Goal: Task Accomplishment & Management: Use online tool/utility

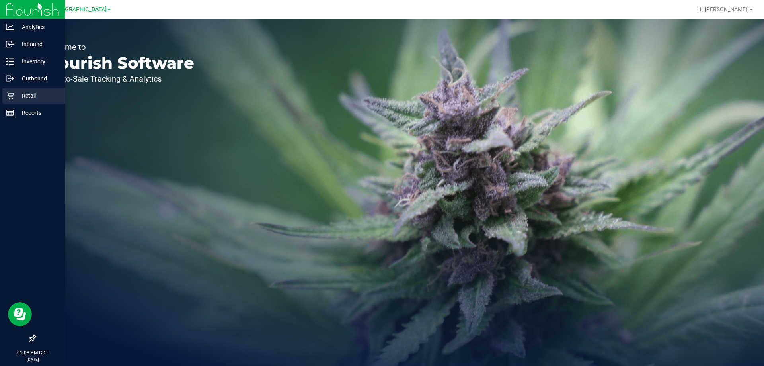
click at [18, 90] on div "Retail" at bounding box center [33, 96] width 63 height 16
click at [14, 96] on p "Retail" at bounding box center [38, 96] width 48 height 10
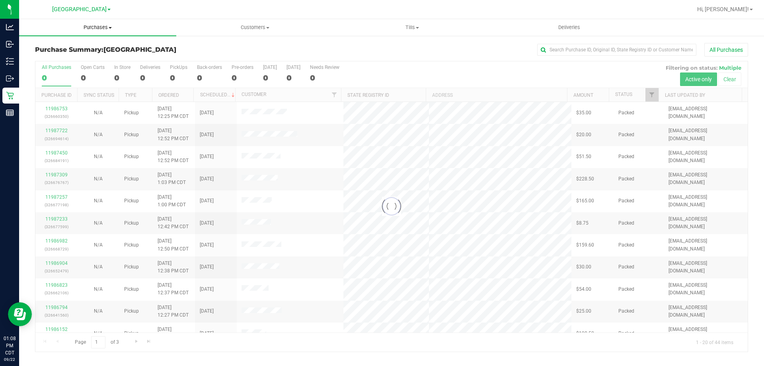
click at [114, 29] on span "Purchases" at bounding box center [97, 27] width 157 height 7
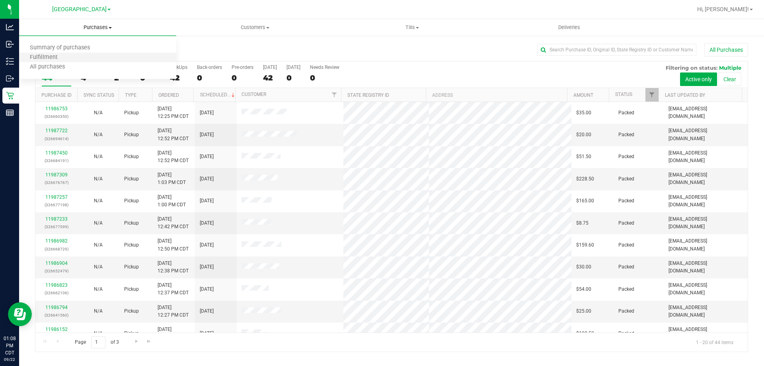
click at [70, 56] on li "Fulfillment" at bounding box center [97, 58] width 157 height 10
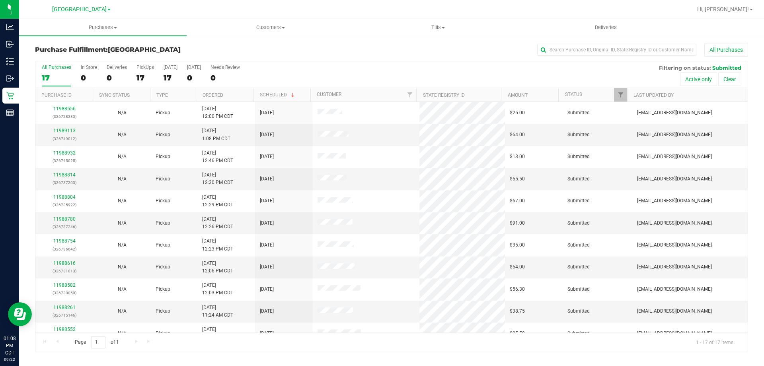
click at [239, 95] on th "Ordered" at bounding box center [224, 95] width 57 height 14
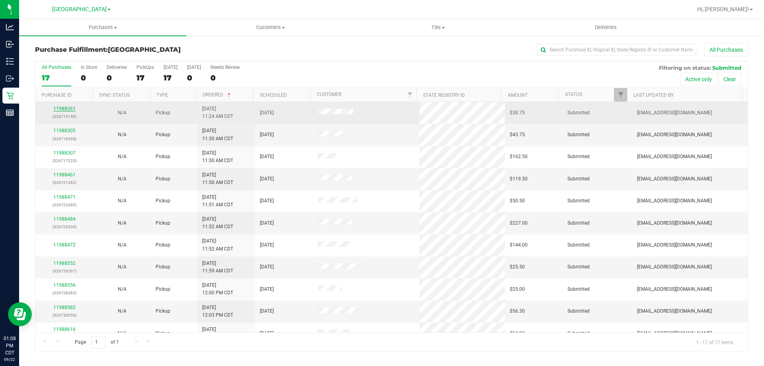
click at [69, 109] on link "11988261" at bounding box center [64, 109] width 22 height 6
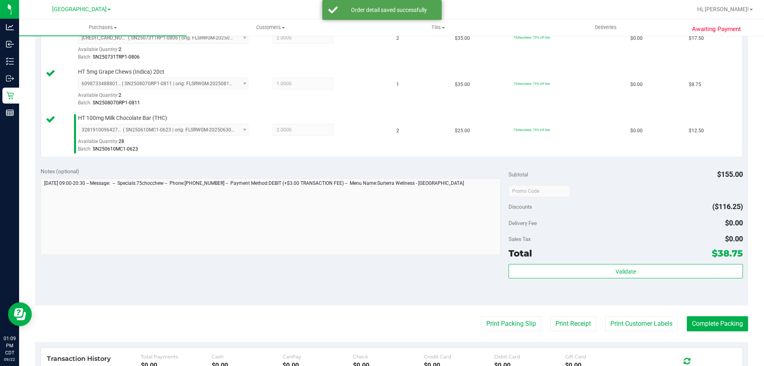
scroll to position [239, 0]
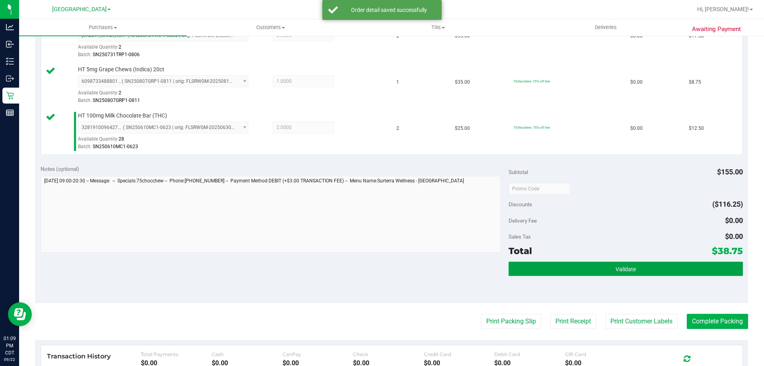
click at [527, 269] on button "Validate" at bounding box center [626, 268] width 234 height 14
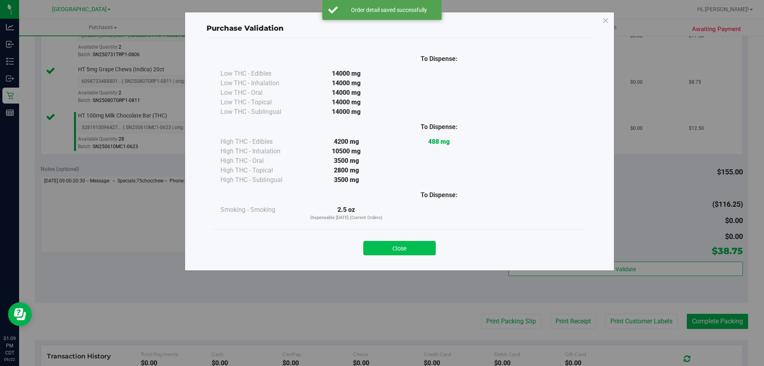
click at [390, 242] on button "Close" at bounding box center [399, 248] width 72 height 14
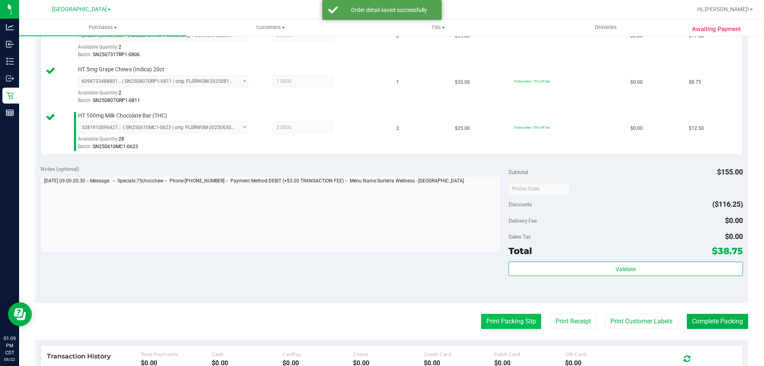
click at [494, 322] on button "Print Packing Slip" at bounding box center [511, 321] width 60 height 15
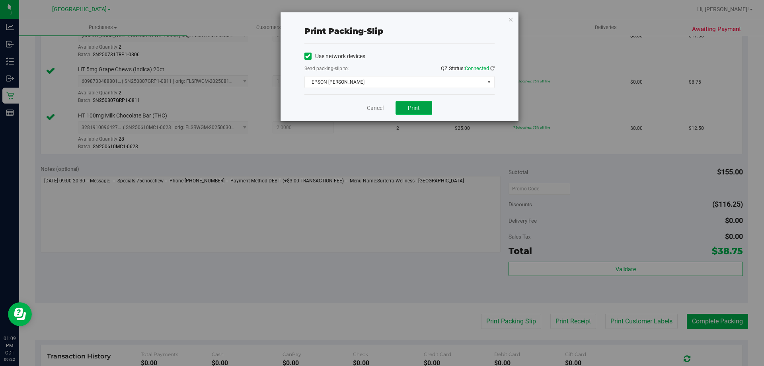
click at [416, 109] on span "Print" at bounding box center [414, 108] width 12 height 6
click at [380, 105] on link "Cancel" at bounding box center [375, 108] width 17 height 8
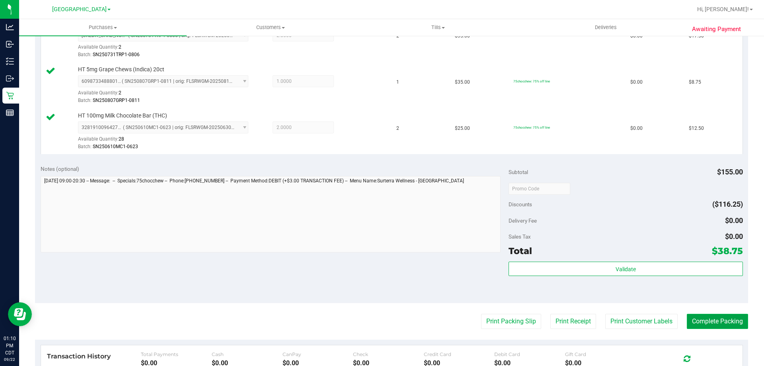
click at [733, 318] on button "Complete Packing" at bounding box center [717, 321] width 61 height 15
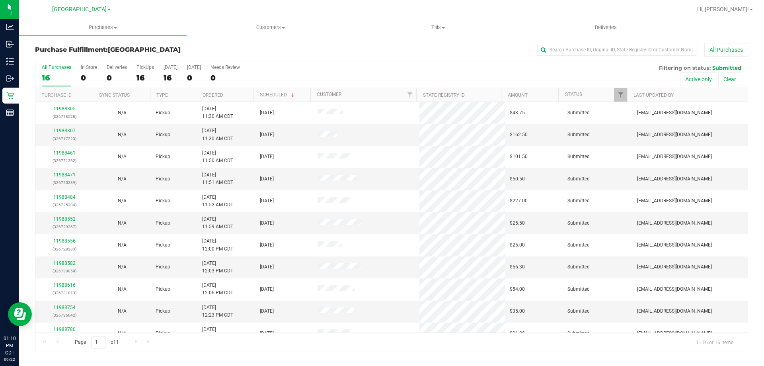
click at [232, 95] on th "Ordered" at bounding box center [224, 95] width 57 height 14
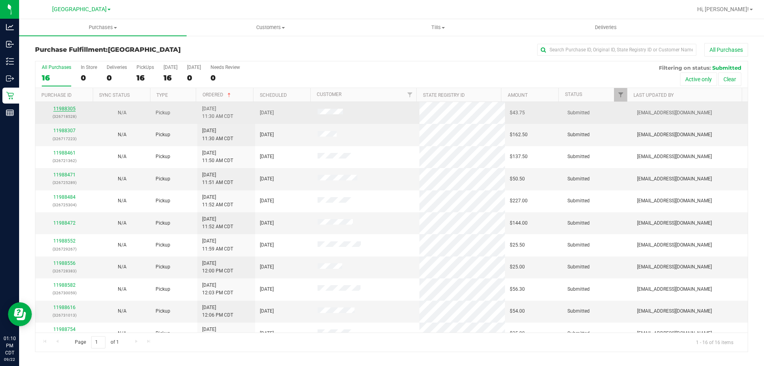
click at [72, 110] on link "11988305" at bounding box center [64, 109] width 22 height 6
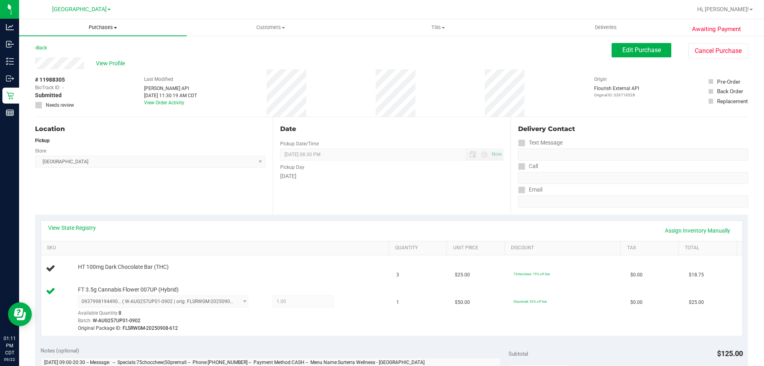
click at [90, 27] on span "Purchases" at bounding box center [103, 27] width 168 height 7
click at [64, 57] on span "Fulfillment" at bounding box center [43, 57] width 49 height 7
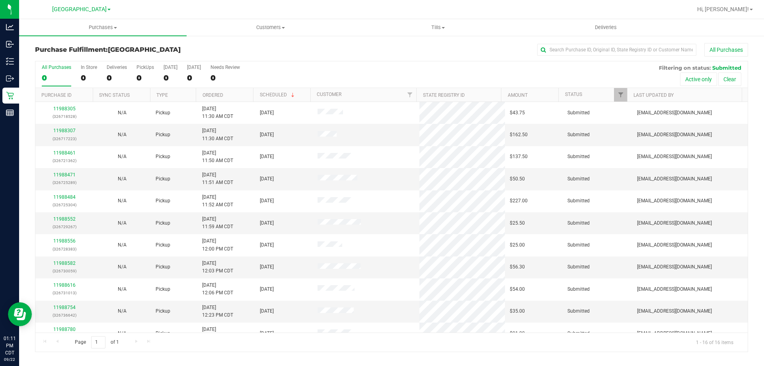
click at [248, 95] on th "Ordered" at bounding box center [224, 95] width 57 height 14
click at [66, 129] on link "11988307" at bounding box center [64, 131] width 22 height 6
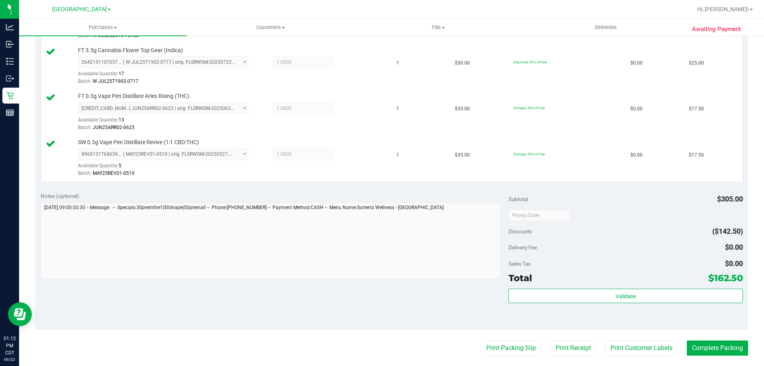
scroll to position [438, 0]
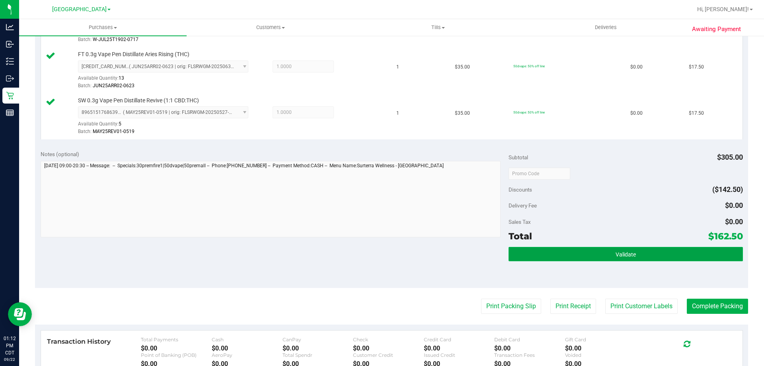
click at [583, 256] on button "Validate" at bounding box center [626, 254] width 234 height 14
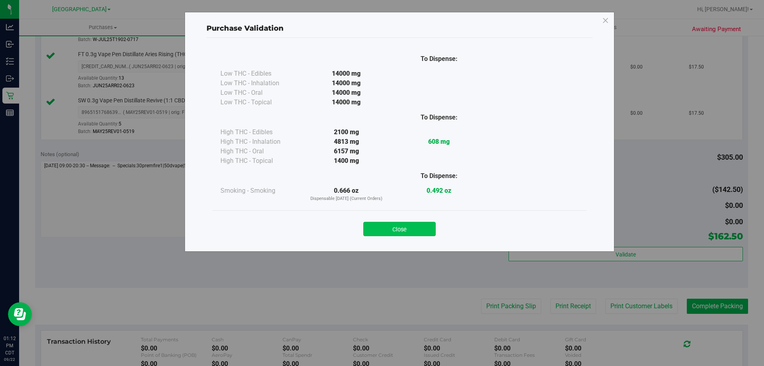
click at [425, 231] on button "Close" at bounding box center [399, 229] width 72 height 14
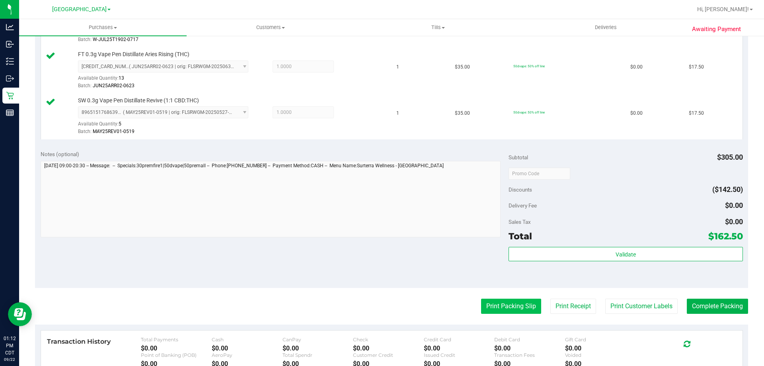
click at [494, 304] on button "Print Packing Slip" at bounding box center [511, 306] width 60 height 15
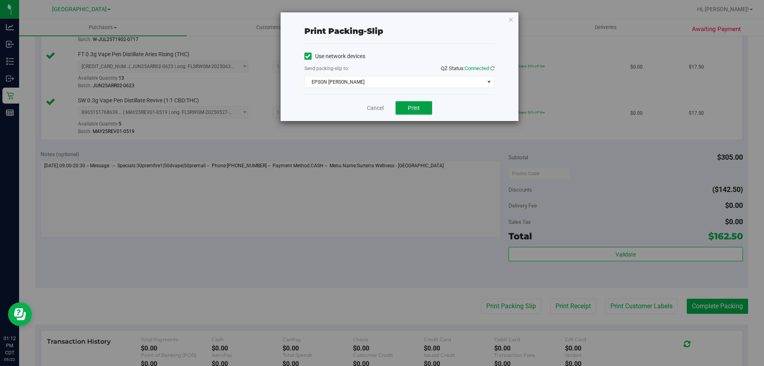
click at [425, 110] on button "Print" at bounding box center [414, 108] width 37 height 14
click at [369, 107] on link "Cancel" at bounding box center [375, 108] width 17 height 8
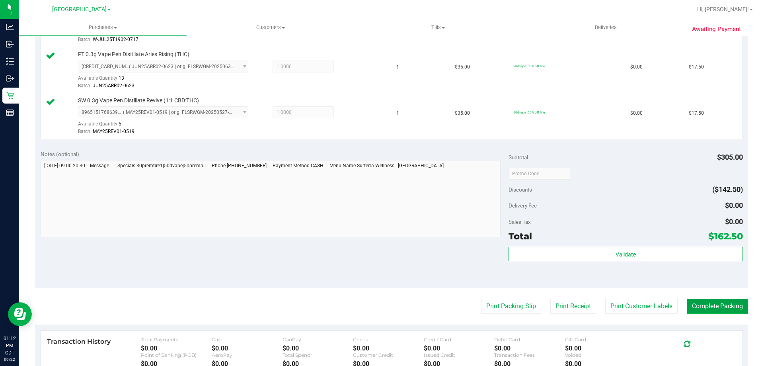
click at [689, 308] on button "Complete Packing" at bounding box center [717, 306] width 61 height 15
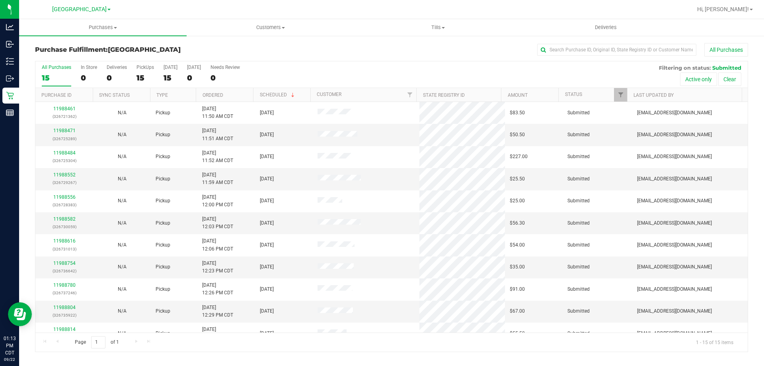
click at [230, 93] on th "Ordered" at bounding box center [224, 95] width 57 height 14
click at [65, 130] on link "11988471" at bounding box center [64, 131] width 22 height 6
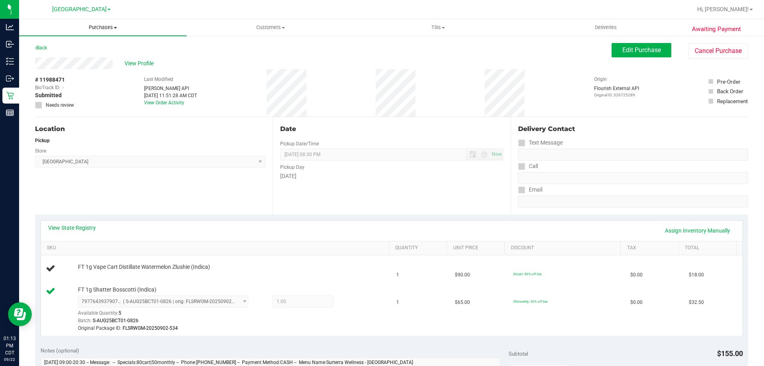
click at [116, 23] on uib-tab-heading "Purchases Summary of purchases Fulfillment All purchases" at bounding box center [103, 27] width 168 height 17
click at [40, 59] on span "Fulfillment" at bounding box center [43, 57] width 49 height 7
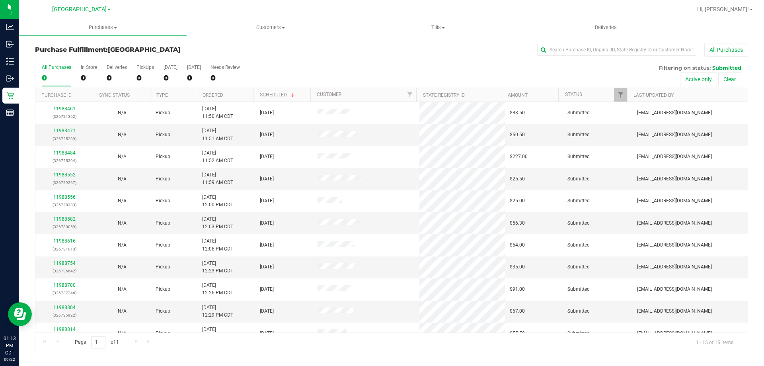
click at [228, 93] on th "Ordered" at bounding box center [224, 95] width 57 height 14
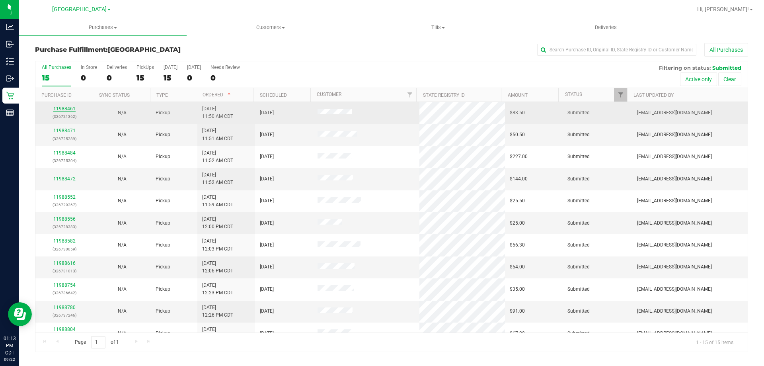
click at [65, 110] on link "11988461" at bounding box center [64, 109] width 22 height 6
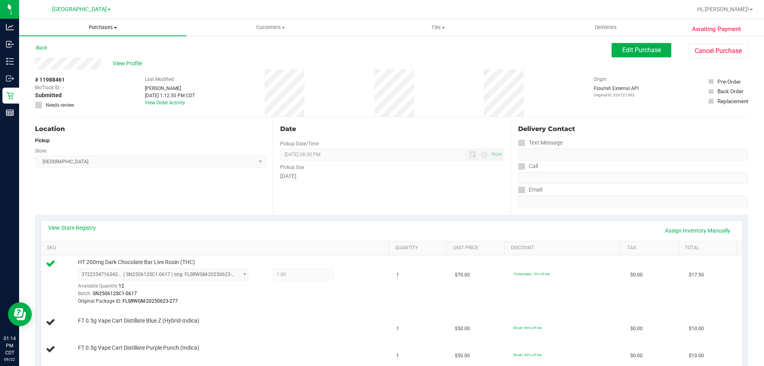
click at [97, 27] on span "Purchases" at bounding box center [103, 27] width 168 height 7
click at [52, 57] on span "Fulfillment" at bounding box center [43, 57] width 49 height 7
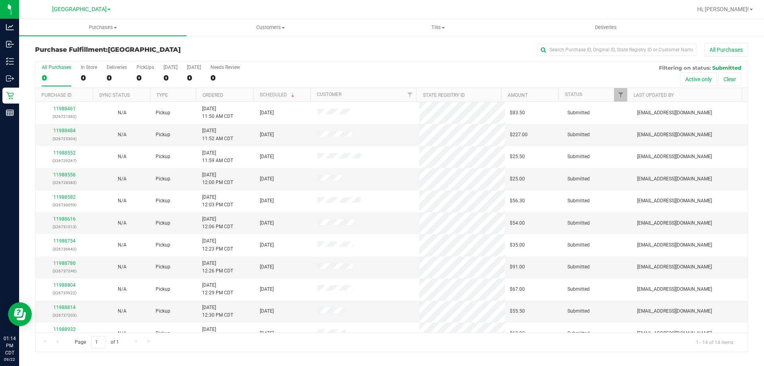
click at [231, 97] on th "Ordered" at bounding box center [224, 95] width 57 height 14
click at [67, 130] on link "11988484" at bounding box center [64, 131] width 22 height 6
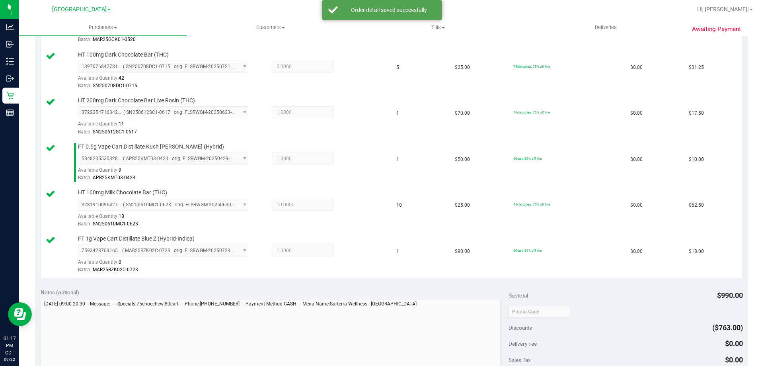
scroll to position [366, 0]
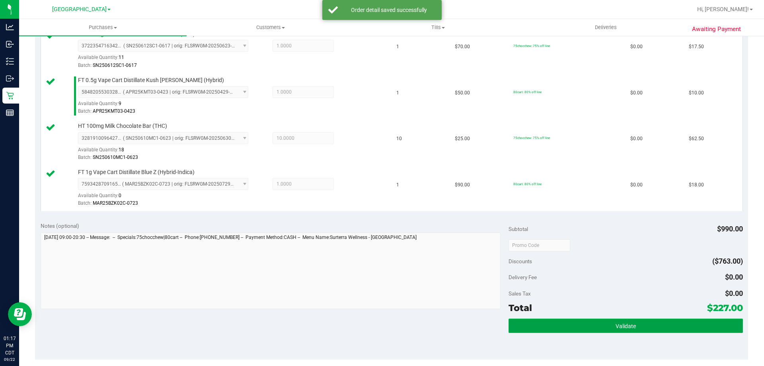
click at [526, 330] on button "Validate" at bounding box center [626, 325] width 234 height 14
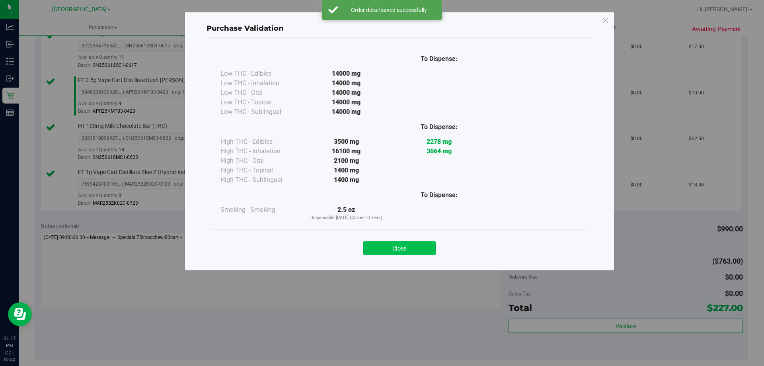
click at [394, 252] on button "Close" at bounding box center [399, 248] width 72 height 14
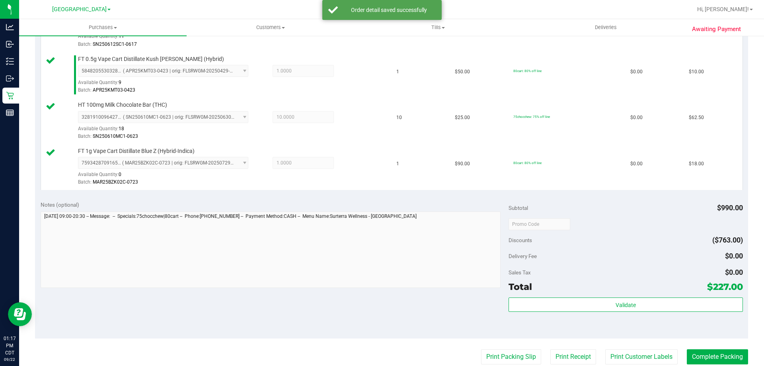
scroll to position [406, 0]
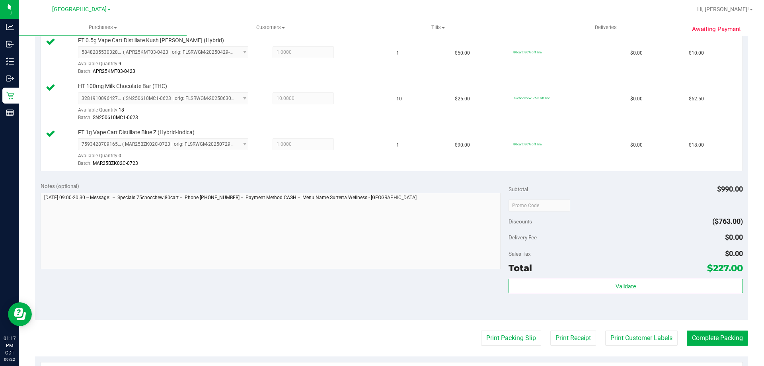
click at [500, 330] on purchase-details "Back Edit Purchase Cancel Purchase View Profile # 11988484 BioTrack ID: - Submi…" at bounding box center [391, 71] width 713 height 868
click at [499, 331] on button "Print Packing Slip" at bounding box center [511, 337] width 60 height 15
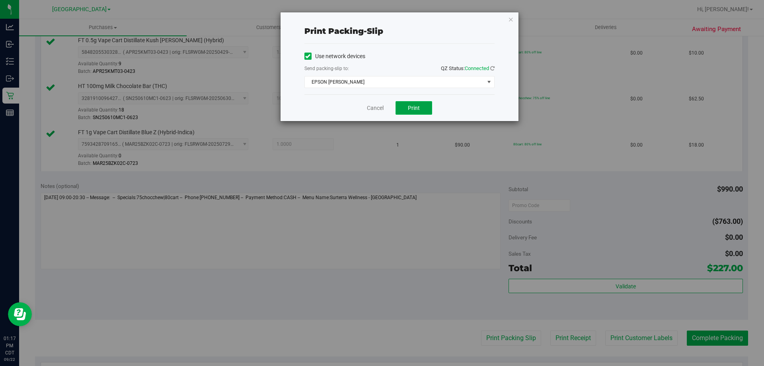
click at [418, 111] on span "Print" at bounding box center [414, 108] width 12 height 6
click at [371, 109] on link "Cancel" at bounding box center [375, 108] width 17 height 8
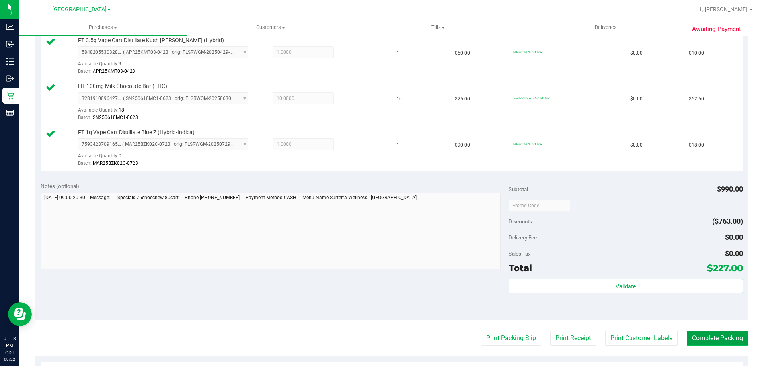
click at [692, 341] on button "Complete Packing" at bounding box center [717, 337] width 61 height 15
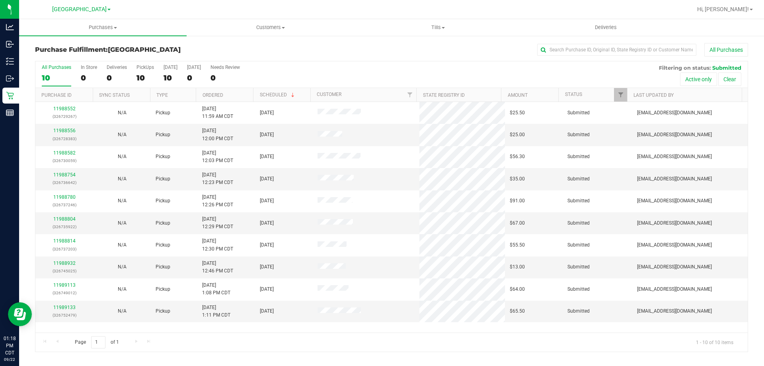
click at [236, 96] on th "Ordered" at bounding box center [224, 95] width 57 height 14
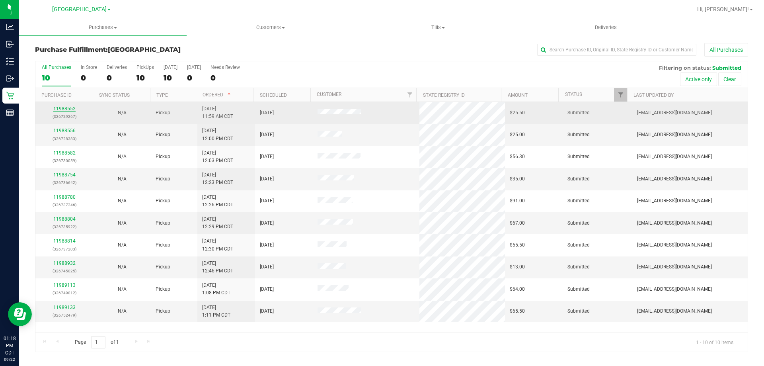
click at [70, 107] on link "11988552" at bounding box center [64, 109] width 22 height 6
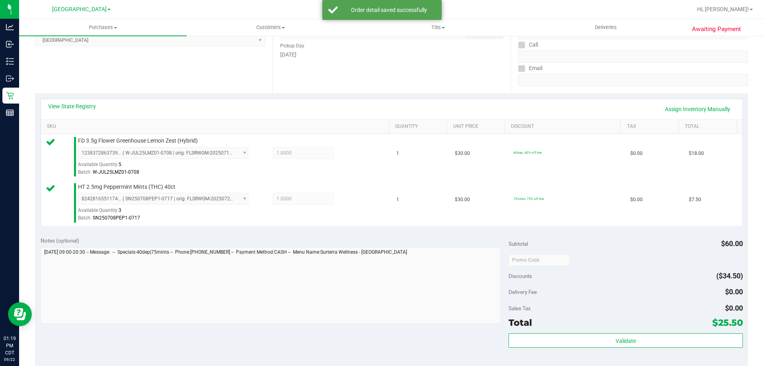
scroll to position [159, 0]
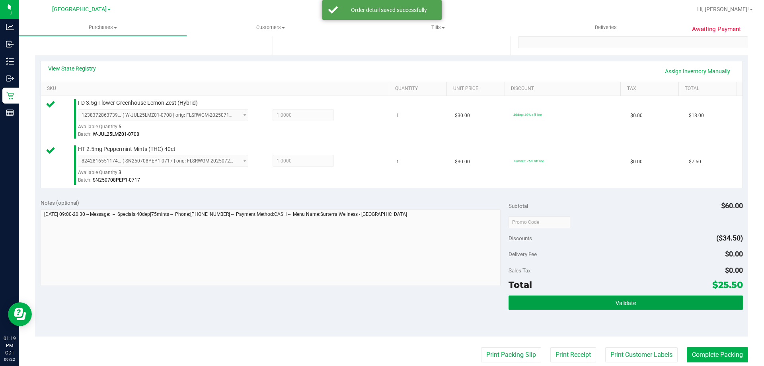
click at [523, 302] on button "Validate" at bounding box center [626, 302] width 234 height 14
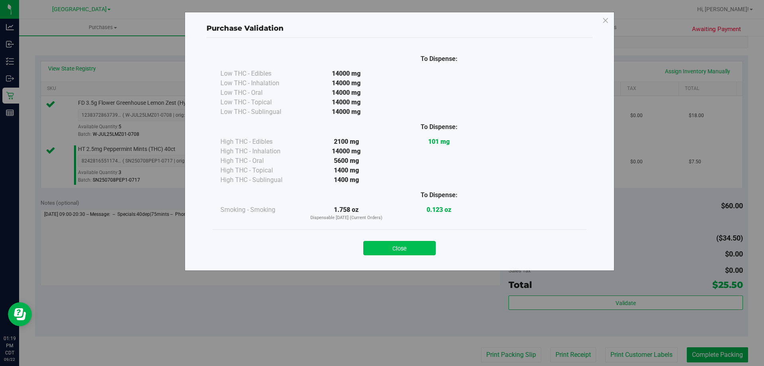
click at [427, 250] on button "Close" at bounding box center [399, 248] width 72 height 14
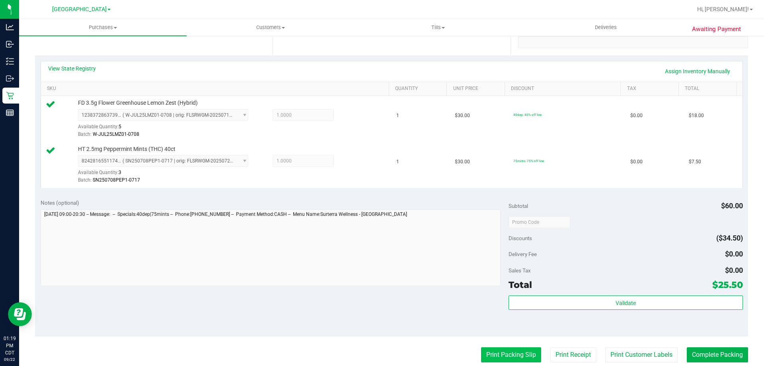
click at [521, 359] on button "Print Packing Slip" at bounding box center [511, 354] width 60 height 15
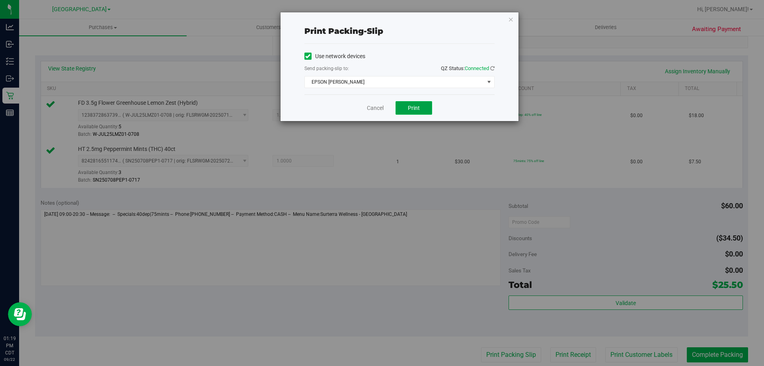
click at [425, 109] on button "Print" at bounding box center [414, 108] width 37 height 14
click at [376, 108] on link "Cancel" at bounding box center [375, 108] width 17 height 8
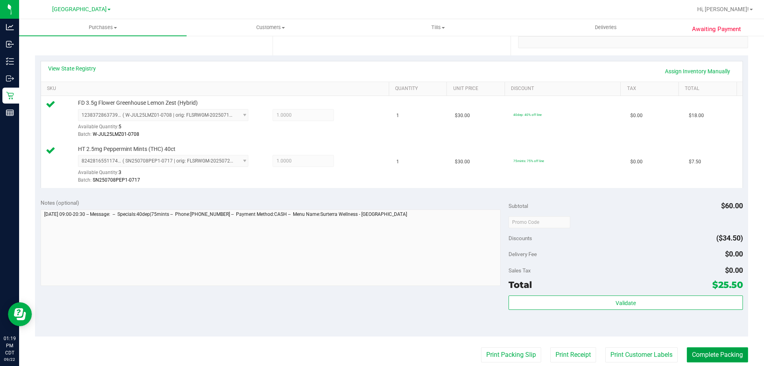
click at [721, 350] on button "Complete Packing" at bounding box center [717, 354] width 61 height 15
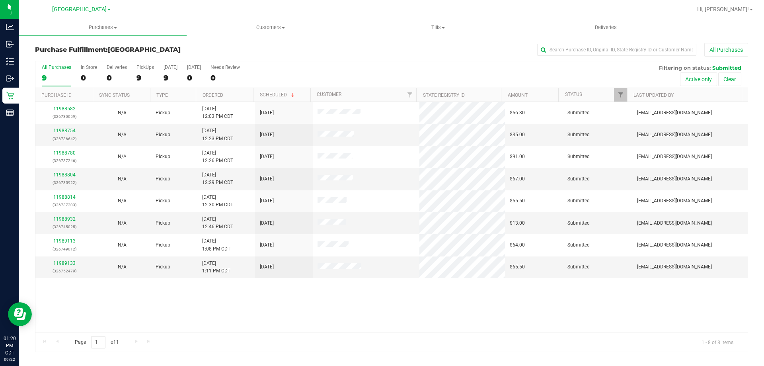
click at [234, 97] on th "Ordered" at bounding box center [224, 95] width 57 height 14
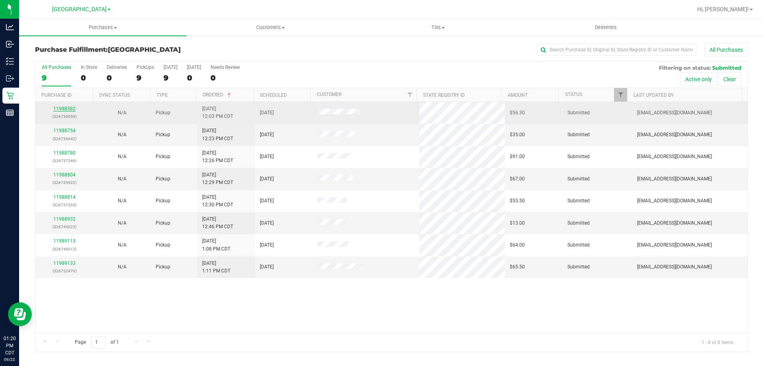
click at [71, 109] on link "11988582" at bounding box center [64, 109] width 22 height 6
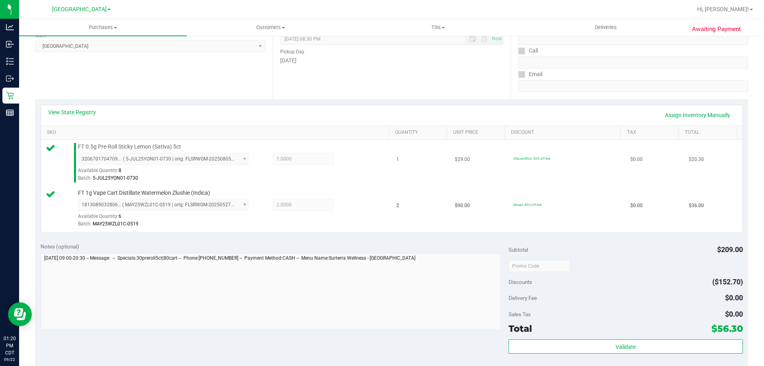
scroll to position [119, 0]
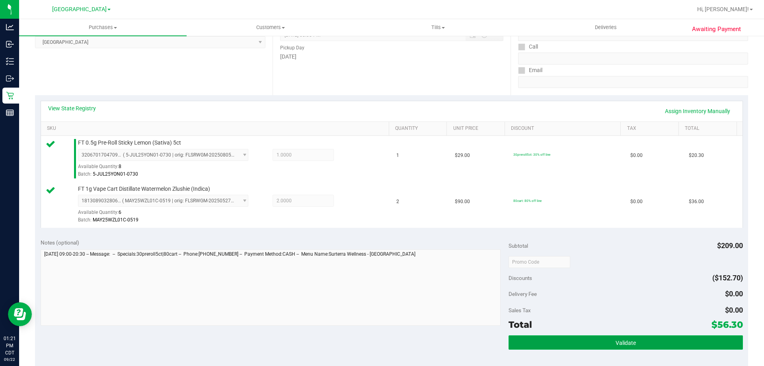
click at [574, 344] on button "Validate" at bounding box center [626, 342] width 234 height 14
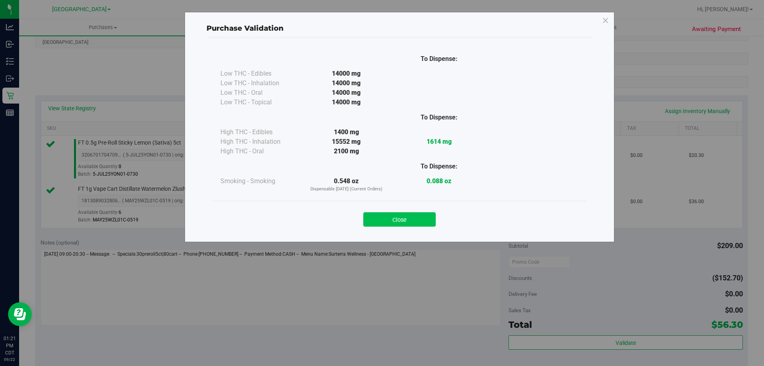
click at [386, 221] on button "Close" at bounding box center [399, 219] width 72 height 14
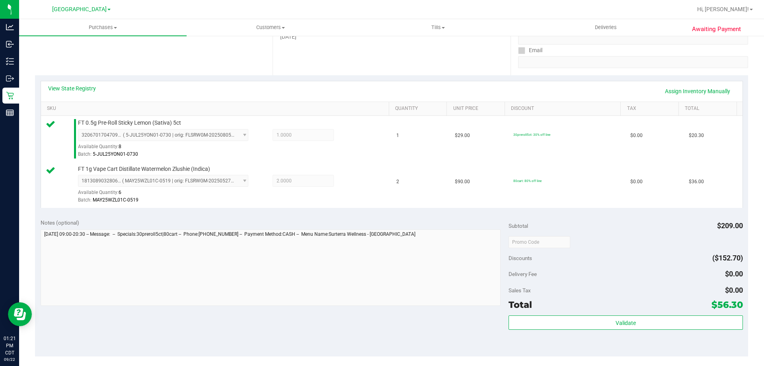
scroll to position [159, 0]
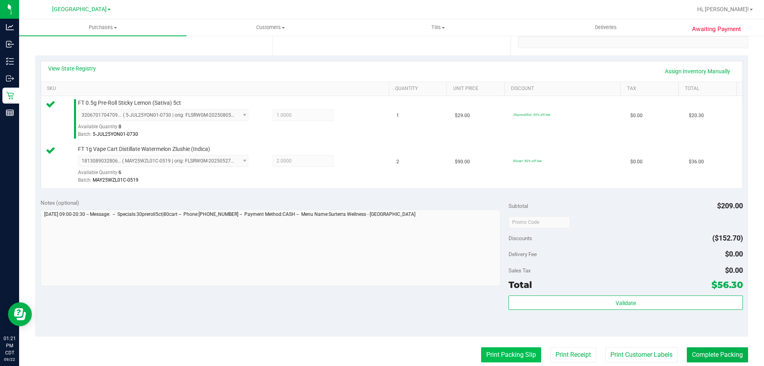
click at [483, 349] on button "Print Packing Slip" at bounding box center [511, 354] width 60 height 15
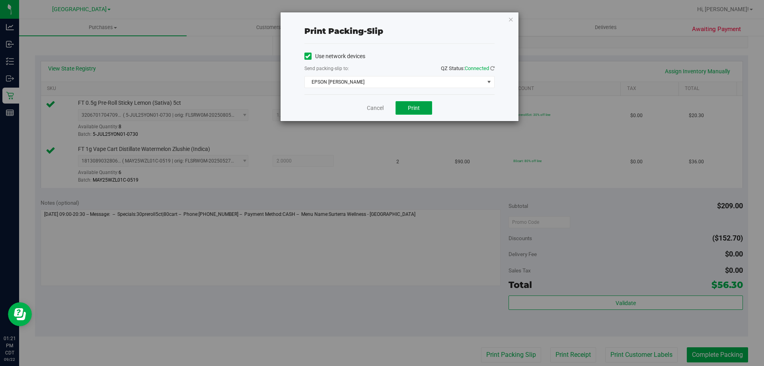
click at [412, 113] on button "Print" at bounding box center [414, 108] width 37 height 14
click at [382, 107] on link "Cancel" at bounding box center [375, 108] width 17 height 8
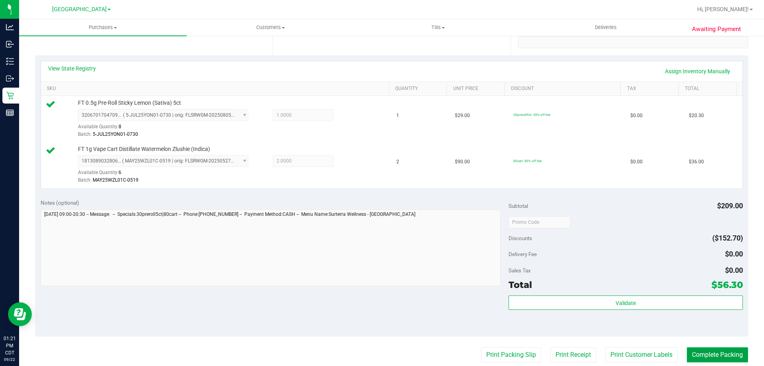
click at [698, 357] on button "Complete Packing" at bounding box center [717, 354] width 61 height 15
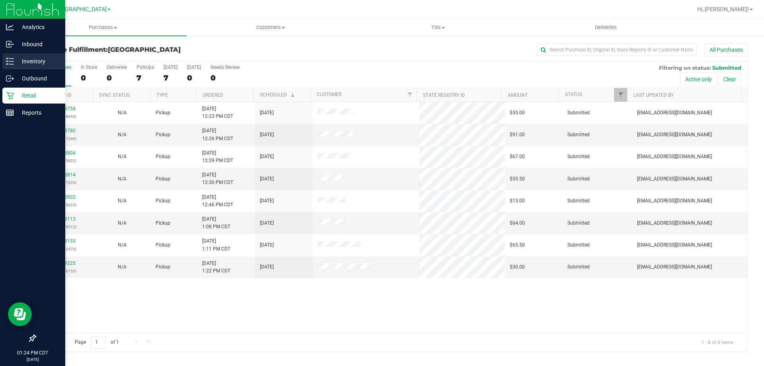
click at [35, 64] on p "Inventory" at bounding box center [38, 62] width 48 height 10
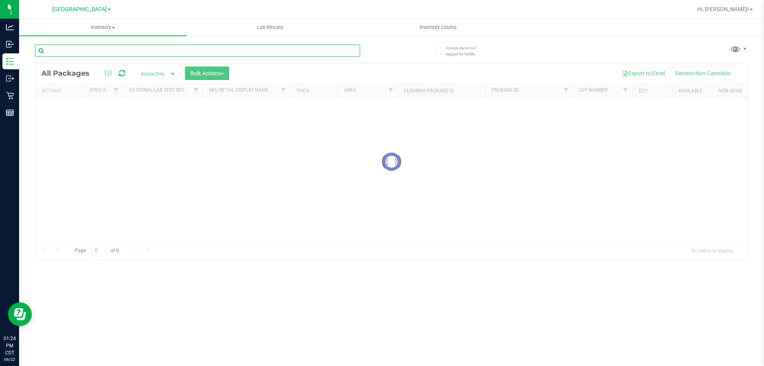
click at [78, 53] on input "text" at bounding box center [197, 51] width 325 height 12
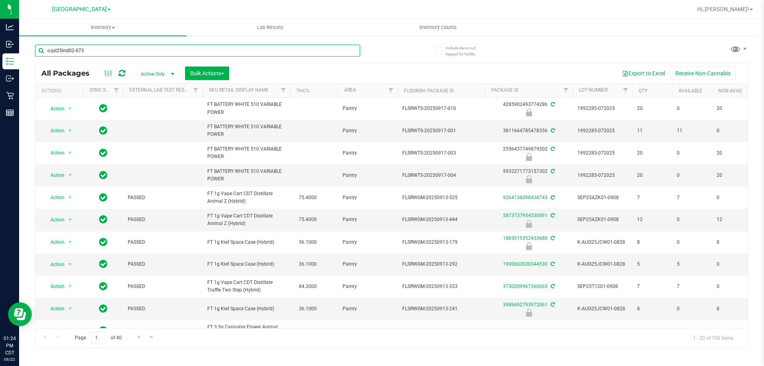
type input "o-jul25ind02-0730"
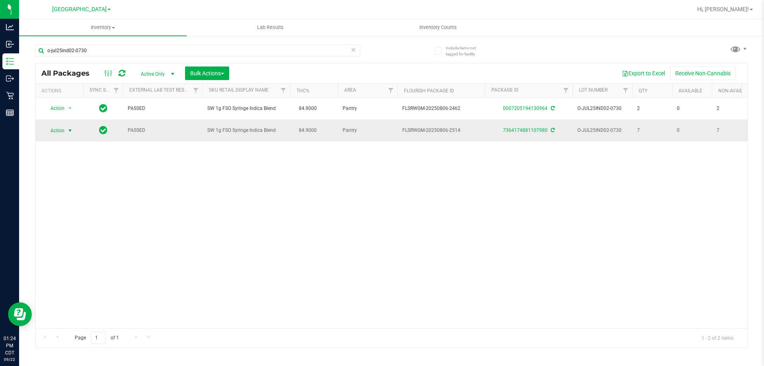
click at [68, 131] on span "select" at bounding box center [70, 130] width 6 height 6
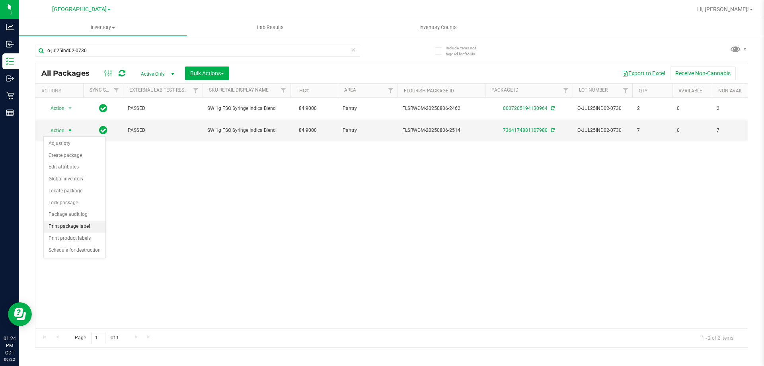
click at [74, 228] on li "Print package label" at bounding box center [75, 226] width 62 height 12
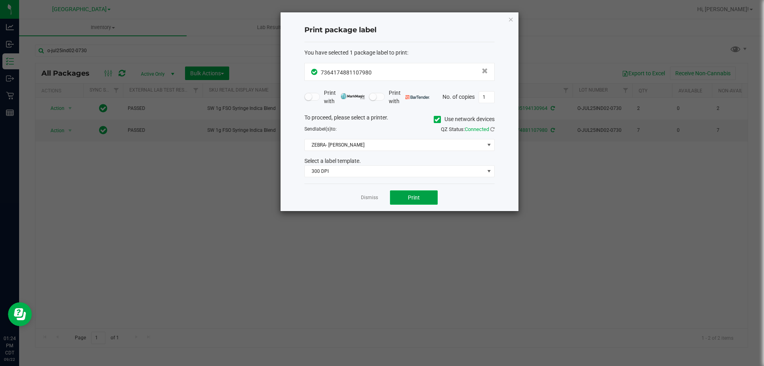
click at [418, 203] on button "Print" at bounding box center [414, 197] width 48 height 14
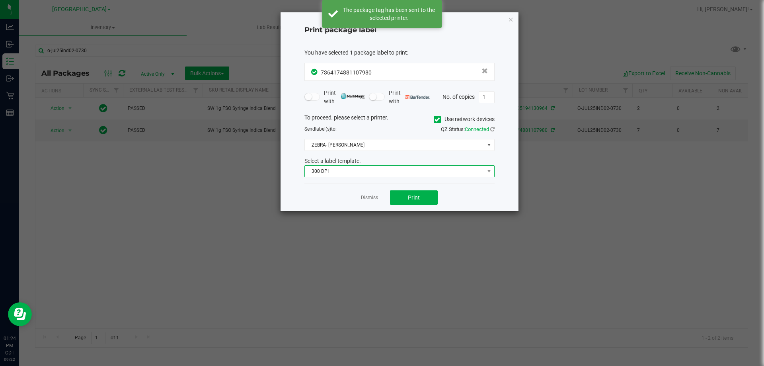
click at [402, 170] on span "300 DPI" at bounding box center [395, 171] width 180 height 11
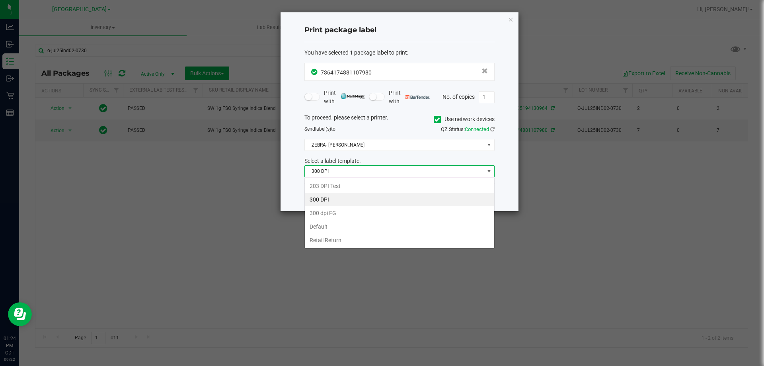
scroll to position [12, 190]
click at [392, 180] on li "203 DPI Test" at bounding box center [399, 186] width 189 height 14
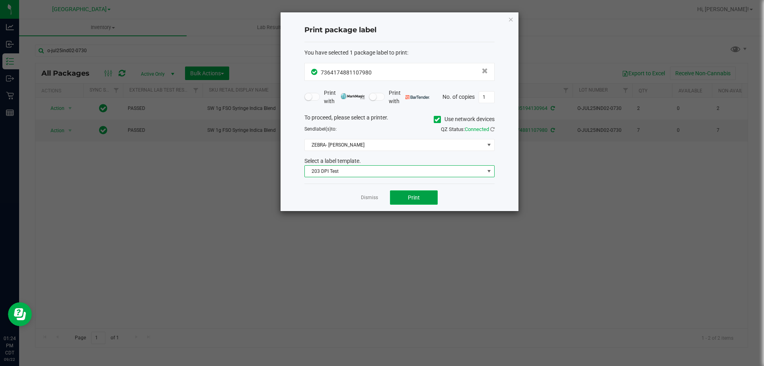
click at [401, 195] on button "Print" at bounding box center [414, 197] width 48 height 14
click at [374, 195] on link "Dismiss" at bounding box center [369, 197] width 17 height 7
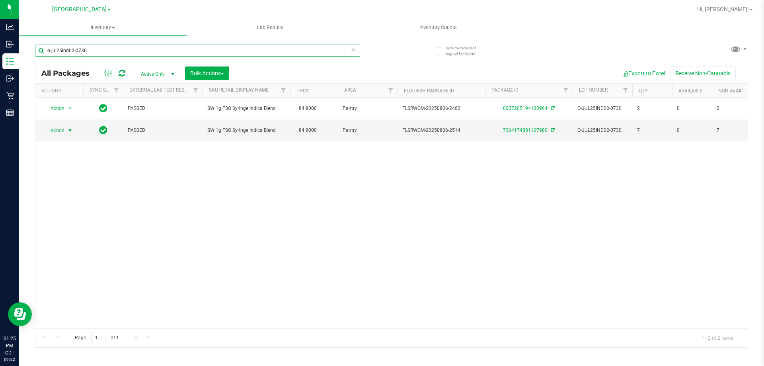
click at [166, 51] on input "o-jul25ind02-0730" at bounding box center [197, 51] width 325 height 12
click at [76, 47] on input "o-jul25ind02-0730" at bounding box center [197, 51] width 325 height 12
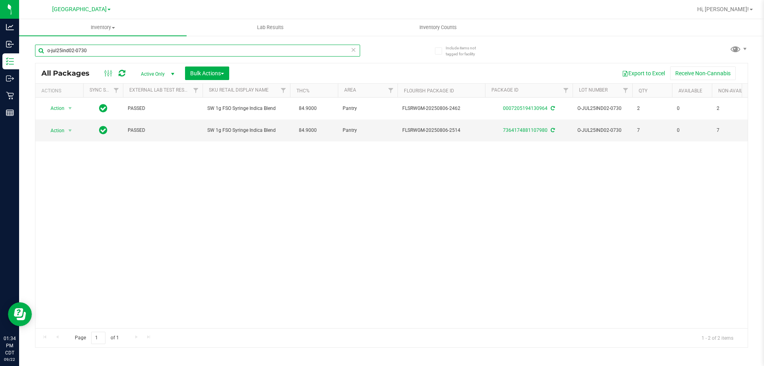
click at [82, 49] on input "o-jul25ind02-0730" at bounding box center [197, 51] width 325 height 12
type input "o"
type input "o-jul25ind02-0730"
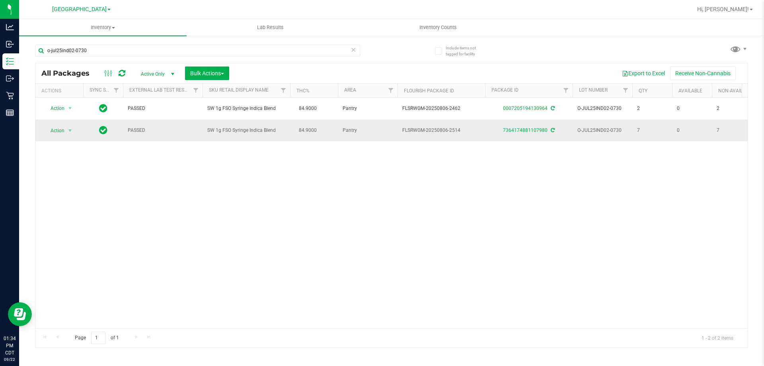
click at [271, 129] on span "SW 1g FSO Syringe Indica Blend" at bounding box center [246, 131] width 78 height 8
copy td "SW 1g FSO Syringe Indica Blend"
click at [204, 46] on input "o-jul25ind02-0730" at bounding box center [197, 51] width 325 height 12
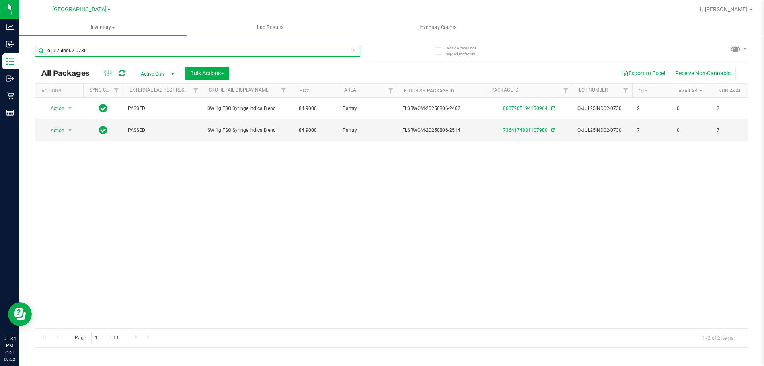
click at [204, 46] on input "o-jul25ind02-0730" at bounding box center [197, 51] width 325 height 12
paste input "SW 1g FSO Syringe Indica Blend"
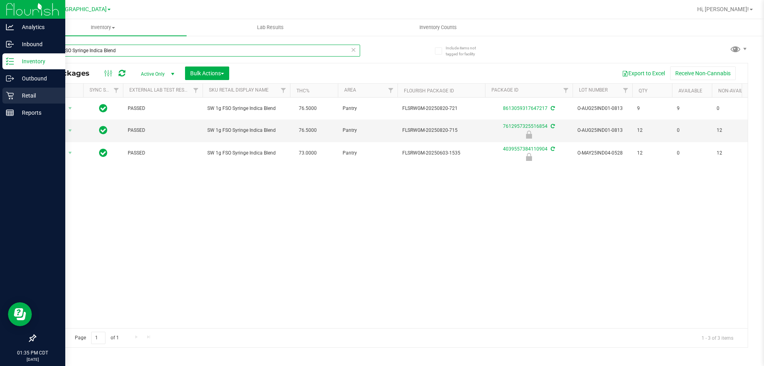
type input "SW 1g FSO Syringe Indica Blend"
click at [18, 100] on p "Retail" at bounding box center [38, 96] width 48 height 10
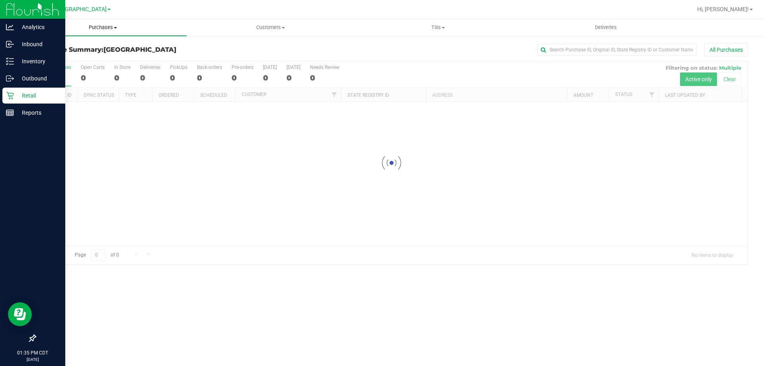
click at [117, 29] on span "Purchases" at bounding box center [103, 27] width 168 height 7
click at [66, 55] on span "Fulfillment" at bounding box center [43, 57] width 49 height 7
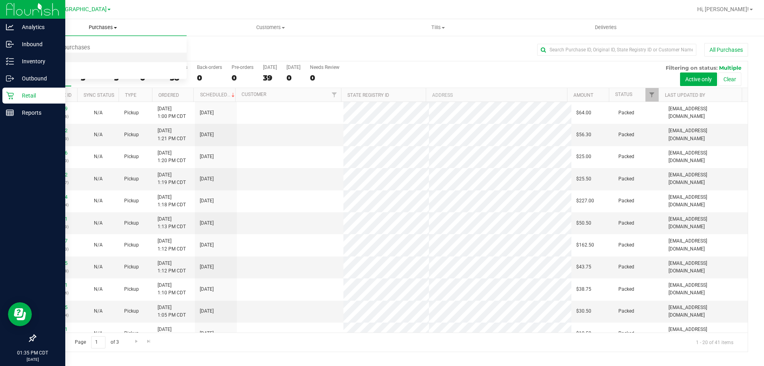
click at [49, 56] on span "Fulfillment" at bounding box center [43, 57] width 49 height 7
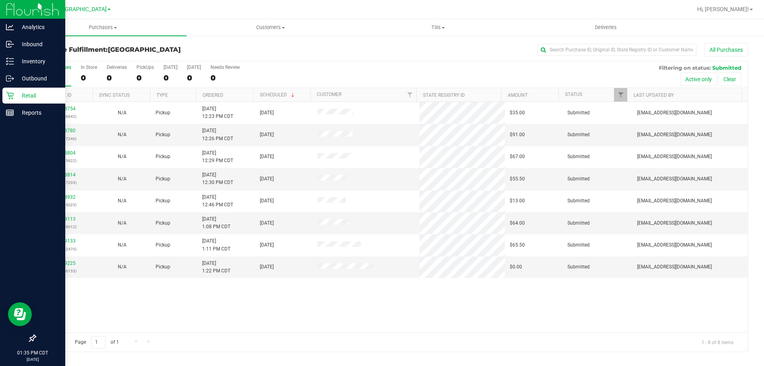
click at [227, 95] on th "Ordered" at bounding box center [224, 95] width 57 height 14
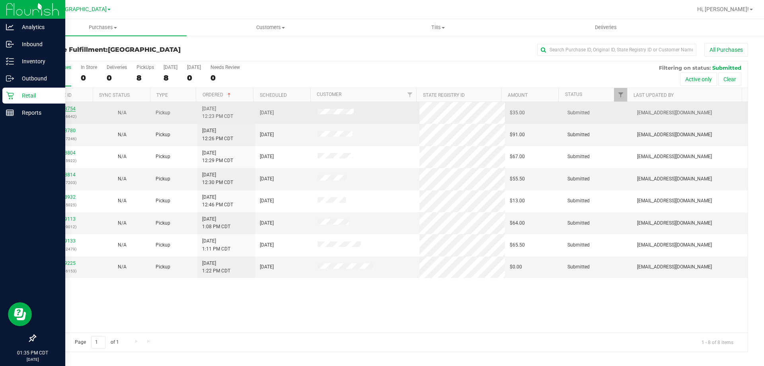
click at [73, 109] on link "11988754" at bounding box center [64, 109] width 22 height 6
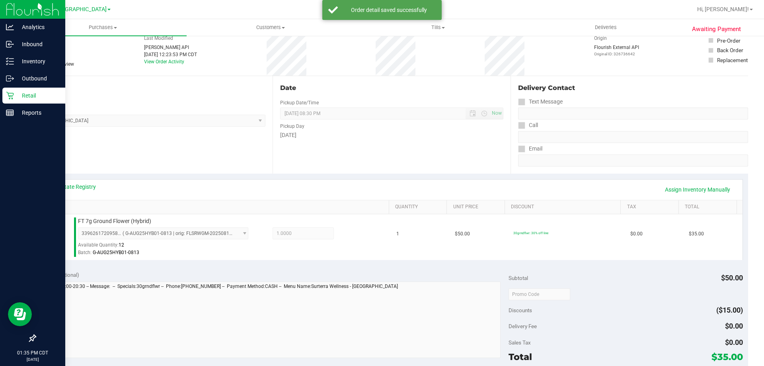
scroll to position [80, 0]
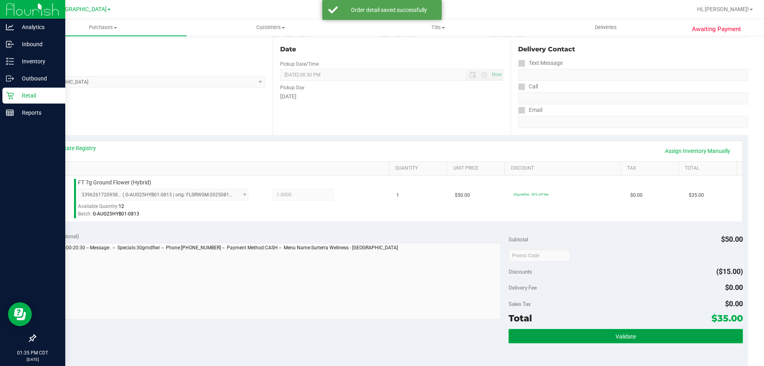
click at [541, 337] on button "Validate" at bounding box center [626, 336] width 234 height 14
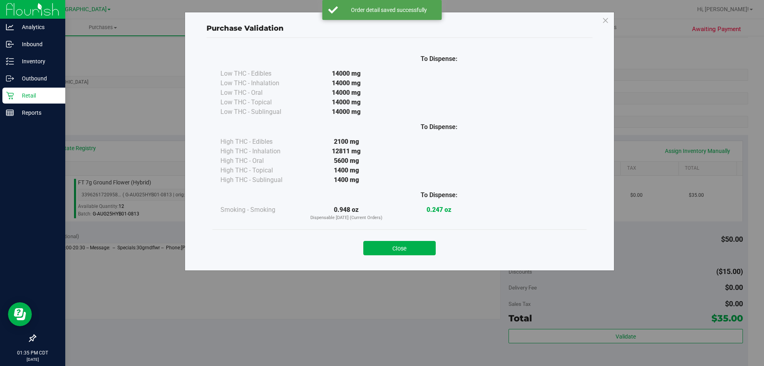
drag, startPoint x: 420, startPoint y: 245, endPoint x: 442, endPoint y: 260, distance: 26.8
click at [420, 246] on button "Close" at bounding box center [399, 248] width 72 height 14
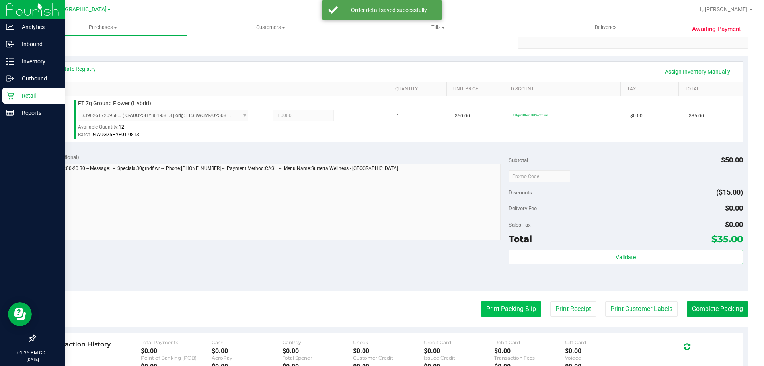
scroll to position [159, 0]
click at [503, 312] on button "Print Packing Slip" at bounding box center [511, 308] width 60 height 15
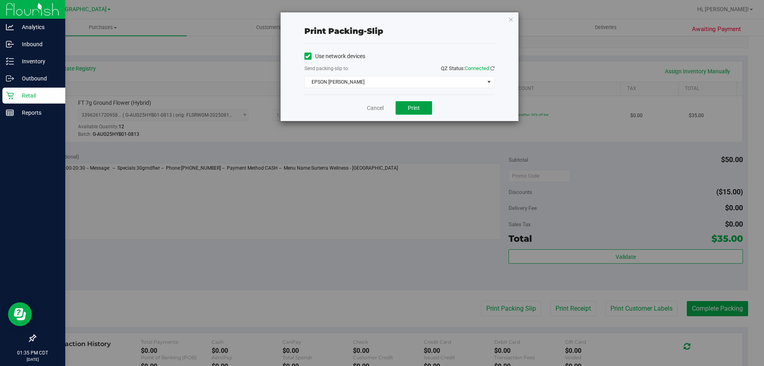
click at [428, 107] on button "Print" at bounding box center [414, 108] width 37 height 14
click at [380, 108] on link "Cancel" at bounding box center [375, 108] width 17 height 8
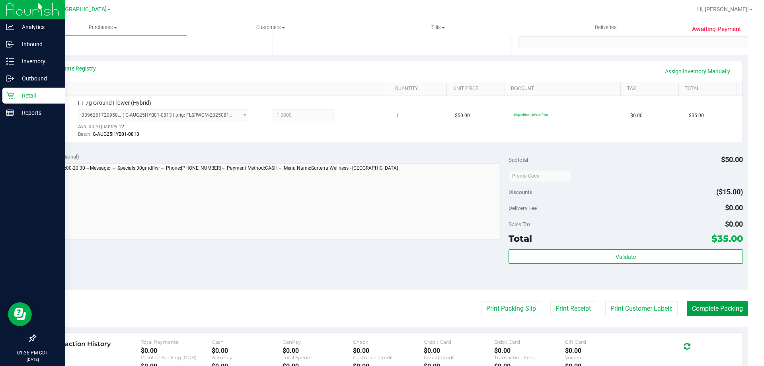
click at [702, 304] on button "Complete Packing" at bounding box center [717, 308] width 61 height 15
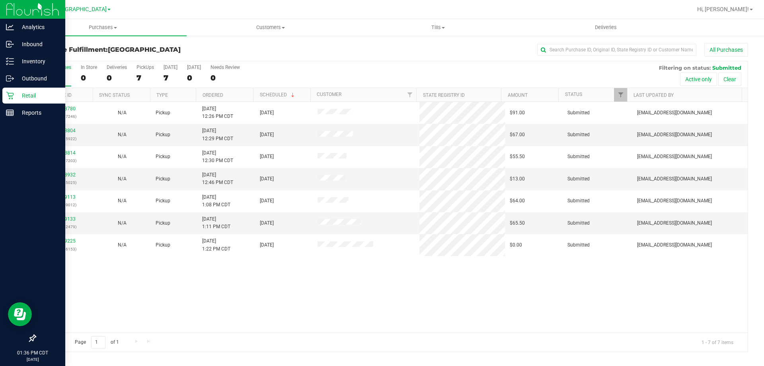
click at [245, 98] on th "Ordered" at bounding box center [224, 95] width 57 height 14
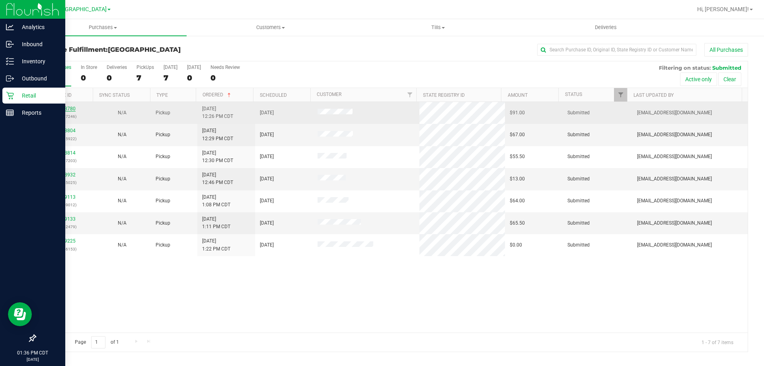
click at [57, 109] on link "11988780" at bounding box center [64, 109] width 22 height 6
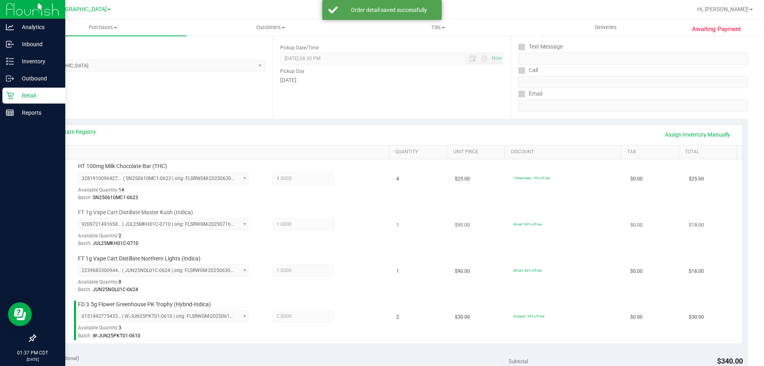
scroll to position [279, 0]
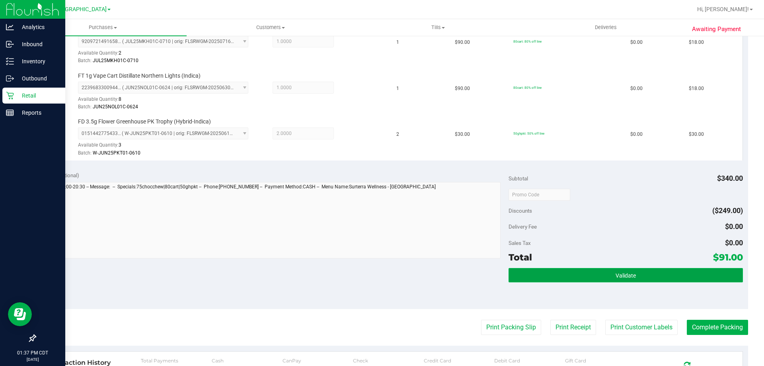
click at [540, 276] on button "Validate" at bounding box center [626, 275] width 234 height 14
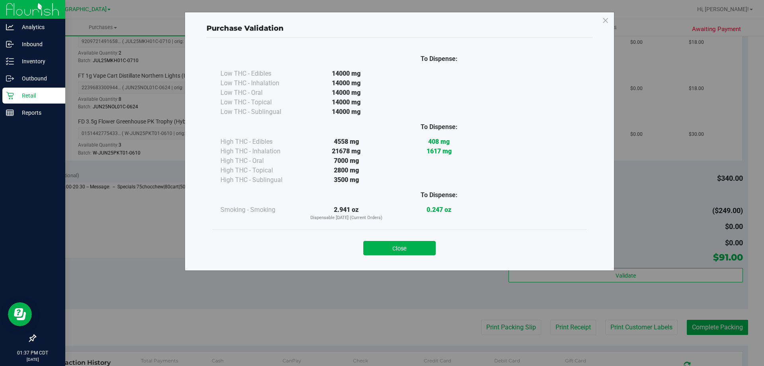
drag, startPoint x: 384, startPoint y: 248, endPoint x: 461, endPoint y: 279, distance: 83.2
click at [384, 248] on button "Close" at bounding box center [399, 248] width 72 height 14
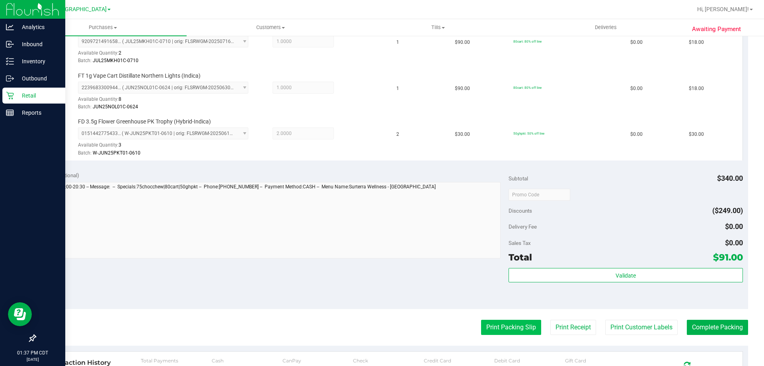
click at [503, 328] on button "Print Packing Slip" at bounding box center [511, 327] width 60 height 15
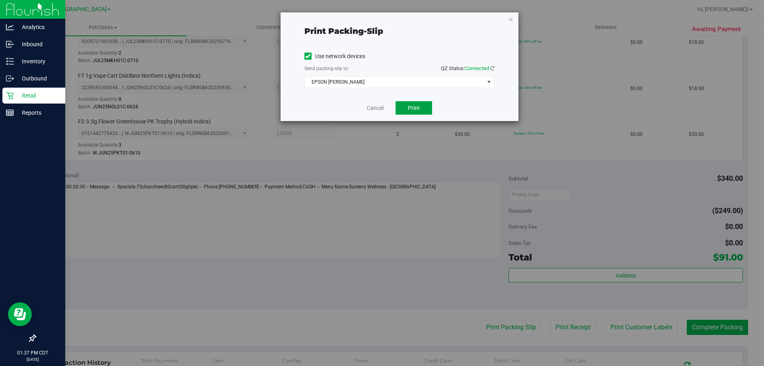
click at [427, 108] on button "Print" at bounding box center [414, 108] width 37 height 14
click at [369, 110] on link "Cancel" at bounding box center [375, 108] width 17 height 8
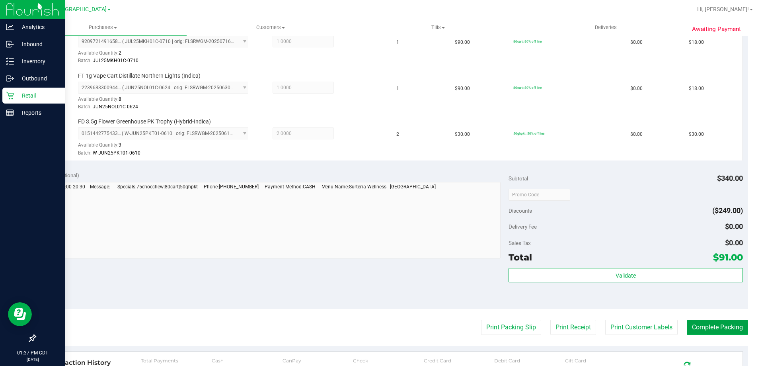
click at [696, 329] on button "Complete Packing" at bounding box center [717, 327] width 61 height 15
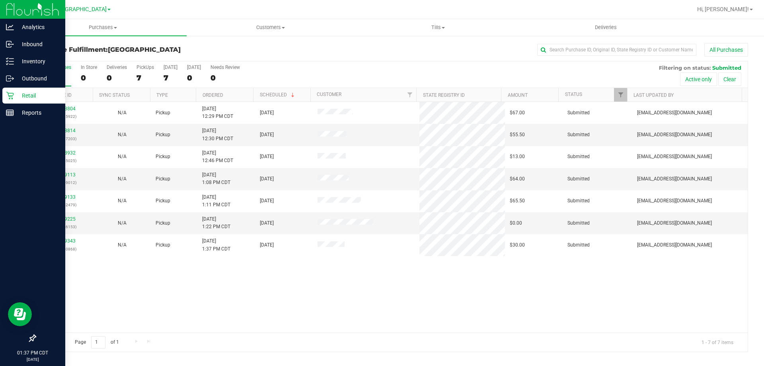
click at [241, 89] on th "Ordered" at bounding box center [224, 95] width 57 height 14
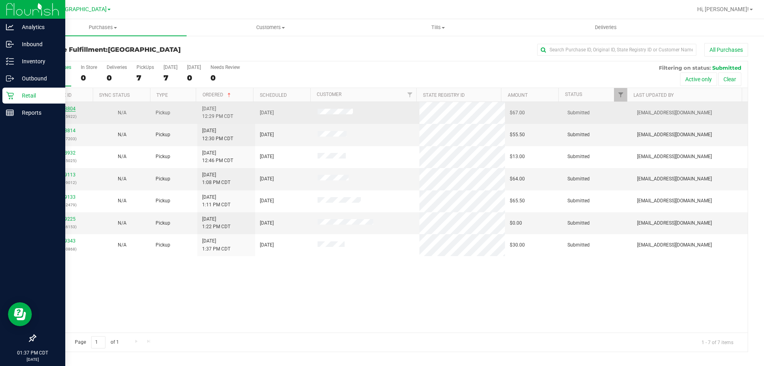
click at [73, 107] on link "11988804" at bounding box center [64, 109] width 22 height 6
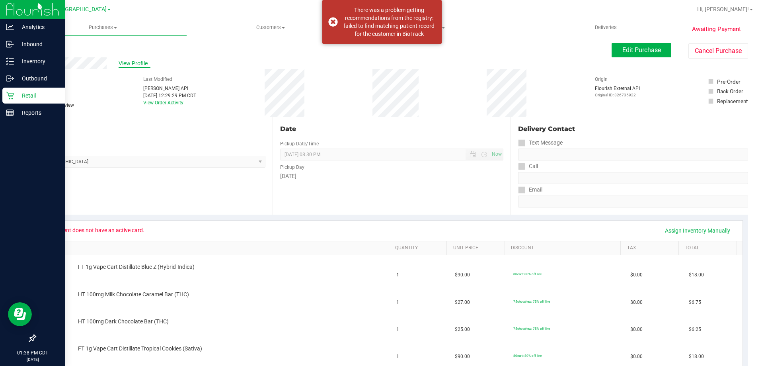
click at [141, 64] on span "View Profile" at bounding box center [135, 63] width 32 height 8
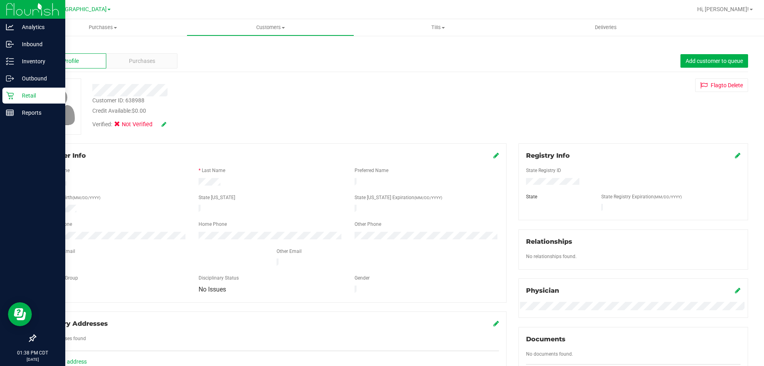
click at [735, 155] on div "Registry Info State Registry ID State State Registry Expiration (MM/DD/YYYY)" at bounding box center [634, 181] width 230 height 77
click at [735, 155] on icon at bounding box center [738, 155] width 6 height 6
click at [565, 215] on span "Select state" at bounding box center [553, 211] width 53 height 11
click at [547, 306] on li "FL" at bounding box center [554, 308] width 62 height 14
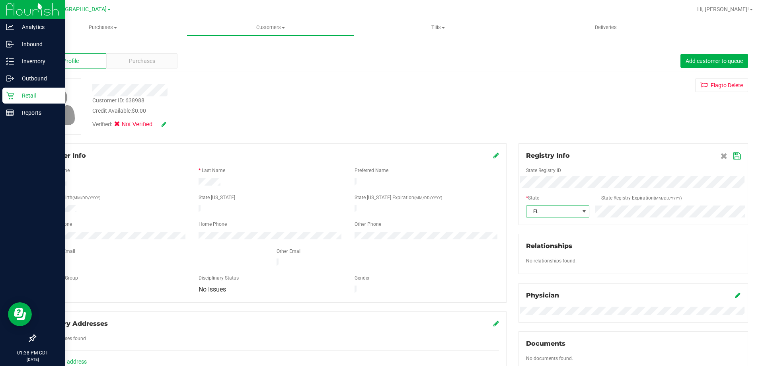
click at [734, 156] on icon at bounding box center [737, 156] width 7 height 6
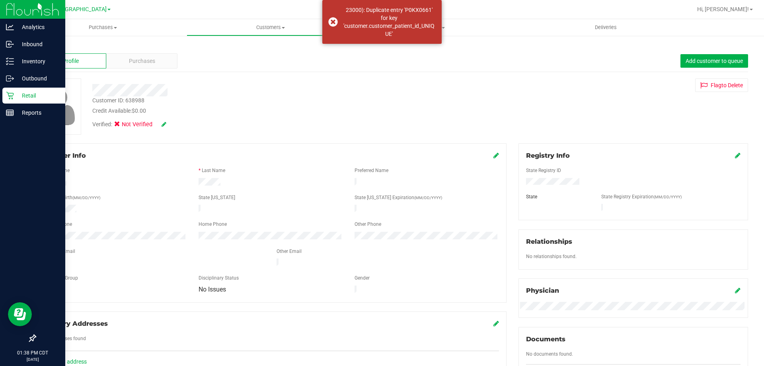
click at [48, 45] on link "Back" at bounding box center [42, 47] width 14 height 6
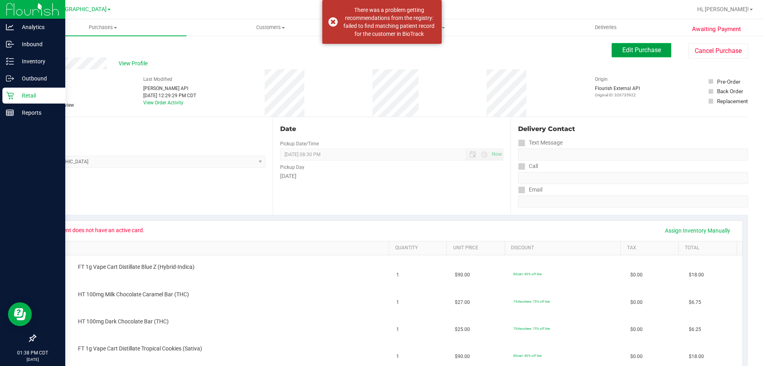
click at [628, 51] on span "Edit Purchase" at bounding box center [641, 50] width 39 height 8
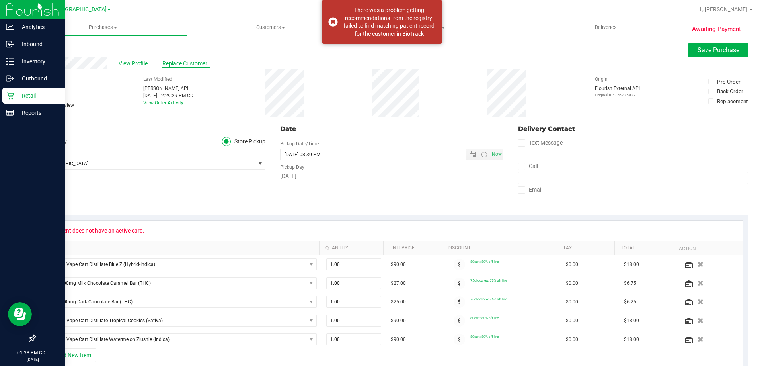
click at [178, 67] on span "Replace Customer" at bounding box center [186, 63] width 48 height 8
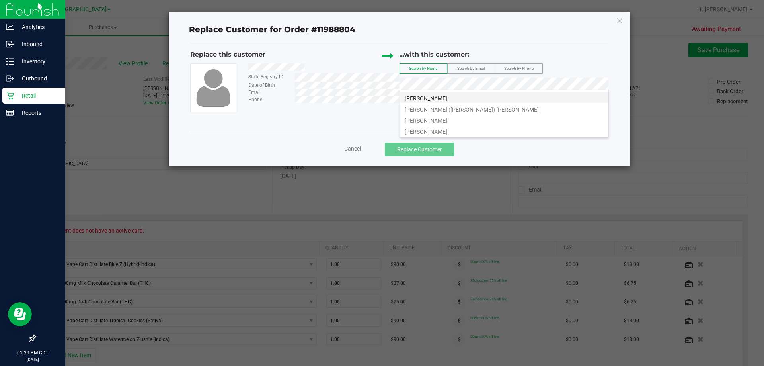
click at [463, 99] on li "[PERSON_NAME]" at bounding box center [504, 97] width 209 height 11
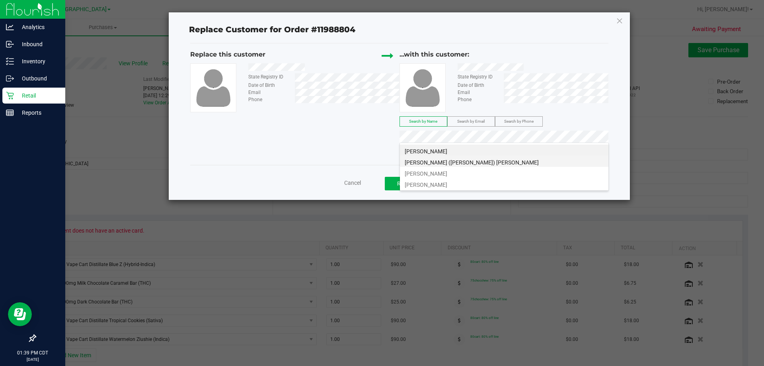
click at [468, 165] on span "[PERSON_NAME] ([PERSON_NAME]) [PERSON_NAME]" at bounding box center [472, 162] width 134 height 6
click at [457, 173] on li "[PERSON_NAME]" at bounding box center [504, 172] width 209 height 11
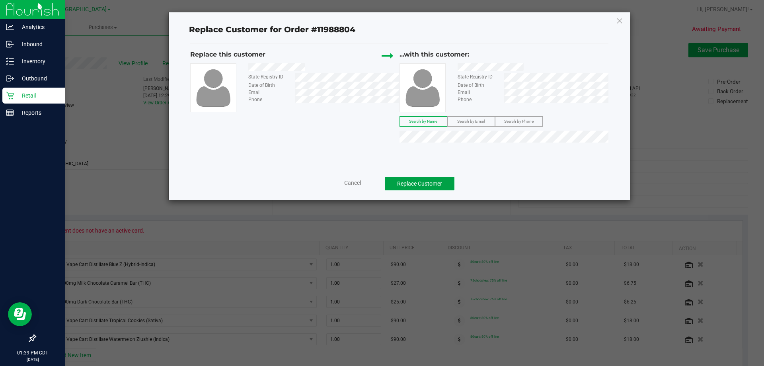
click at [439, 183] on button "Replace Customer" at bounding box center [420, 184] width 70 height 14
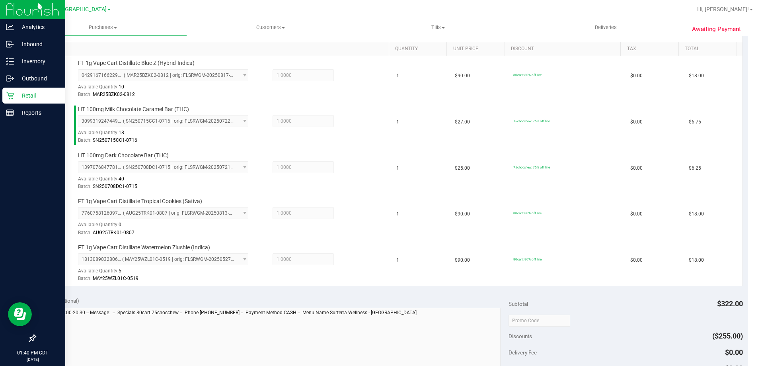
scroll to position [279, 0]
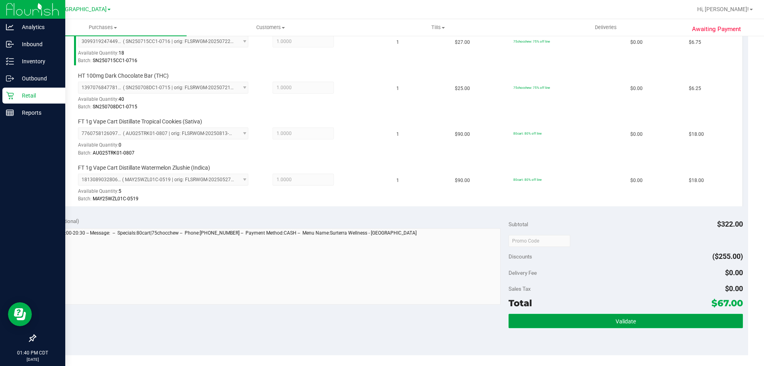
click at [576, 319] on button "Validate" at bounding box center [626, 321] width 234 height 14
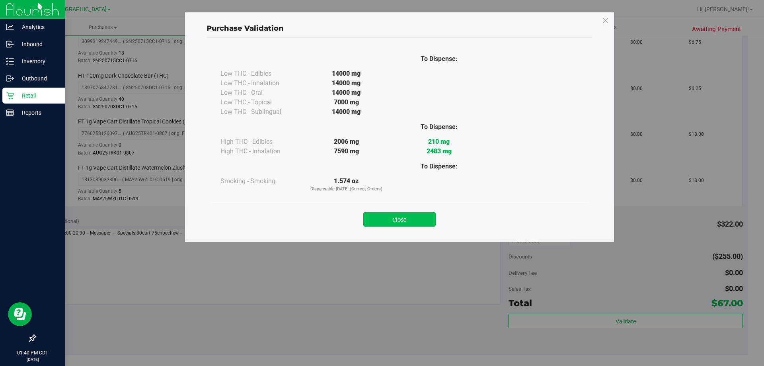
click at [412, 215] on button "Close" at bounding box center [399, 219] width 72 height 14
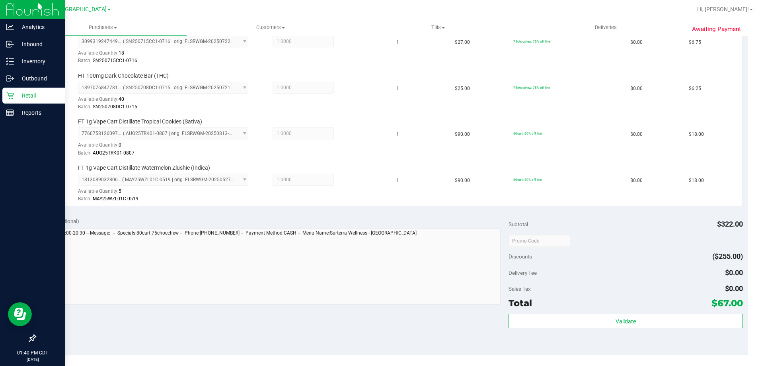
scroll to position [358, 0]
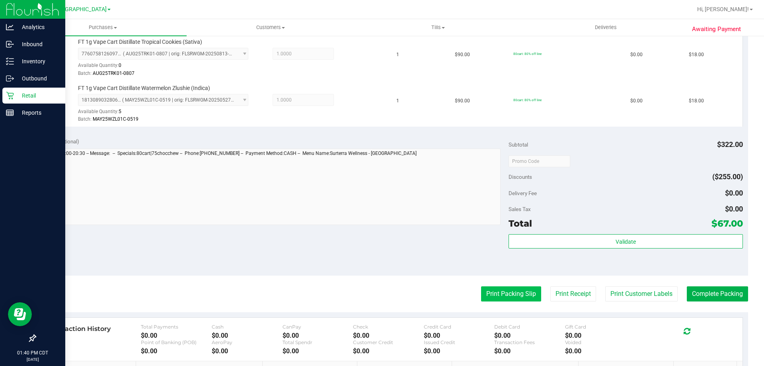
click at [498, 293] on button "Print Packing Slip" at bounding box center [511, 293] width 60 height 15
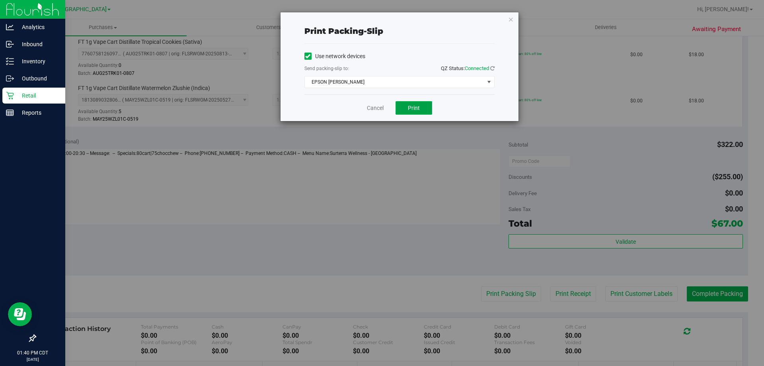
click at [421, 108] on button "Print" at bounding box center [414, 108] width 37 height 14
click at [368, 111] on link "Cancel" at bounding box center [375, 108] width 17 height 8
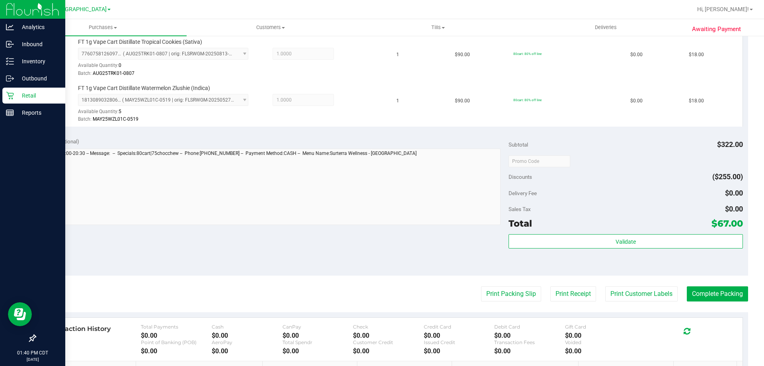
click at [631, 228] on div "Total $67.00" at bounding box center [626, 223] width 234 height 14
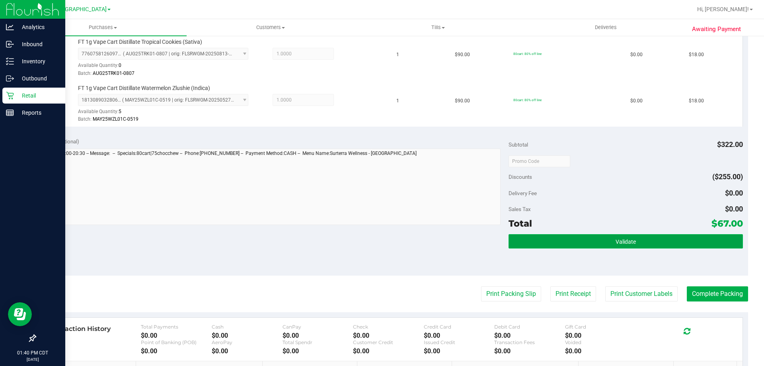
click at [630, 238] on span "Validate" at bounding box center [626, 241] width 20 height 6
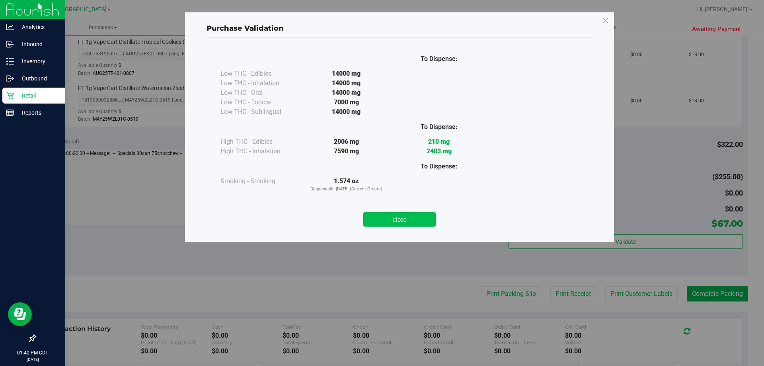
click at [402, 222] on button "Close" at bounding box center [399, 219] width 72 height 14
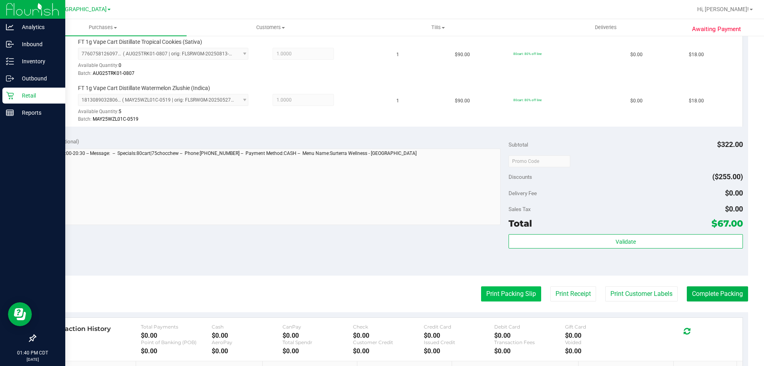
click at [519, 295] on button "Print Packing Slip" at bounding box center [511, 293] width 60 height 15
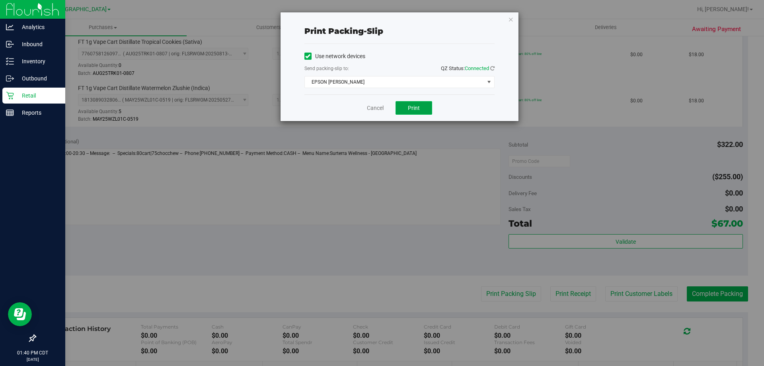
click at [407, 110] on button "Print" at bounding box center [414, 108] width 37 height 14
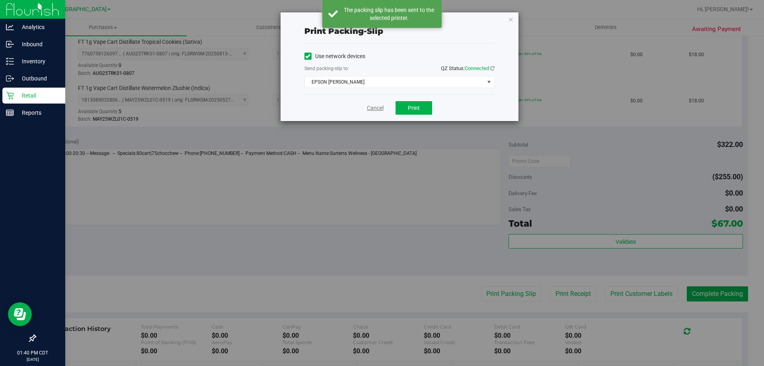
click at [382, 110] on link "Cancel" at bounding box center [375, 108] width 17 height 8
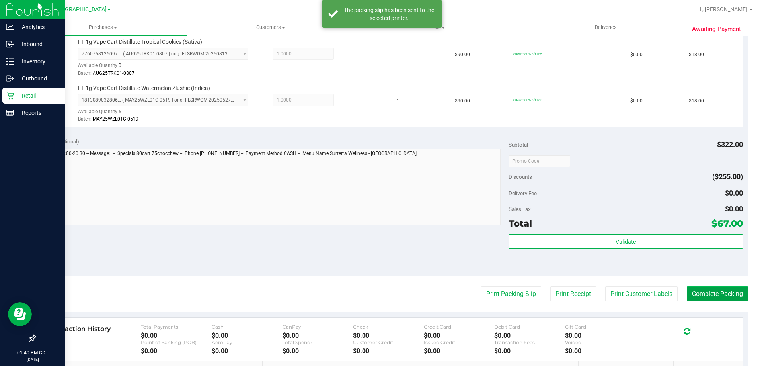
click at [707, 290] on button "Complete Packing" at bounding box center [717, 293] width 61 height 15
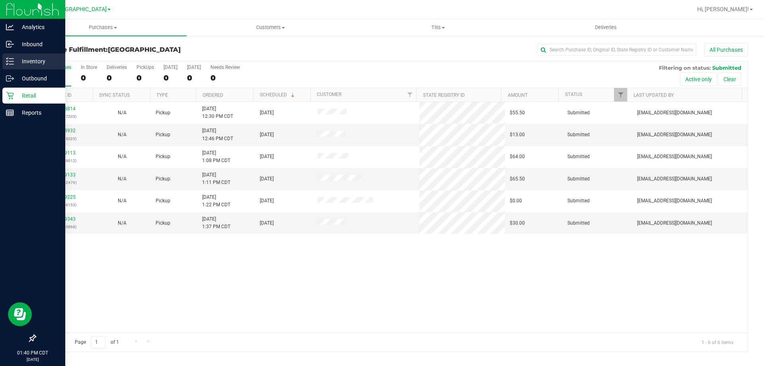
click at [51, 59] on p "Inventory" at bounding box center [38, 62] width 48 height 10
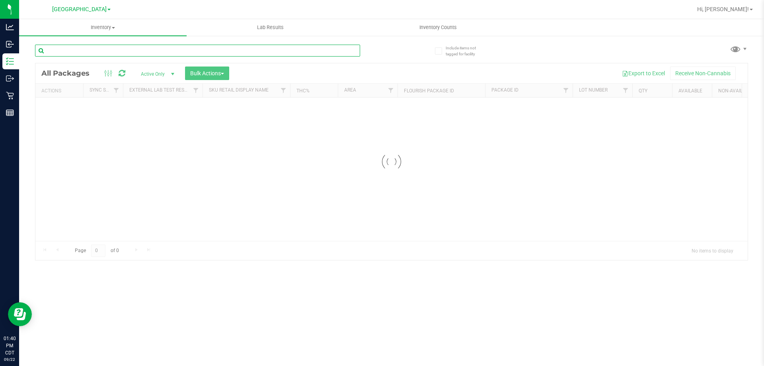
click at [116, 52] on input "text" at bounding box center [197, 51] width 325 height 12
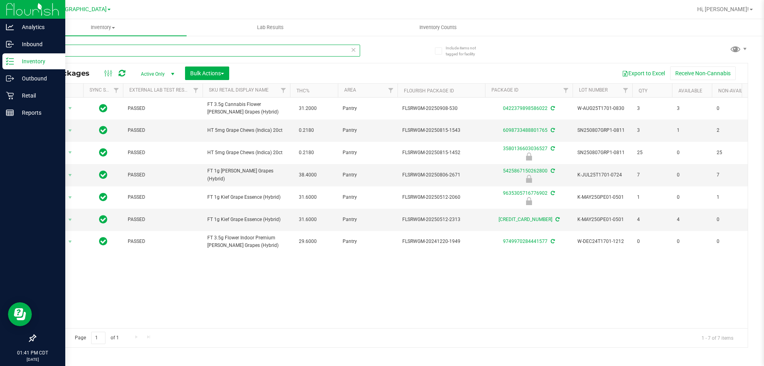
type input "grape"
click at [17, 97] on p "Retail" at bounding box center [38, 96] width 48 height 10
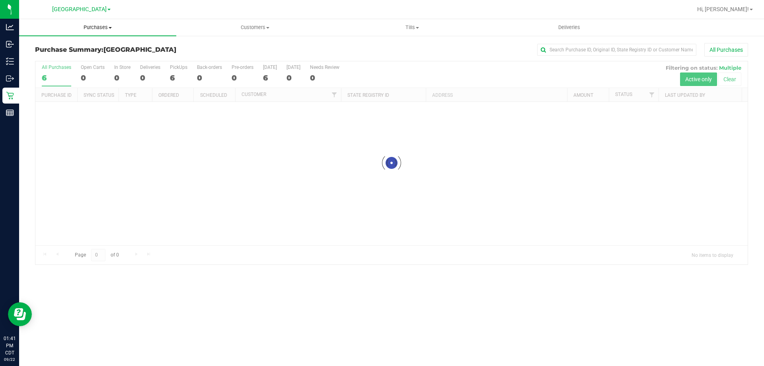
click at [101, 28] on span "Purchases" at bounding box center [97, 27] width 157 height 7
click at [72, 55] on li "Fulfillment" at bounding box center [97, 58] width 157 height 10
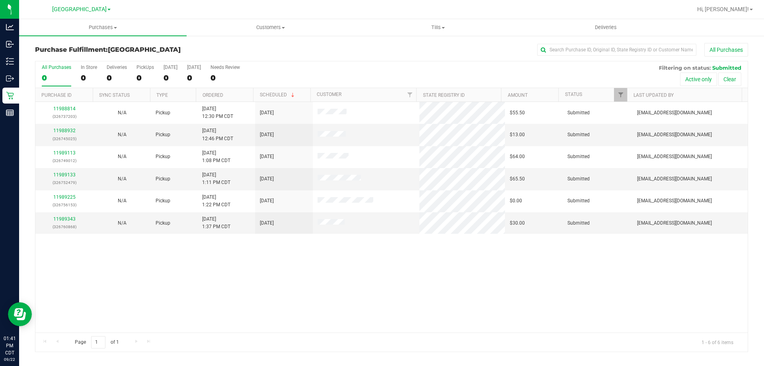
click at [232, 96] on th "Ordered" at bounding box center [224, 95] width 57 height 14
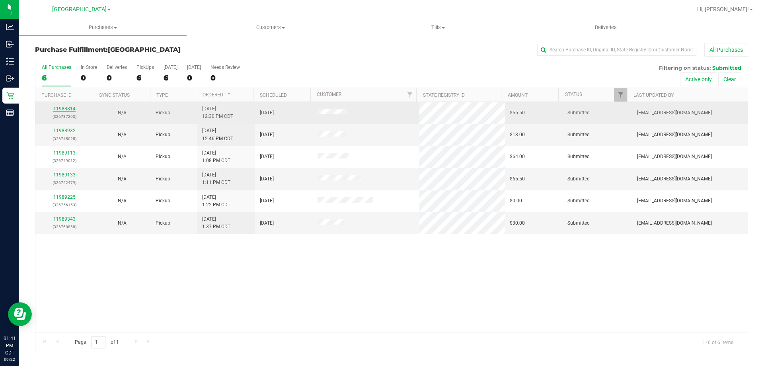
click at [66, 108] on link "11988814" at bounding box center [64, 109] width 22 height 6
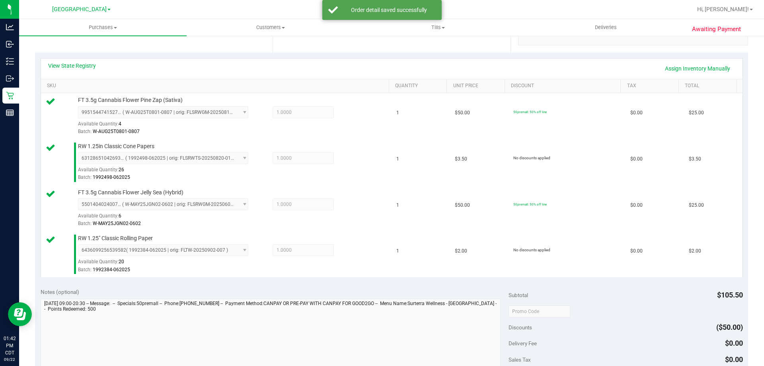
scroll to position [239, 0]
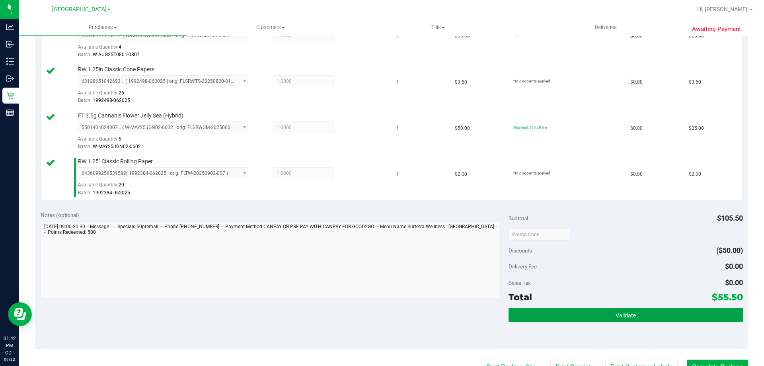
click at [551, 318] on button "Validate" at bounding box center [626, 315] width 234 height 14
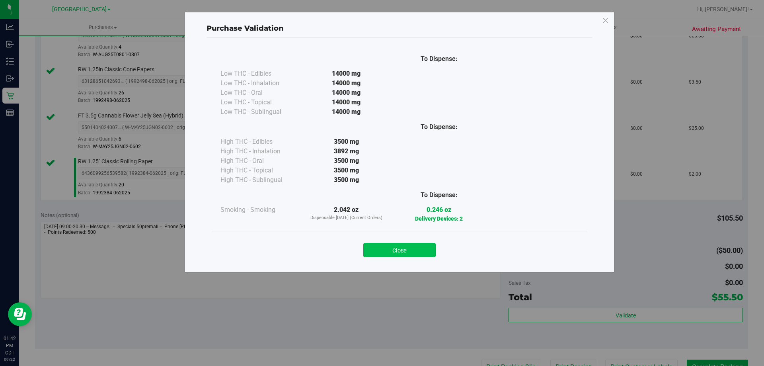
click at [414, 253] on button "Close" at bounding box center [399, 250] width 72 height 14
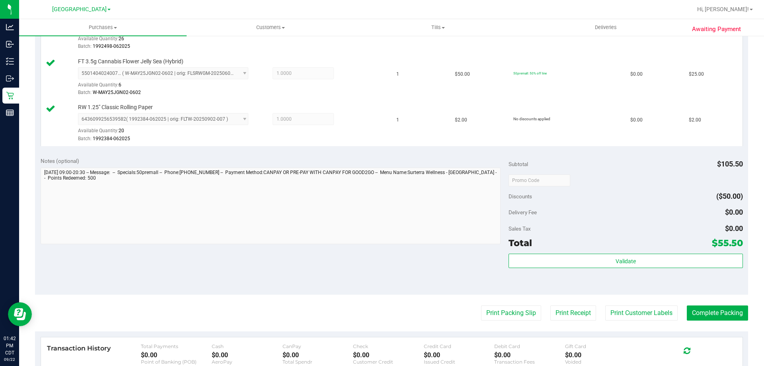
scroll to position [358, 0]
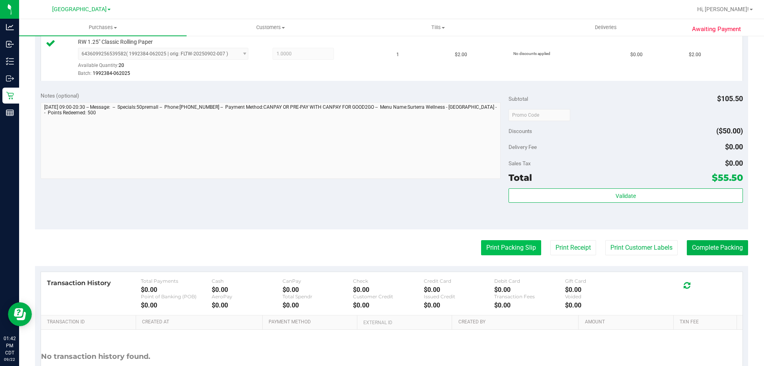
click at [507, 250] on button "Print Packing Slip" at bounding box center [511, 247] width 60 height 15
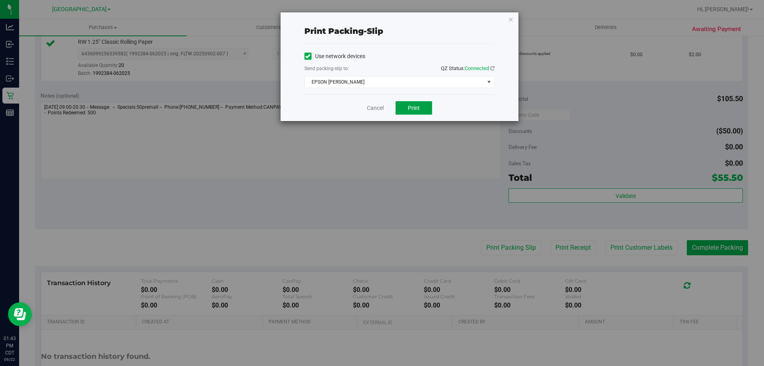
click at [403, 109] on button "Print" at bounding box center [414, 108] width 37 height 14
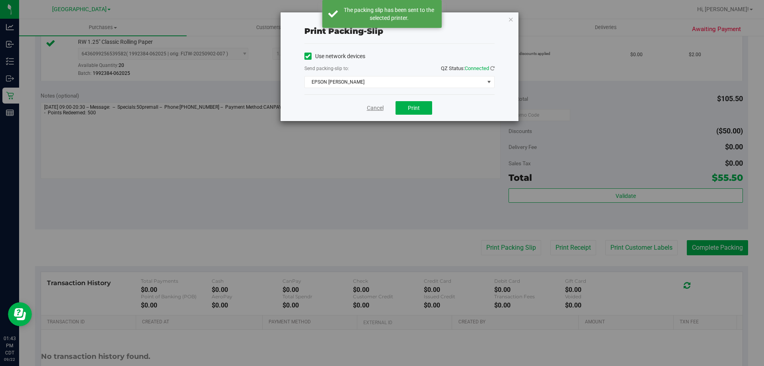
click at [377, 110] on link "Cancel" at bounding box center [375, 108] width 17 height 8
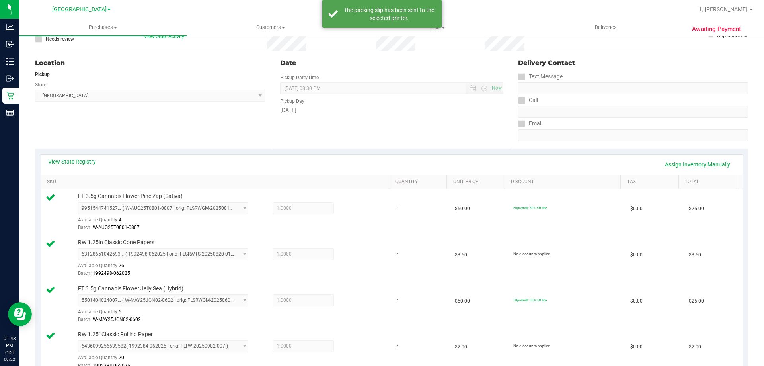
scroll to position [0, 0]
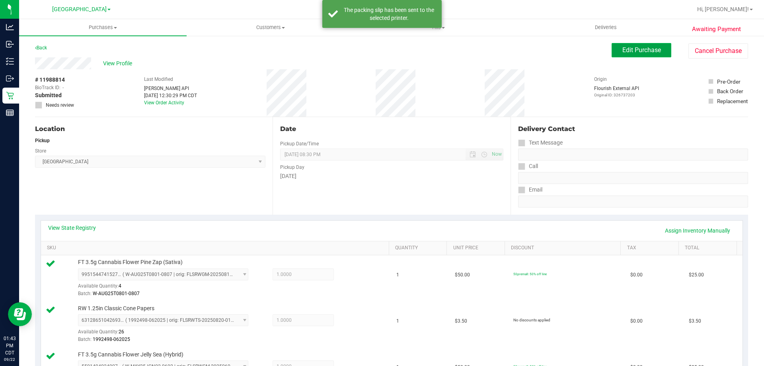
click at [622, 52] on span "Edit Purchase" at bounding box center [641, 50] width 39 height 8
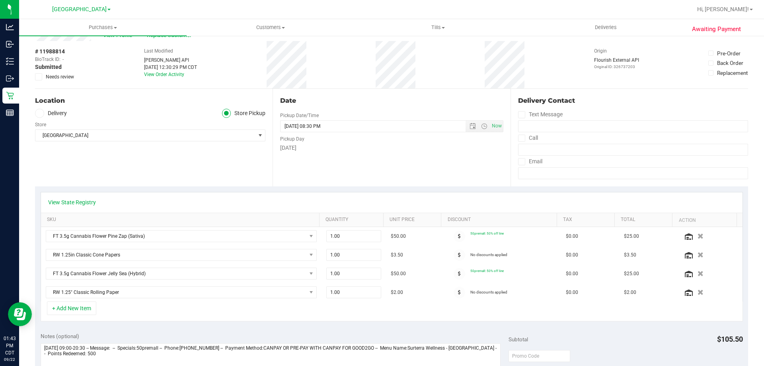
scroll to position [119, 0]
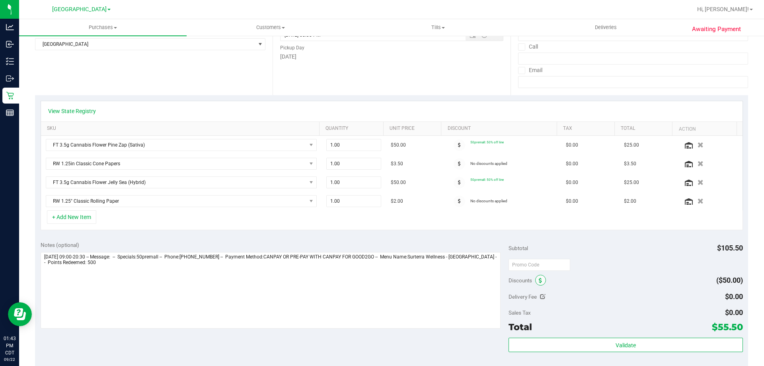
click at [539, 280] on icon at bounding box center [540, 281] width 3 height 6
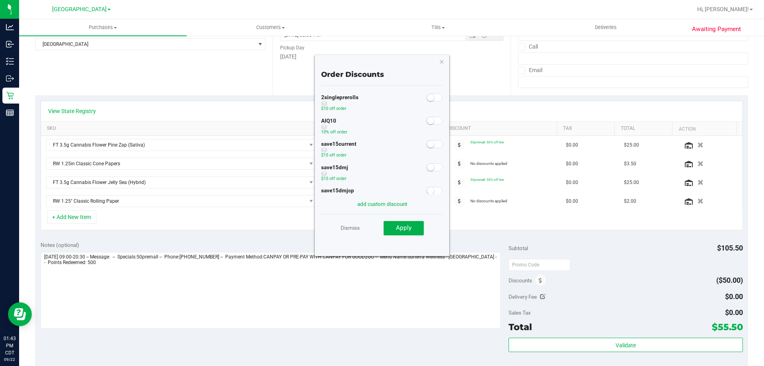
click at [427, 125] on div at bounding box center [435, 120] width 16 height 10
click at [429, 123] on span at bounding box center [435, 121] width 16 height 8
click at [396, 224] on span "Apply" at bounding box center [404, 227] width 16 height 7
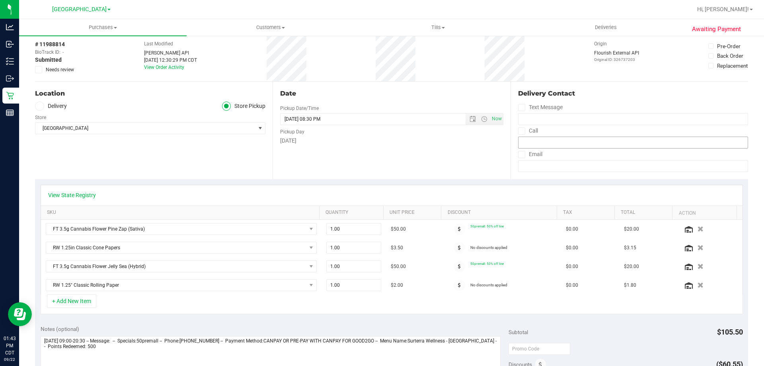
scroll to position [0, 0]
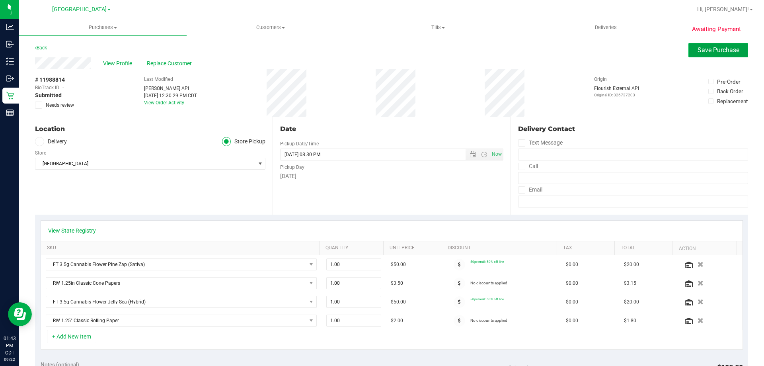
click at [705, 48] on span "Save Purchase" at bounding box center [719, 50] width 42 height 8
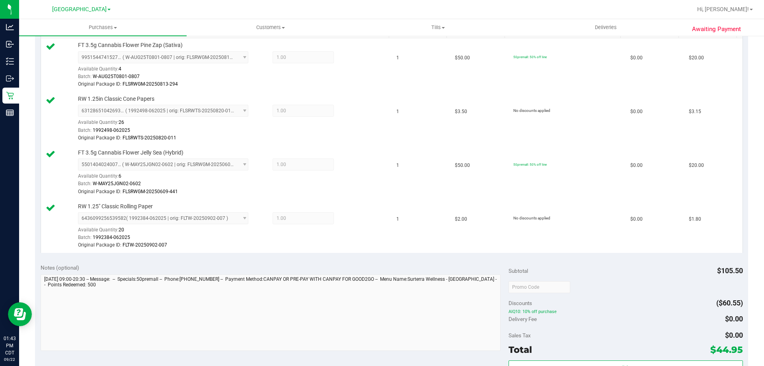
scroll to position [279, 0]
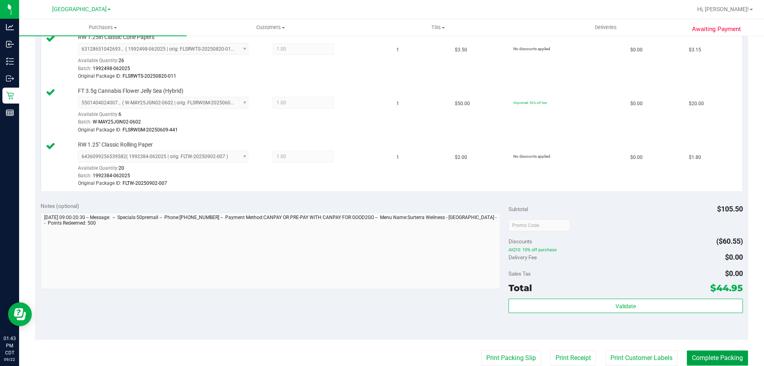
click at [710, 362] on button "Complete Packing" at bounding box center [717, 357] width 61 height 15
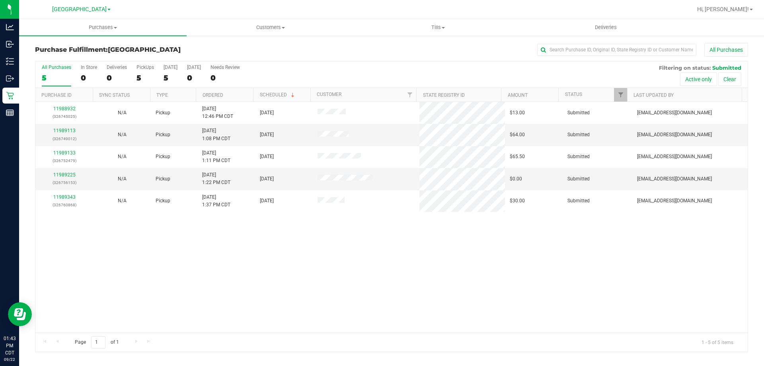
click at [243, 96] on th "Ordered" at bounding box center [224, 95] width 57 height 14
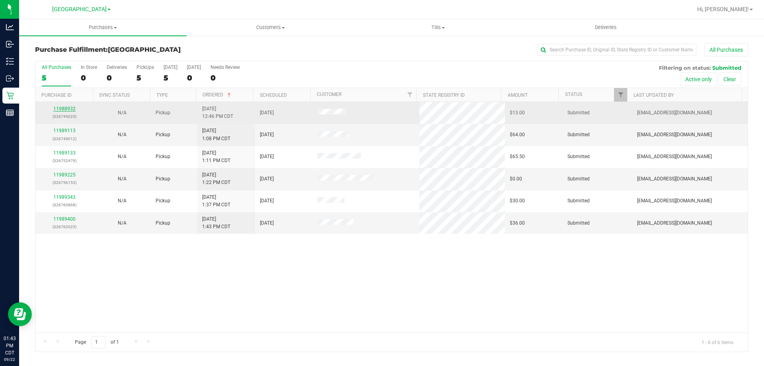
click at [70, 107] on link "11988932" at bounding box center [64, 109] width 22 height 6
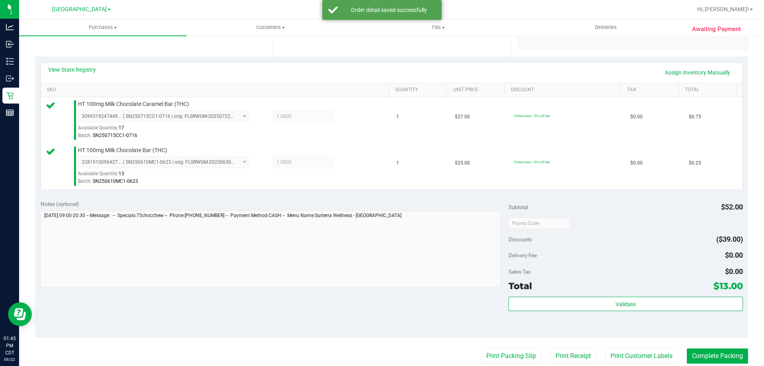
scroll to position [159, 0]
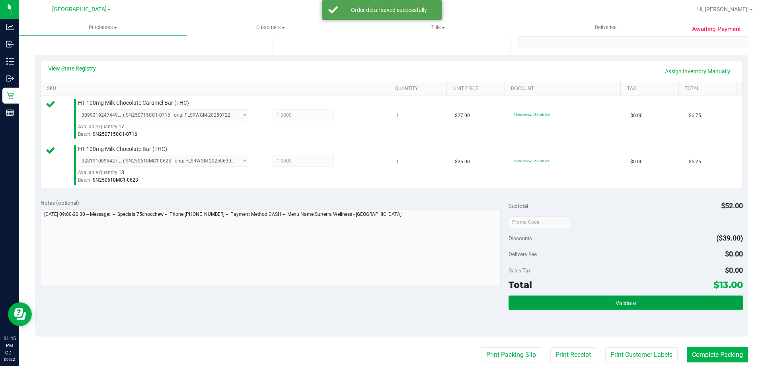
click at [529, 299] on button "Validate" at bounding box center [626, 302] width 234 height 14
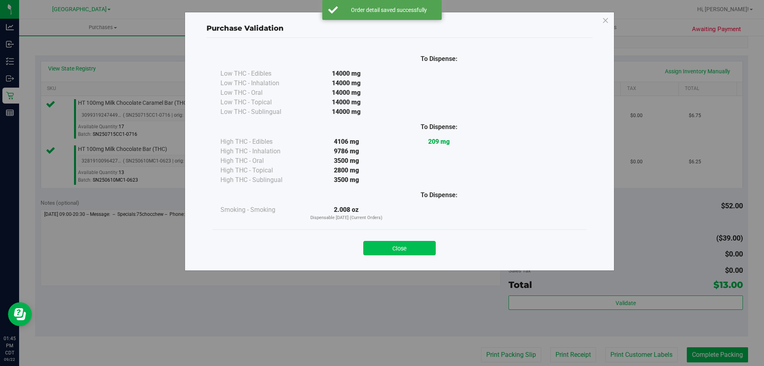
click at [416, 246] on button "Close" at bounding box center [399, 248] width 72 height 14
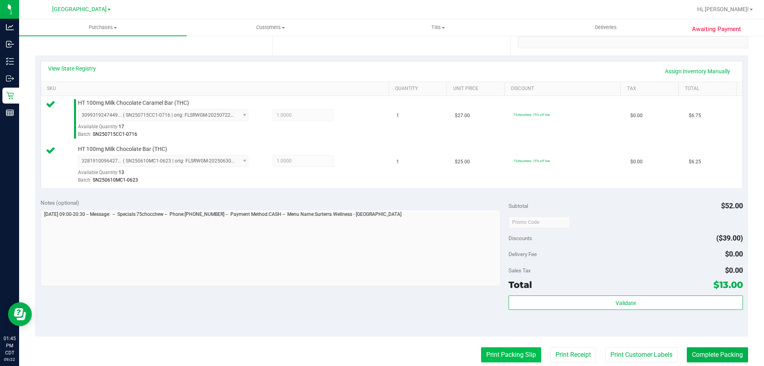
click at [513, 355] on button "Print Packing Slip" at bounding box center [511, 354] width 60 height 15
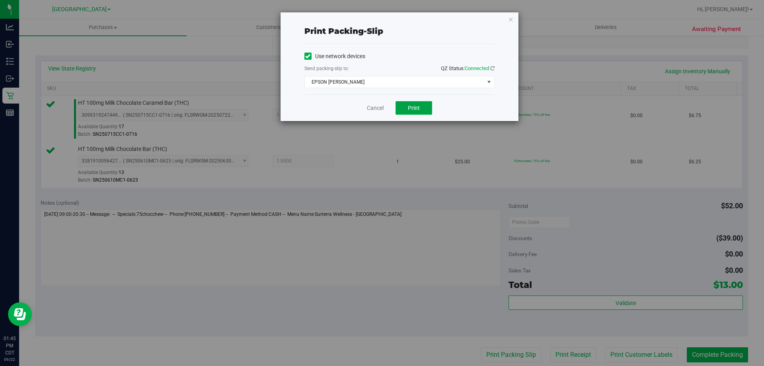
click at [420, 111] on button "Print" at bounding box center [414, 108] width 37 height 14
click at [382, 109] on link "Cancel" at bounding box center [375, 108] width 17 height 8
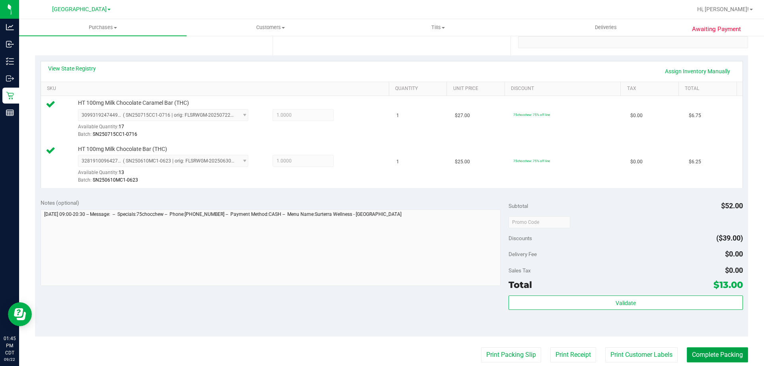
click at [707, 353] on button "Complete Packing" at bounding box center [717, 354] width 61 height 15
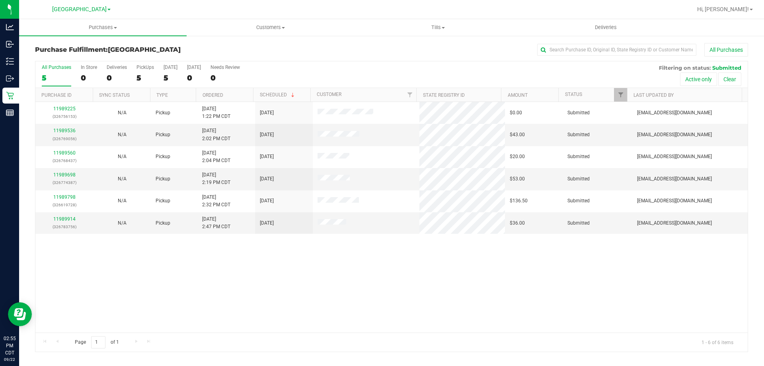
click at [230, 98] on th "Ordered" at bounding box center [224, 95] width 57 height 14
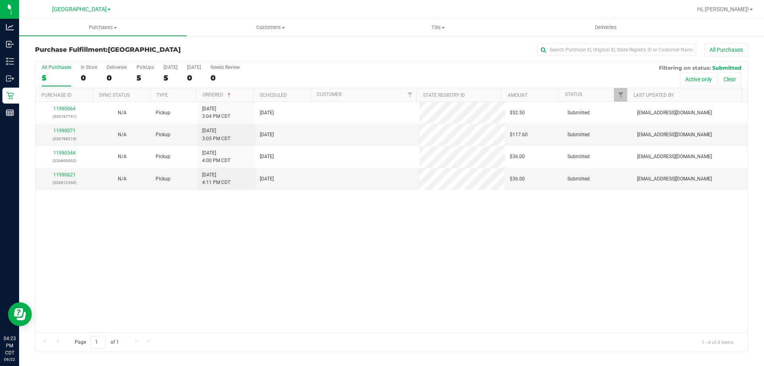
click at [259, 152] on td "[DATE]" at bounding box center [284, 157] width 58 height 22
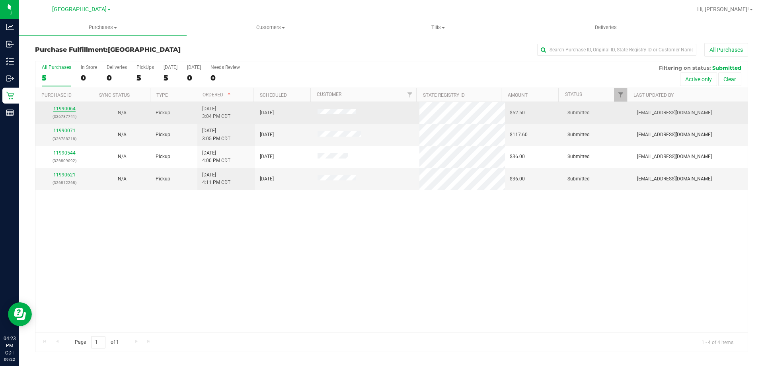
click at [68, 110] on link "11990064" at bounding box center [64, 109] width 22 height 6
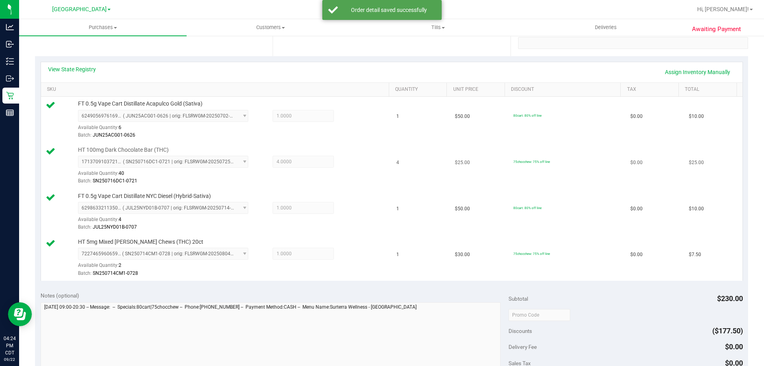
scroll to position [239, 0]
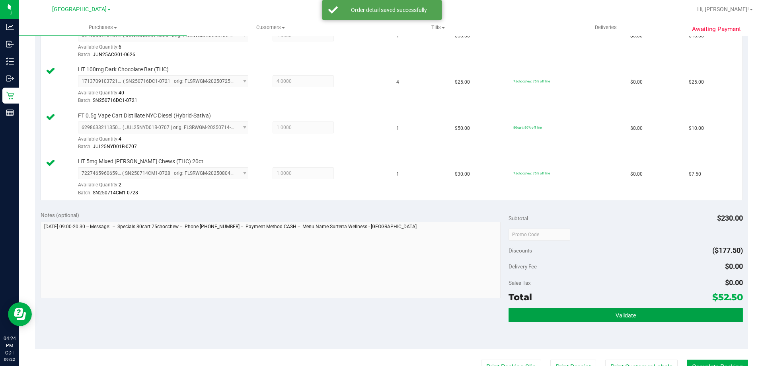
click at [535, 310] on button "Validate" at bounding box center [626, 315] width 234 height 14
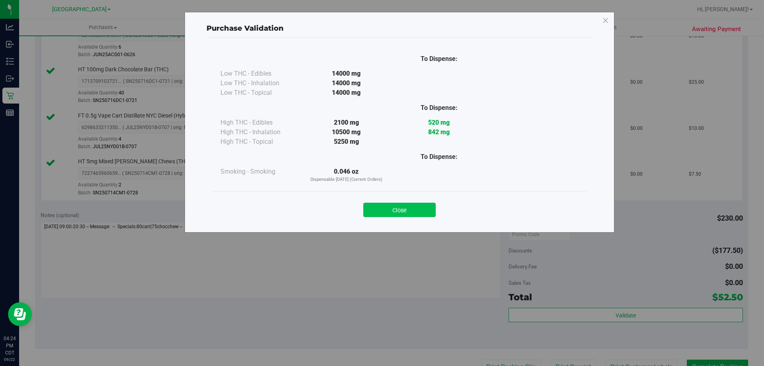
click at [407, 213] on button "Close" at bounding box center [399, 210] width 72 height 14
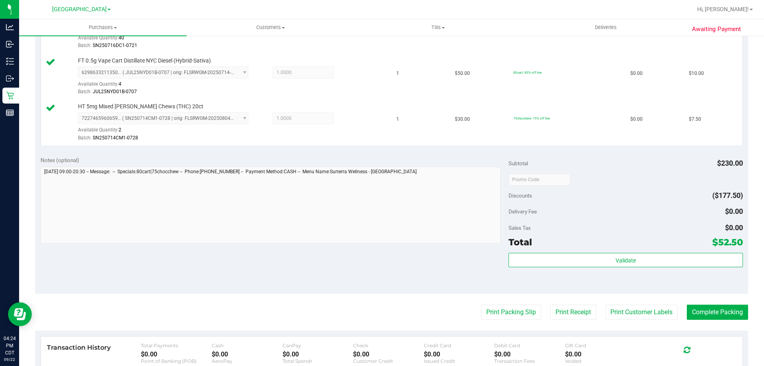
scroll to position [358, 0]
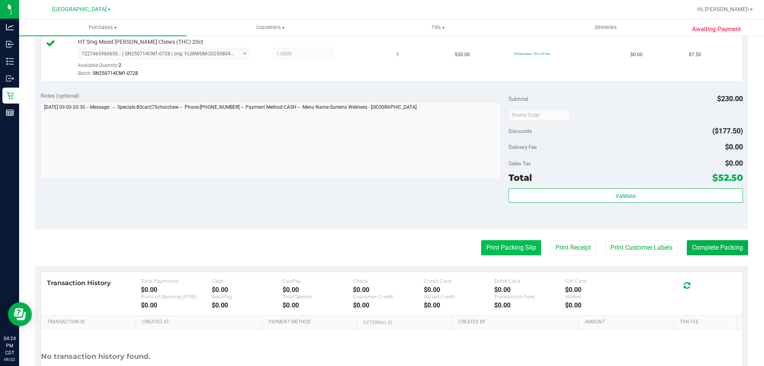
click at [499, 242] on button "Print Packing Slip" at bounding box center [511, 247] width 60 height 15
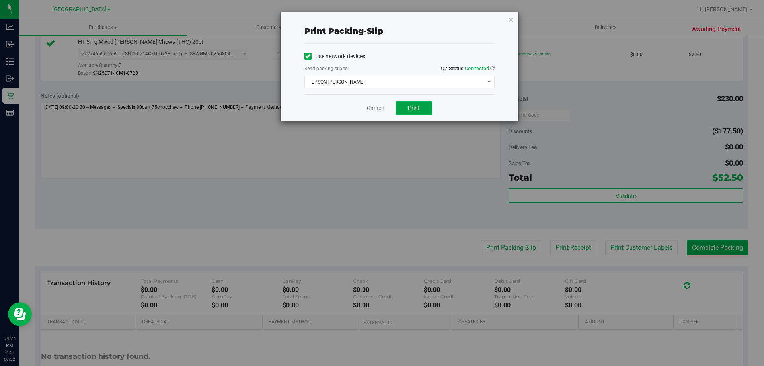
click at [421, 103] on button "Print" at bounding box center [414, 108] width 37 height 14
click at [379, 105] on link "Cancel" at bounding box center [375, 108] width 17 height 8
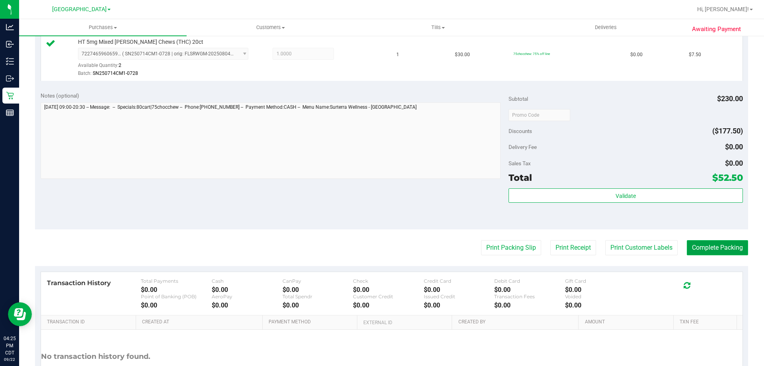
click at [687, 249] on button "Complete Packing" at bounding box center [717, 247] width 61 height 15
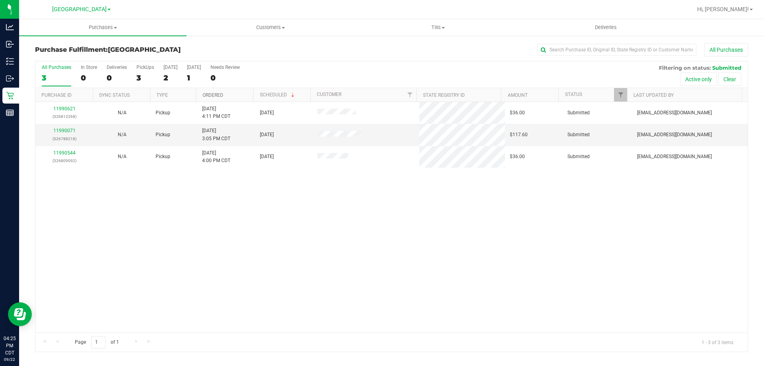
click at [214, 96] on link "Ordered" at bounding box center [213, 95] width 21 height 6
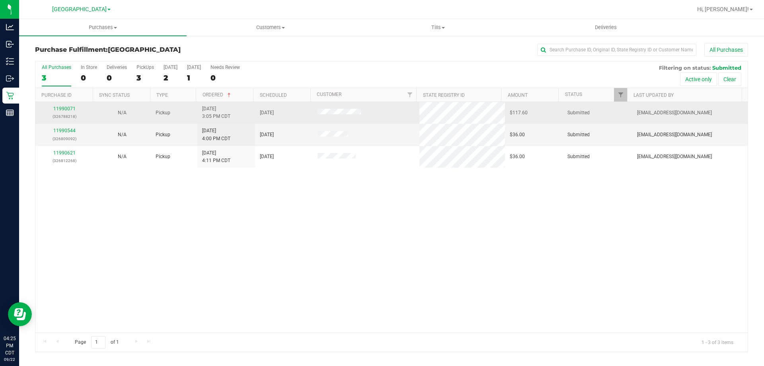
click at [73, 111] on div "11990071 (326788218)" at bounding box center [64, 112] width 48 height 15
click at [72, 110] on link "11990071" at bounding box center [64, 109] width 22 height 6
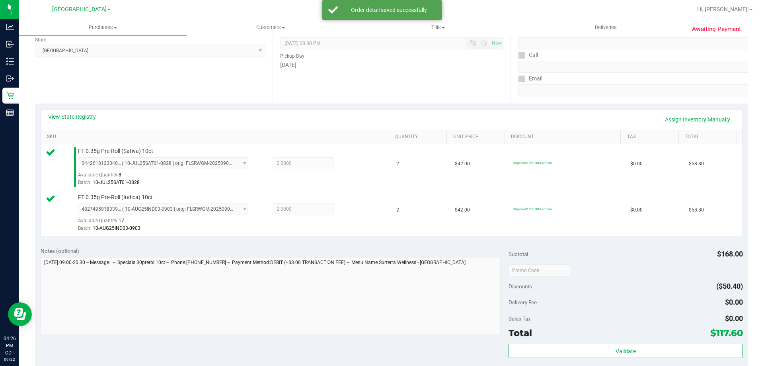
scroll to position [159, 0]
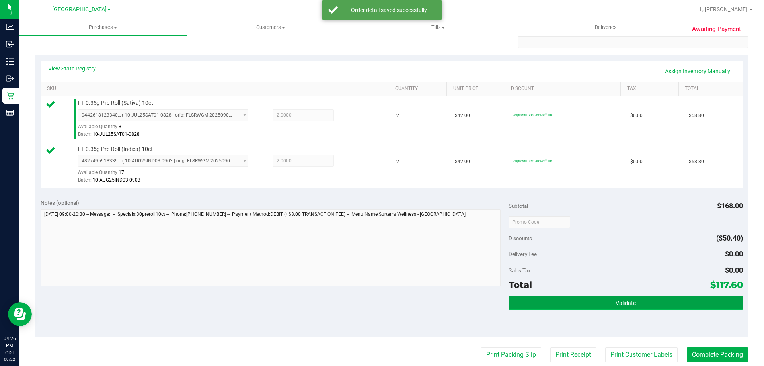
click at [534, 301] on button "Validate" at bounding box center [626, 302] width 234 height 14
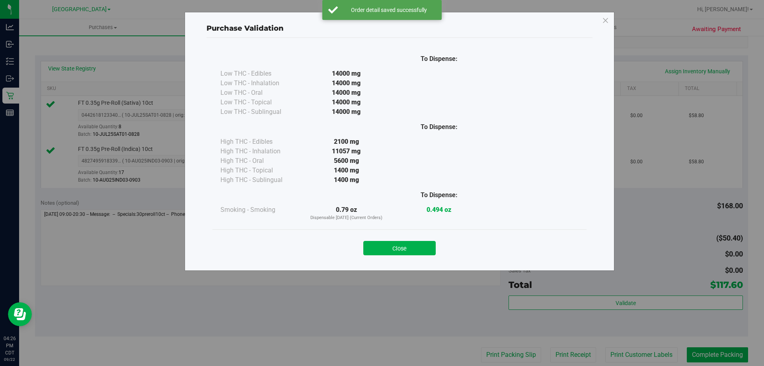
drag, startPoint x: 403, startPoint y: 247, endPoint x: 466, endPoint y: 355, distance: 125.2
click at [404, 247] on button "Close" at bounding box center [399, 248] width 72 height 14
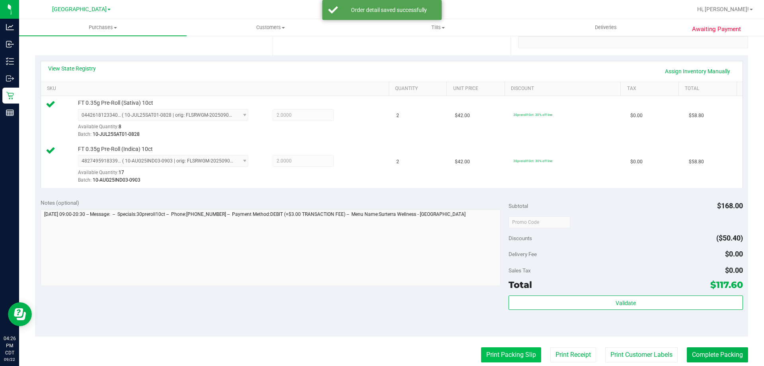
click at [502, 358] on button "Print Packing Slip" at bounding box center [511, 354] width 60 height 15
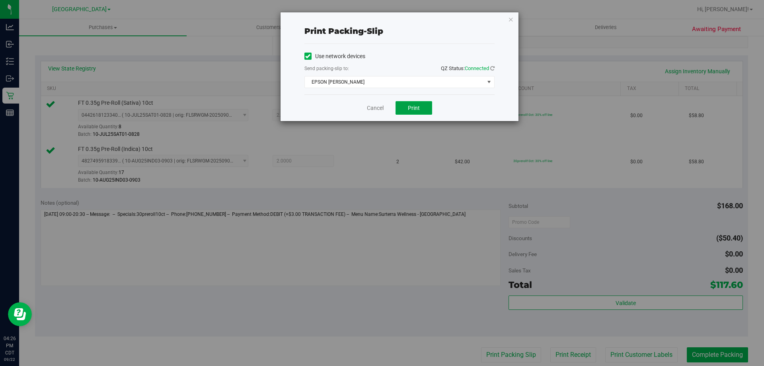
drag, startPoint x: 420, startPoint y: 111, endPoint x: 428, endPoint y: 149, distance: 38.9
click at [420, 110] on button "Print" at bounding box center [414, 108] width 37 height 14
click at [382, 109] on link "Cancel" at bounding box center [375, 108] width 17 height 8
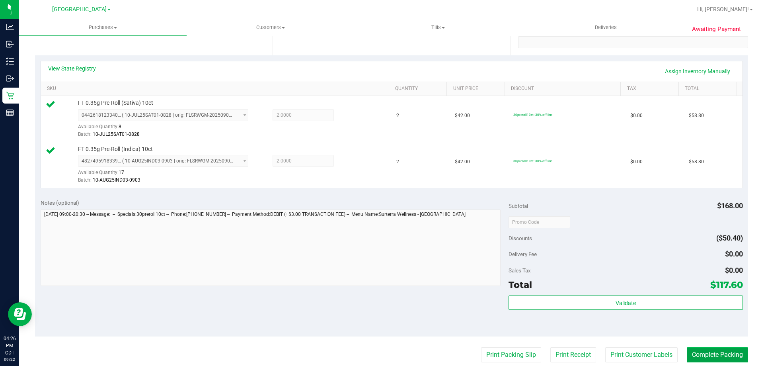
click at [715, 360] on button "Complete Packing" at bounding box center [717, 354] width 61 height 15
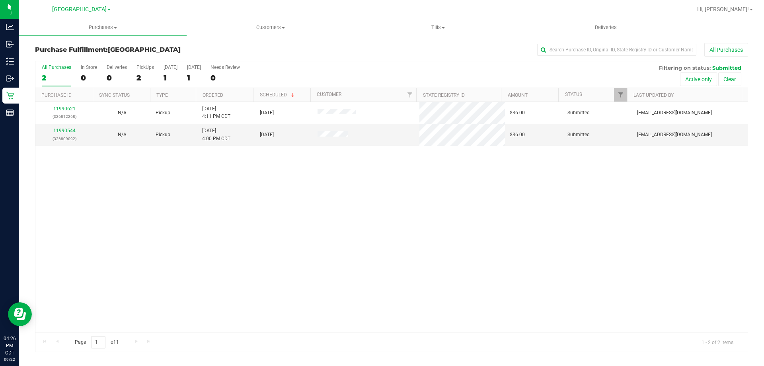
click at [231, 100] on th "Ordered" at bounding box center [224, 95] width 57 height 14
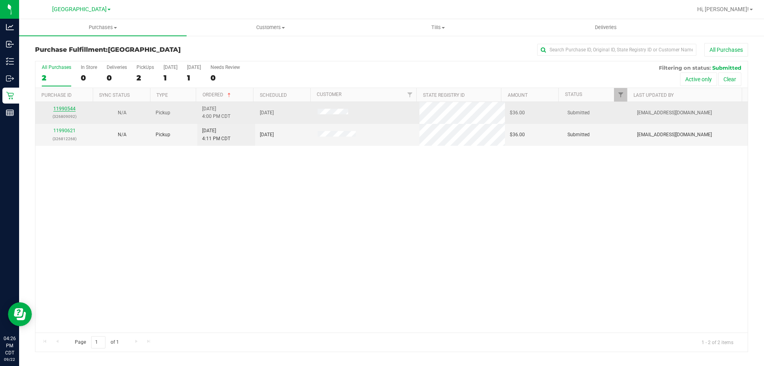
click at [70, 108] on link "11990544" at bounding box center [64, 109] width 22 height 6
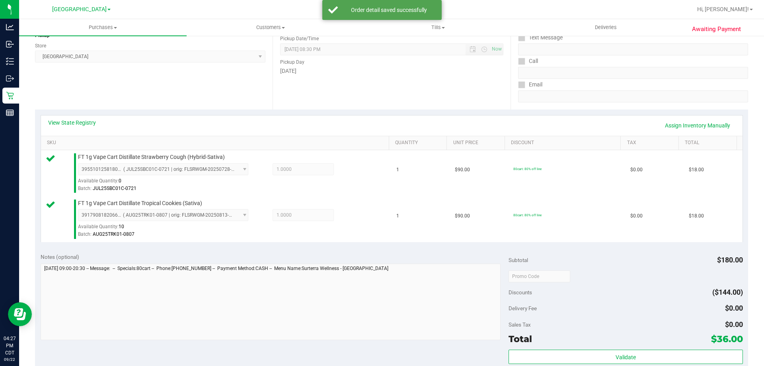
scroll to position [119, 0]
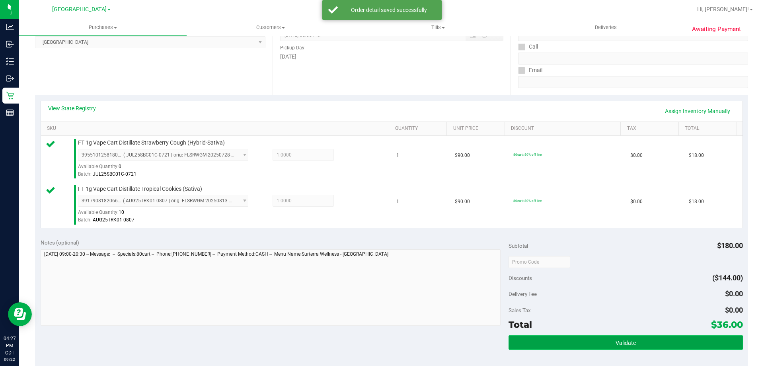
click at [535, 344] on button "Validate" at bounding box center [626, 342] width 234 height 14
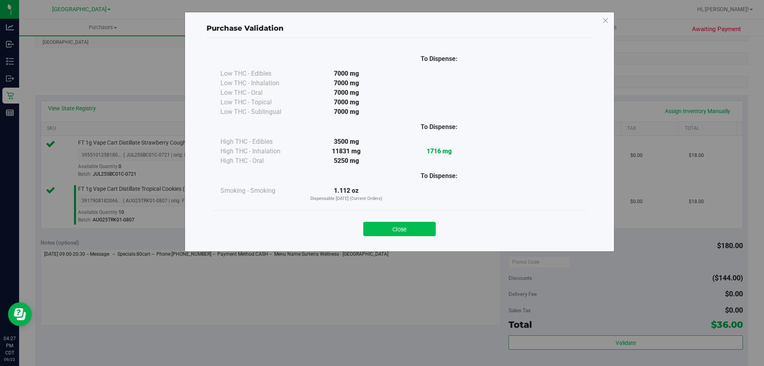
click at [412, 235] on button "Close" at bounding box center [399, 229] width 72 height 14
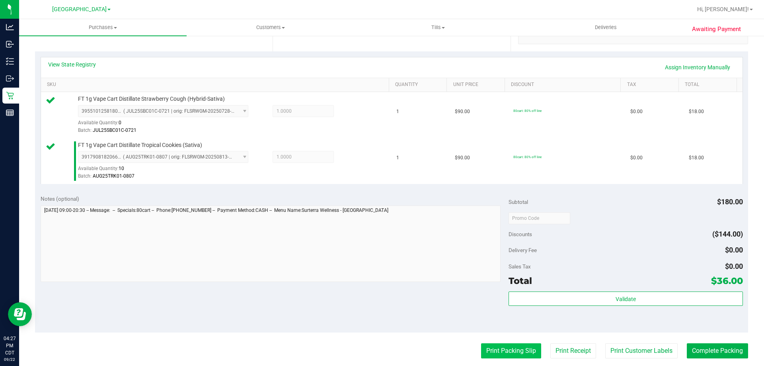
scroll to position [239, 0]
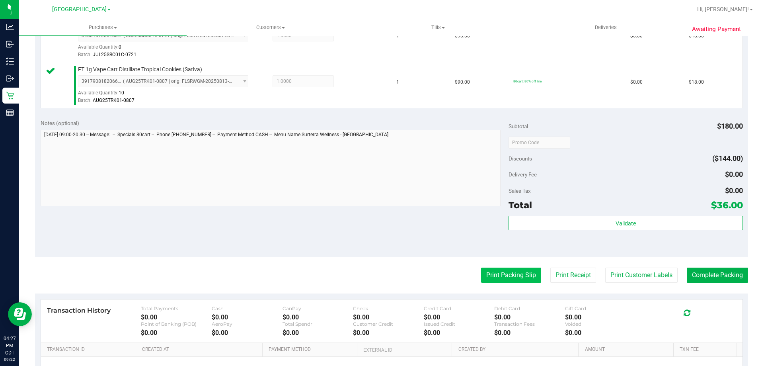
click at [491, 272] on button "Print Packing Slip" at bounding box center [511, 274] width 60 height 15
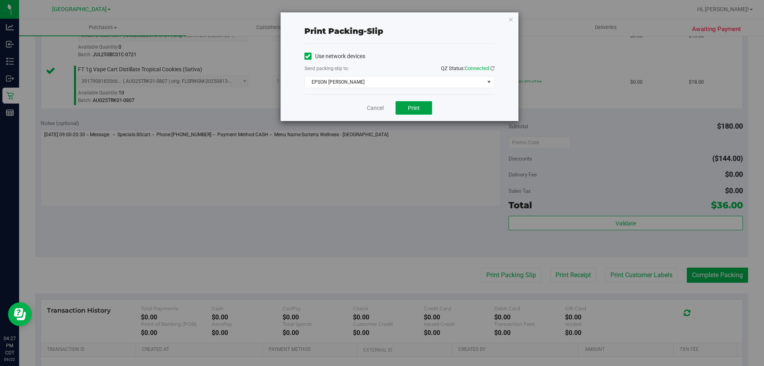
click at [421, 106] on button "Print" at bounding box center [414, 108] width 37 height 14
click at [375, 108] on link "Cancel" at bounding box center [375, 108] width 17 height 8
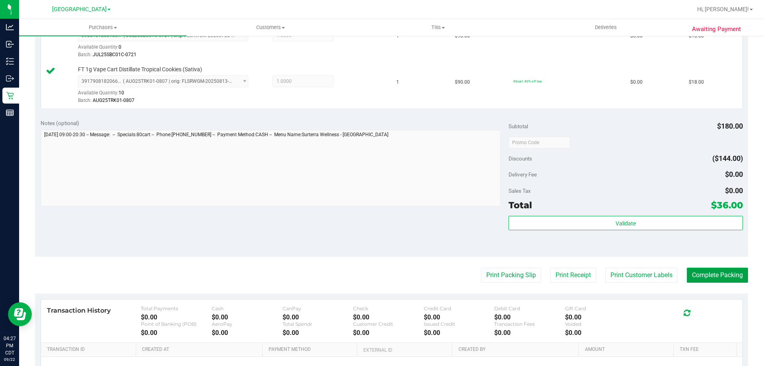
click at [691, 269] on button "Complete Packing" at bounding box center [717, 274] width 61 height 15
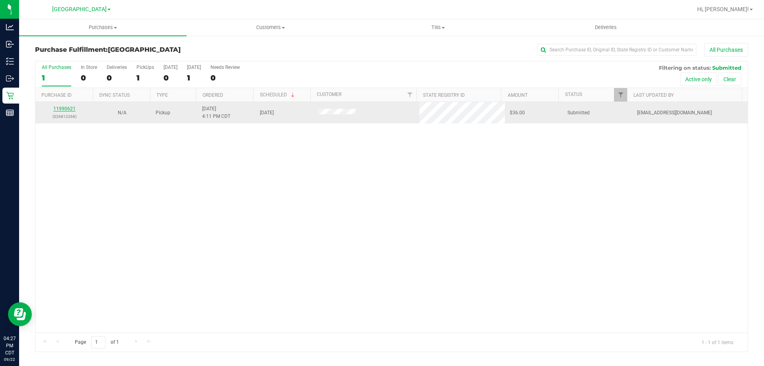
click at [71, 108] on link "11990621" at bounding box center [64, 109] width 22 height 6
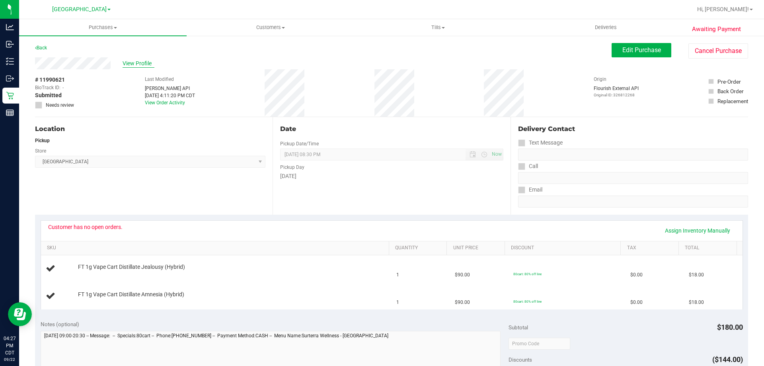
click at [142, 61] on span "View Profile" at bounding box center [139, 63] width 32 height 8
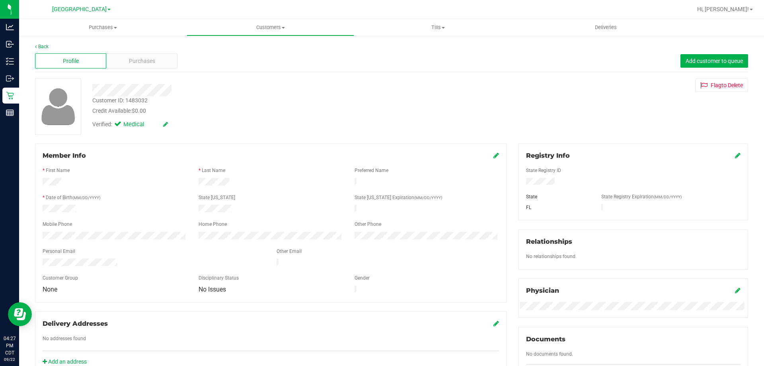
click at [139, 101] on div "Customer ID: 1483032" at bounding box center [119, 100] width 55 height 8
copy div "1483032"
click at [45, 47] on link "Back" at bounding box center [42, 47] width 14 height 6
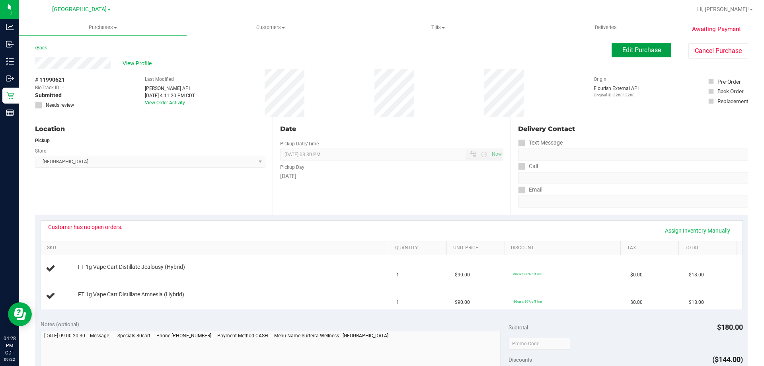
click at [648, 55] on button "Edit Purchase" at bounding box center [642, 50] width 60 height 14
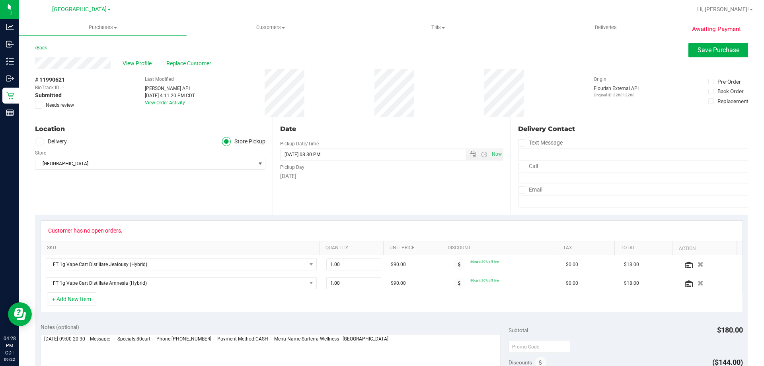
click at [61, 105] on span "Needs review" at bounding box center [60, 104] width 28 height 7
click at [0, 0] on input "Needs review" at bounding box center [0, 0] width 0 height 0
click at [716, 53] on span "Save Purchase" at bounding box center [719, 50] width 42 height 8
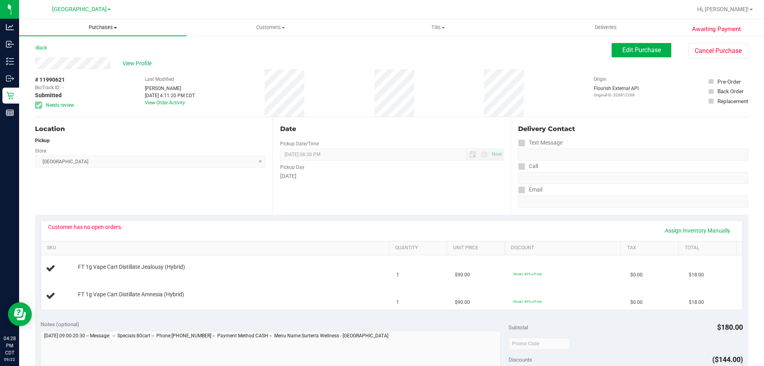
click at [90, 28] on span "Purchases" at bounding box center [103, 27] width 168 height 7
click at [45, 57] on span "Fulfillment" at bounding box center [43, 57] width 49 height 7
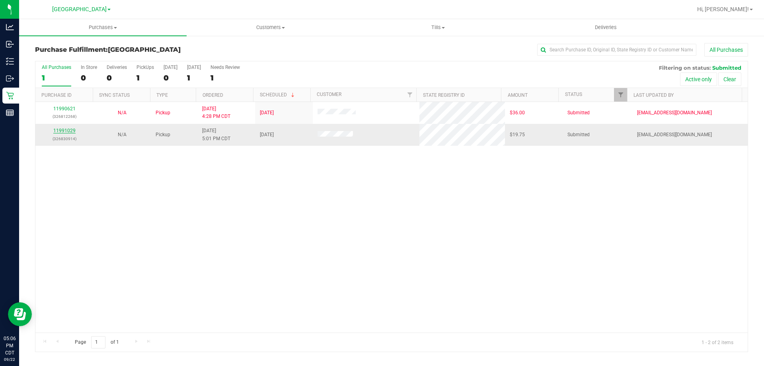
click at [69, 129] on link "11991029" at bounding box center [64, 131] width 22 height 6
click at [63, 131] on link "11991029" at bounding box center [64, 131] width 22 height 6
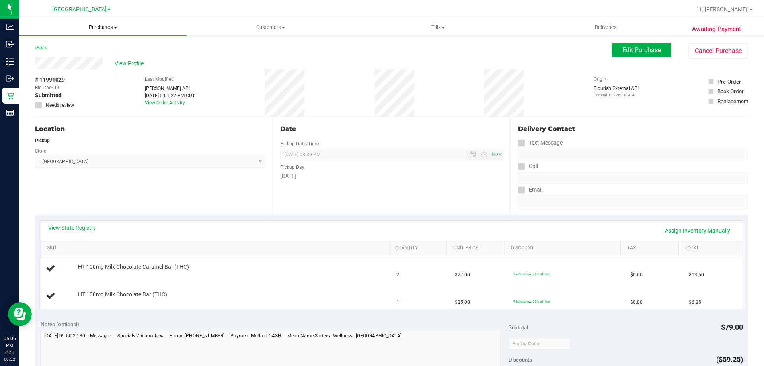
click at [96, 23] on uib-tab-heading "Purchases Summary of purchases Fulfillment All purchases" at bounding box center [103, 27] width 168 height 17
click at [46, 58] on span "Fulfillment" at bounding box center [43, 57] width 49 height 7
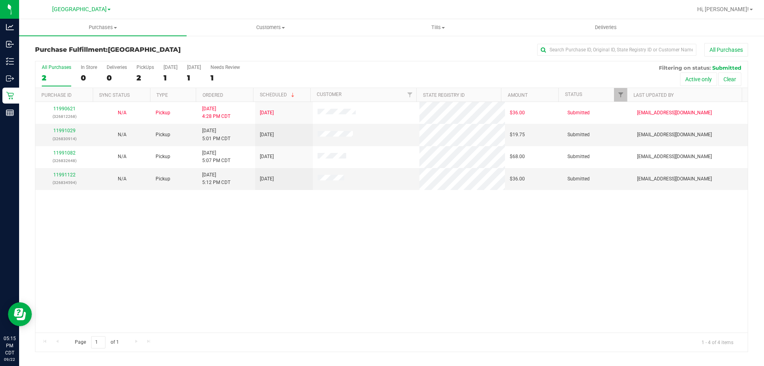
click at [230, 92] on th "Ordered" at bounding box center [224, 95] width 57 height 14
click at [55, 129] on link "11991029" at bounding box center [64, 131] width 22 height 6
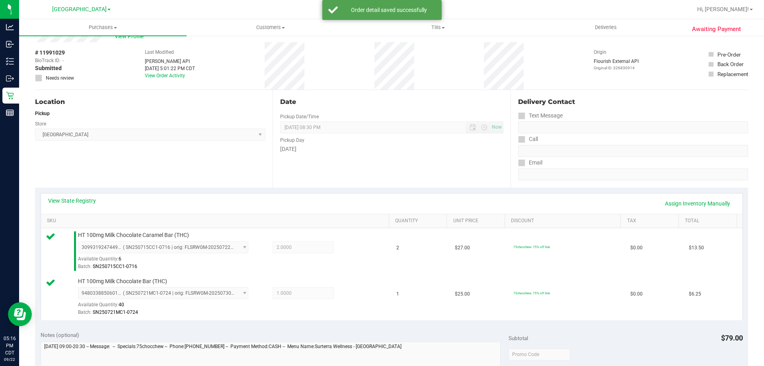
scroll to position [159, 0]
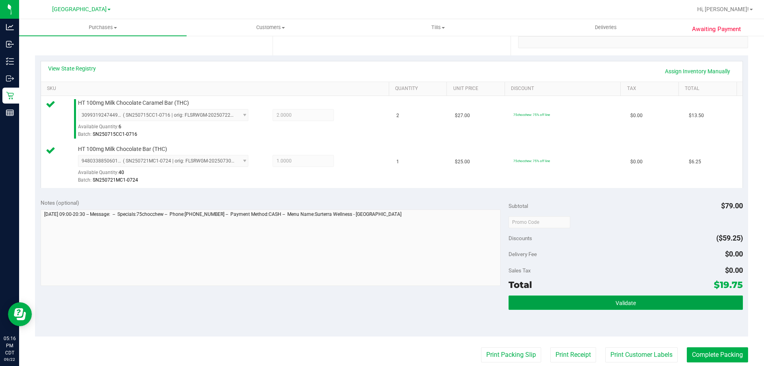
click at [537, 308] on button "Validate" at bounding box center [626, 302] width 234 height 14
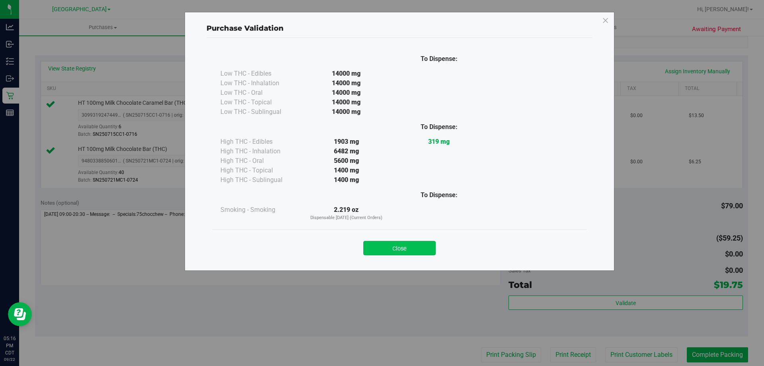
click at [414, 251] on button "Close" at bounding box center [399, 248] width 72 height 14
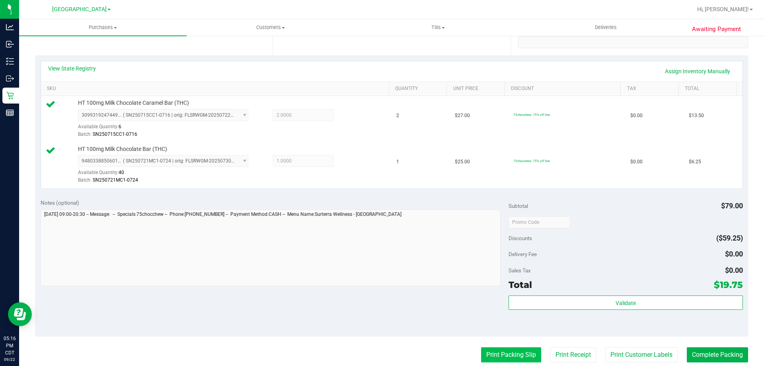
click at [502, 352] on button "Print Packing Slip" at bounding box center [511, 354] width 60 height 15
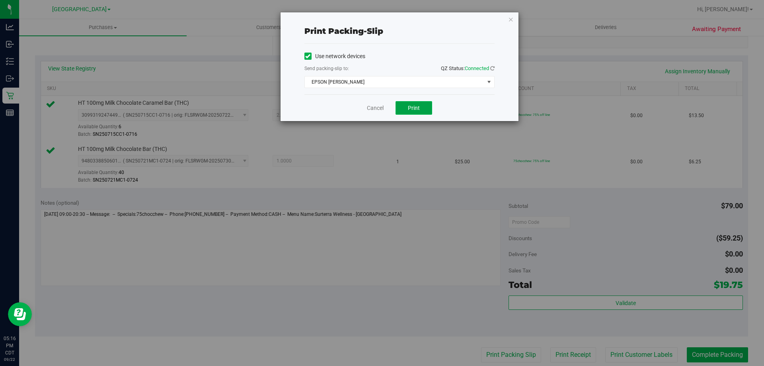
click at [416, 109] on span "Print" at bounding box center [414, 108] width 12 height 6
click at [373, 107] on link "Cancel" at bounding box center [375, 108] width 17 height 8
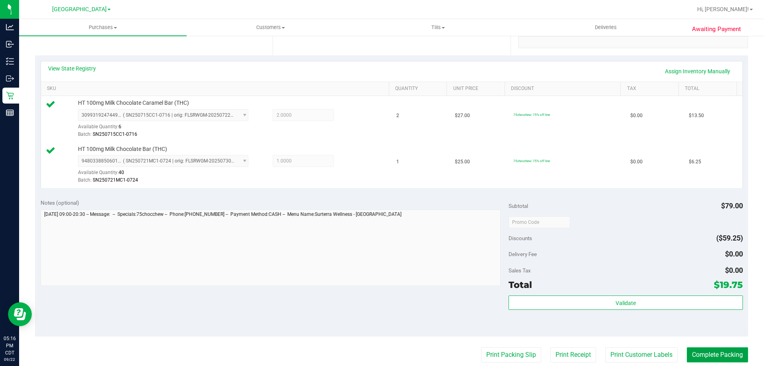
click at [704, 352] on button "Complete Packing" at bounding box center [717, 354] width 61 height 15
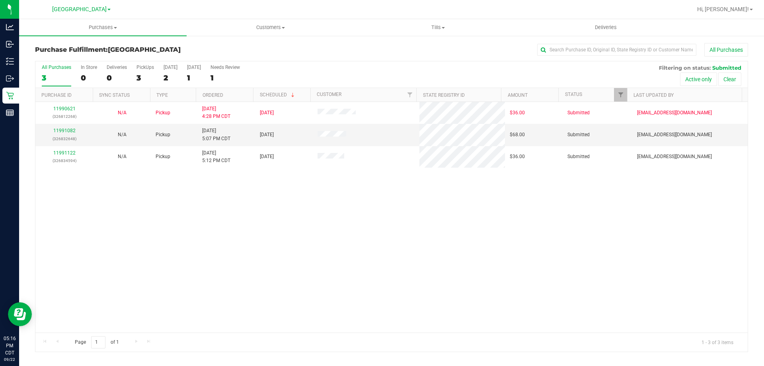
click at [229, 97] on th "Ordered" at bounding box center [224, 95] width 57 height 14
click at [71, 129] on link "11991082" at bounding box center [64, 131] width 22 height 6
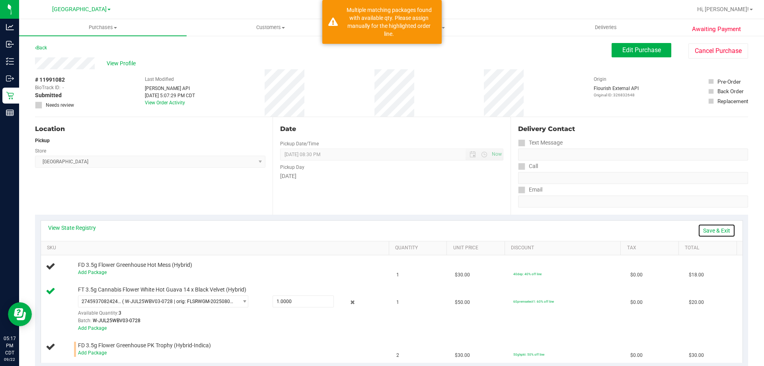
click at [702, 231] on link "Save & Exit" at bounding box center [716, 231] width 37 height 14
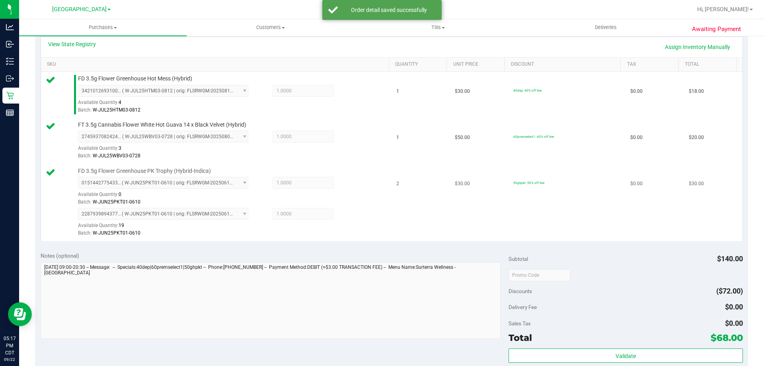
scroll to position [199, 0]
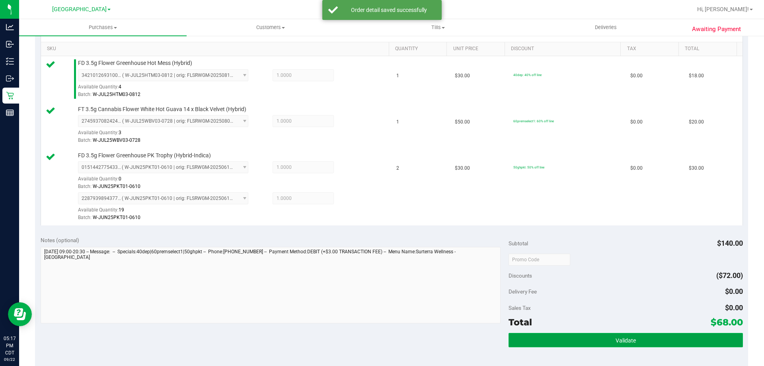
click at [555, 336] on button "Validate" at bounding box center [626, 340] width 234 height 14
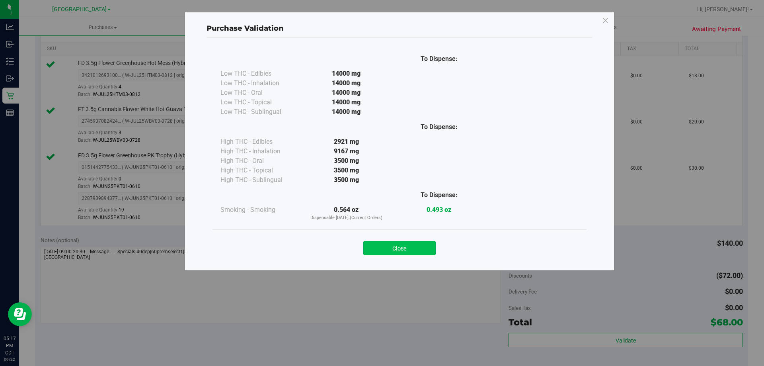
click at [429, 248] on button "Close" at bounding box center [399, 248] width 72 height 14
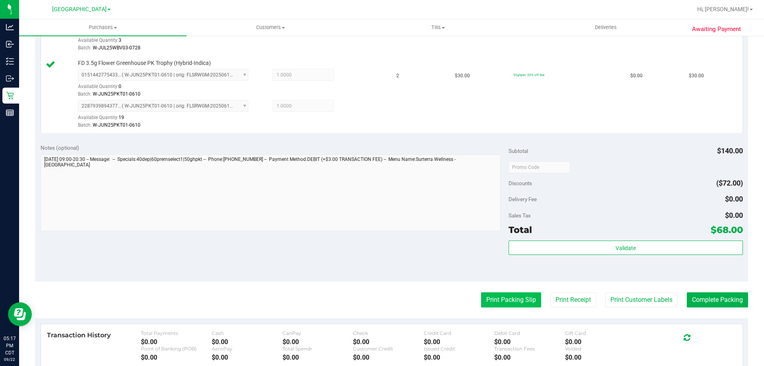
scroll to position [318, 0]
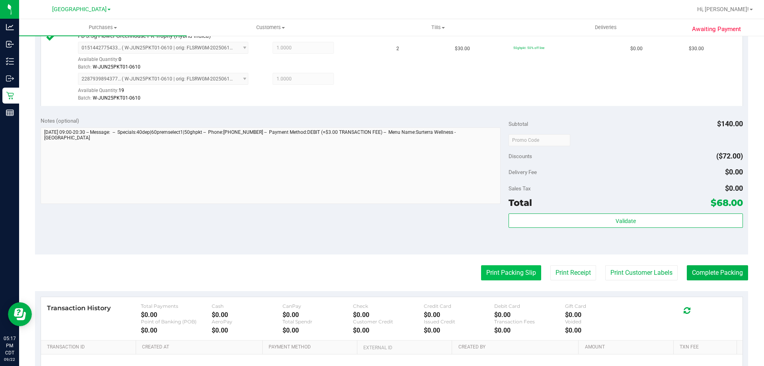
click at [492, 272] on button "Print Packing Slip" at bounding box center [511, 272] width 60 height 15
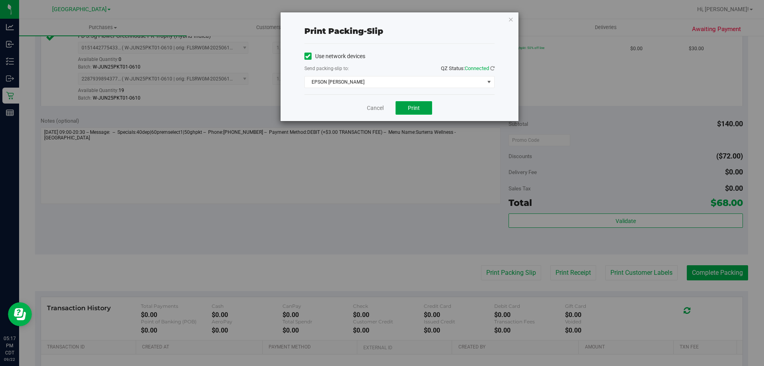
click at [427, 111] on button "Print" at bounding box center [414, 108] width 37 height 14
click at [376, 107] on link "Cancel" at bounding box center [375, 108] width 17 height 8
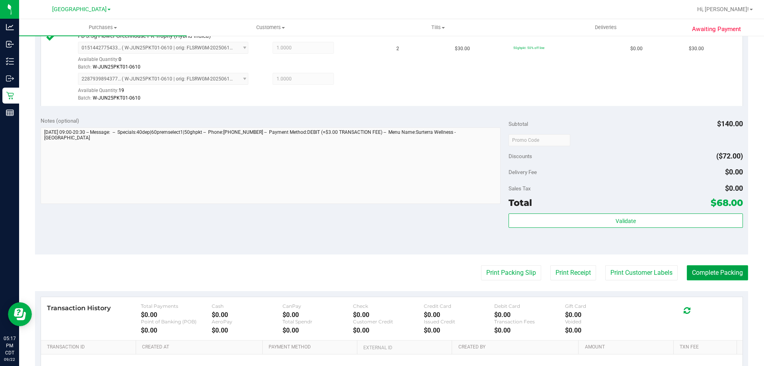
click at [690, 268] on button "Complete Packing" at bounding box center [717, 272] width 61 height 15
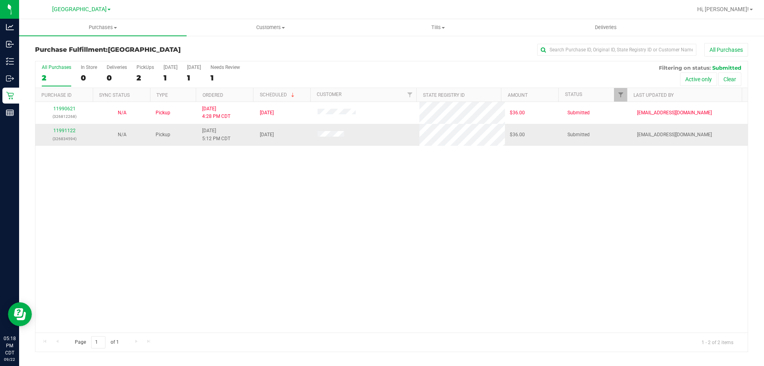
click at [68, 133] on div "11991122 (326834594)" at bounding box center [64, 134] width 48 height 15
click at [71, 133] on div "11991122 (326834594)" at bounding box center [64, 134] width 48 height 15
click at [78, 130] on div "11991122 (326834594)" at bounding box center [64, 134] width 48 height 15
click at [74, 130] on div "11991122 (326834594)" at bounding box center [64, 134] width 48 height 15
click at [73, 130] on link "11991122" at bounding box center [64, 131] width 22 height 6
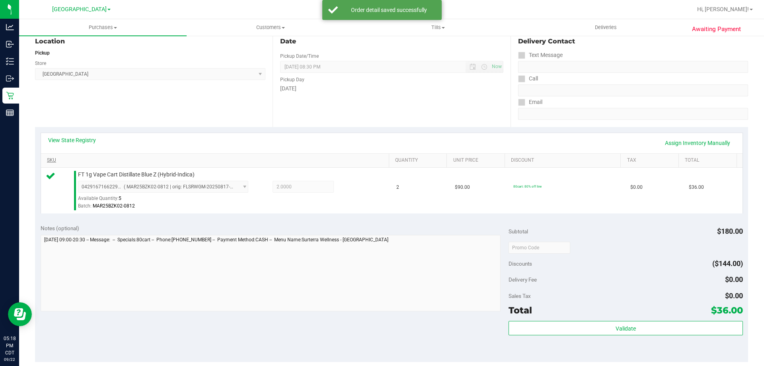
scroll to position [159, 0]
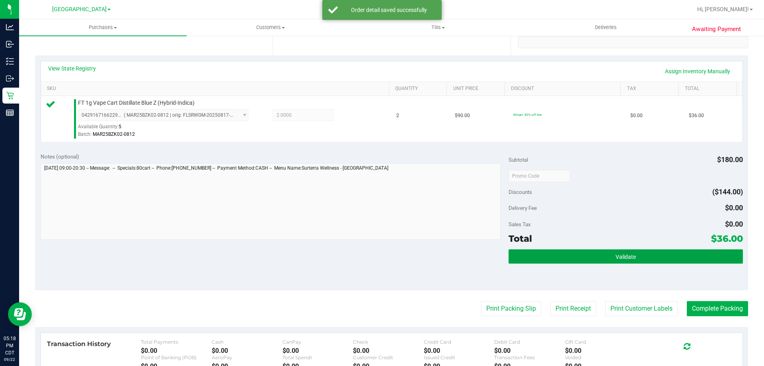
click at [530, 259] on button "Validate" at bounding box center [626, 256] width 234 height 14
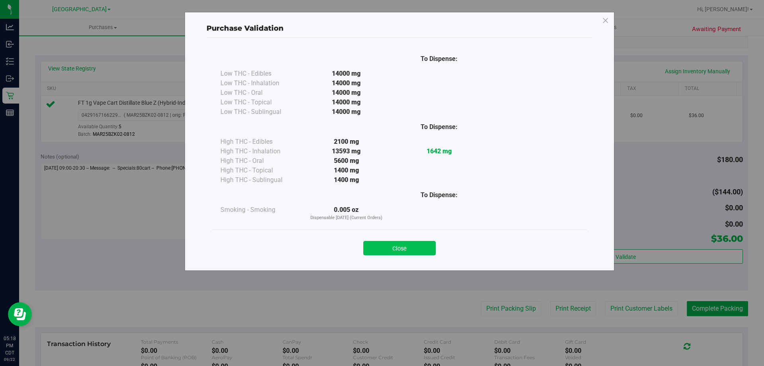
click at [408, 248] on button "Close" at bounding box center [399, 248] width 72 height 14
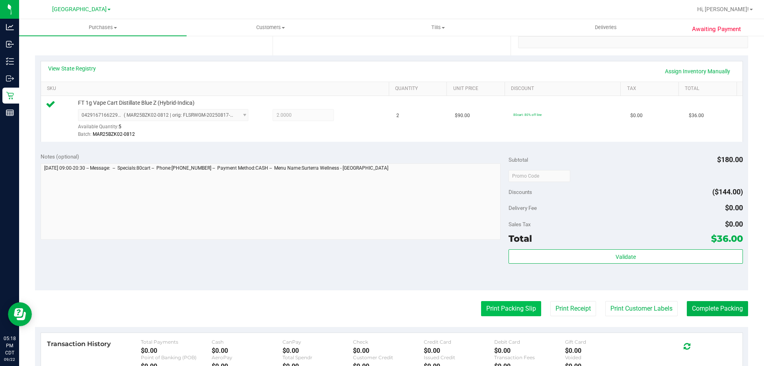
click at [504, 310] on button "Print Packing Slip" at bounding box center [511, 308] width 60 height 15
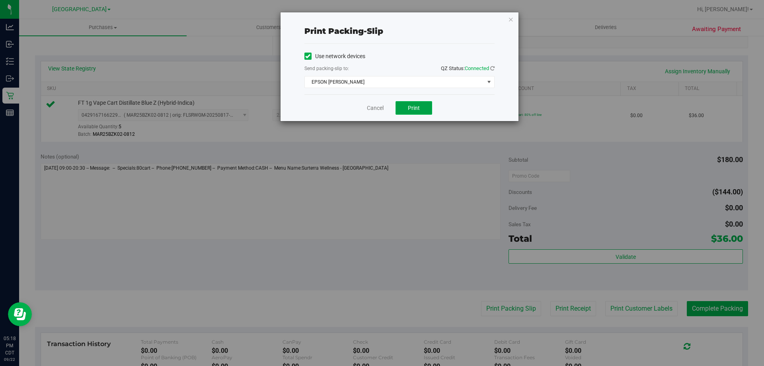
click at [416, 109] on span "Print" at bounding box center [414, 108] width 12 height 6
click at [381, 108] on link "Cancel" at bounding box center [375, 108] width 17 height 8
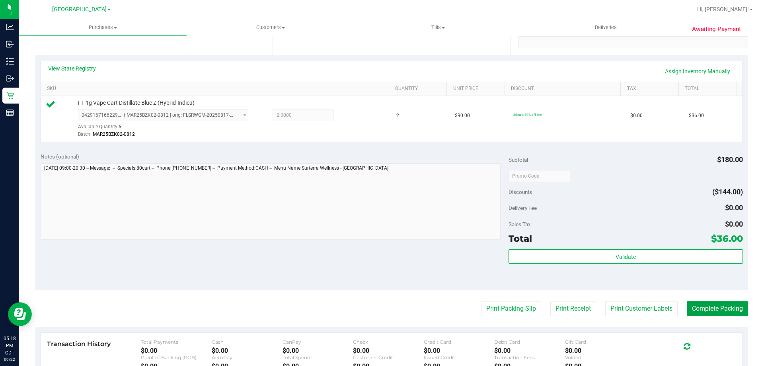
click at [722, 302] on button "Complete Packing" at bounding box center [717, 308] width 61 height 15
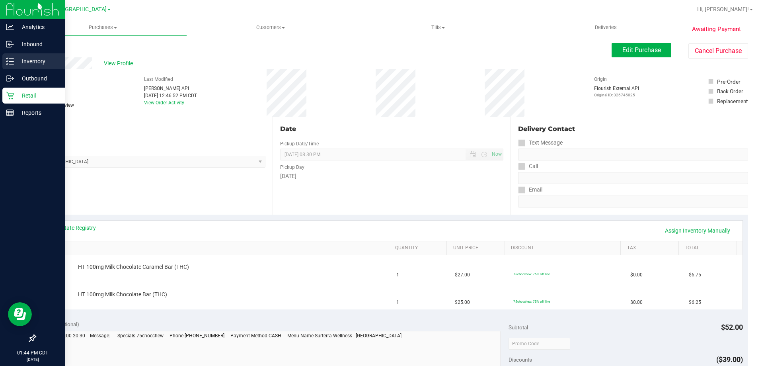
click at [31, 62] on p "Inventory" at bounding box center [38, 62] width 48 height 10
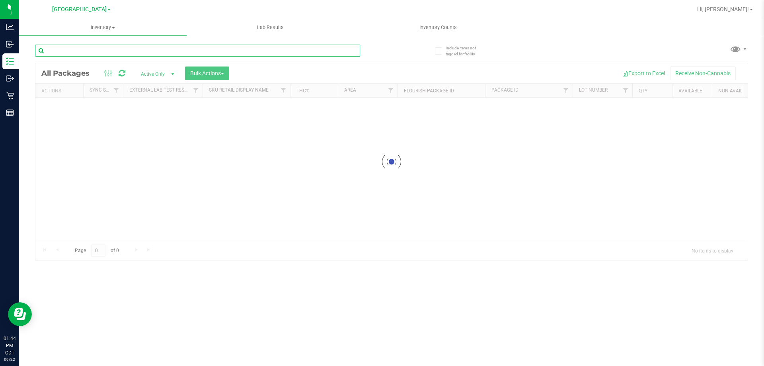
click at [92, 53] on input "text" at bounding box center [197, 51] width 325 height 12
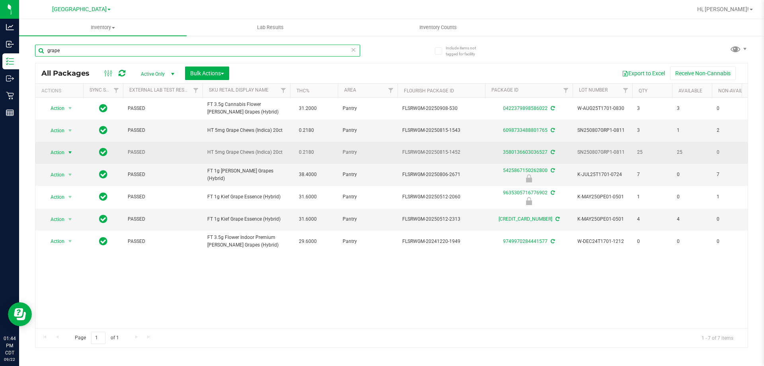
type input "grape"
click at [70, 154] on span "select" at bounding box center [70, 152] width 6 height 6
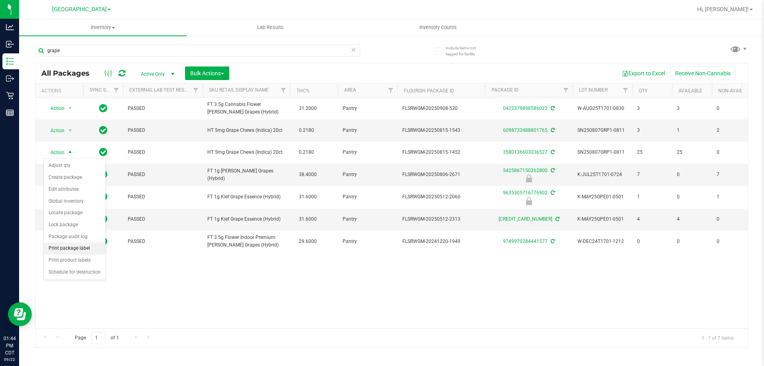
click at [66, 252] on li "Print package label" at bounding box center [75, 248] width 62 height 12
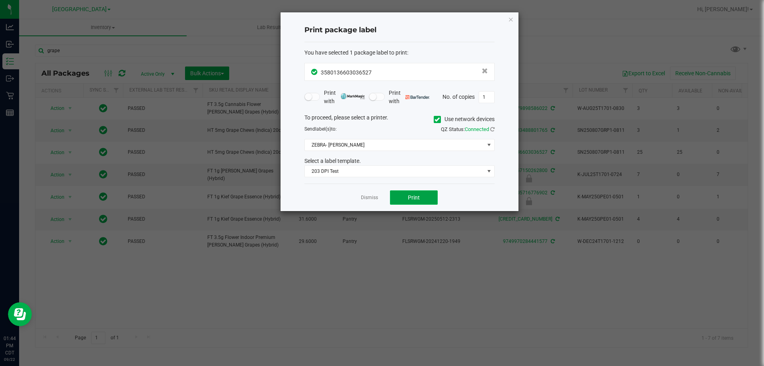
click at [408, 198] on span "Print" at bounding box center [414, 197] width 12 height 6
click at [373, 195] on link "Dismiss" at bounding box center [369, 197] width 17 height 7
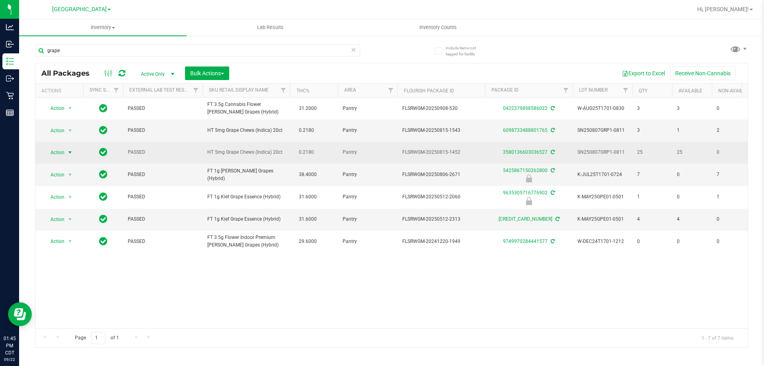
click at [246, 155] on span "HT 5mg Grape Chews (Indica) 20ct" at bounding box center [246, 152] width 78 height 8
copy td "HT 5mg Grape Chews (Indica) 20ct"
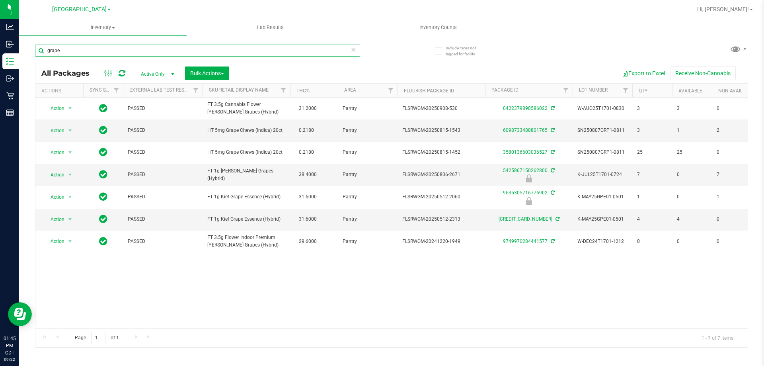
click at [217, 45] on input "grape" at bounding box center [197, 51] width 325 height 12
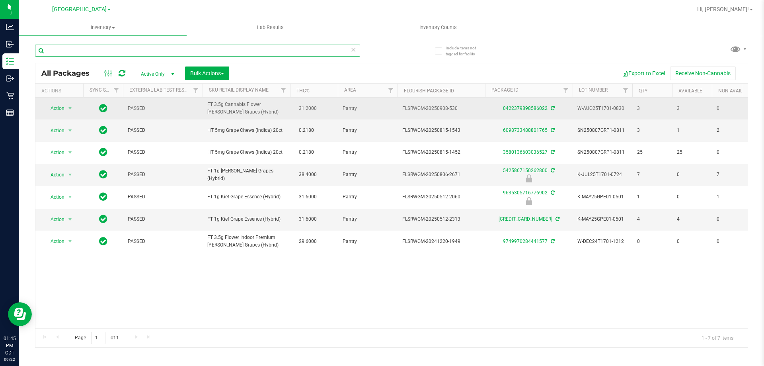
paste input "HT 5mg Grape Chews (Indica) 20ct"
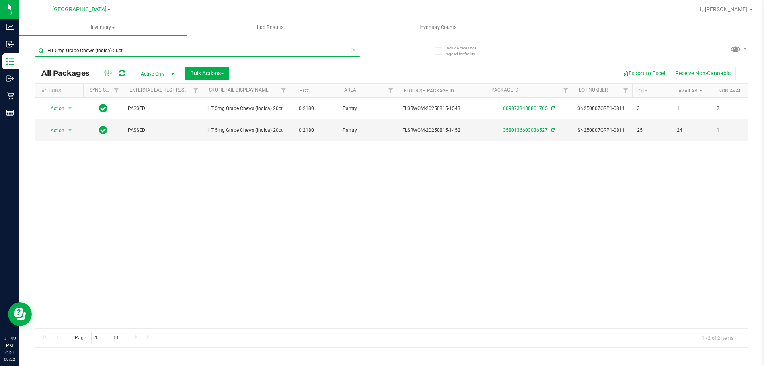
click at [253, 53] on input "HT 5mg Grape Chews (Indica) 20ct" at bounding box center [197, 51] width 325 height 12
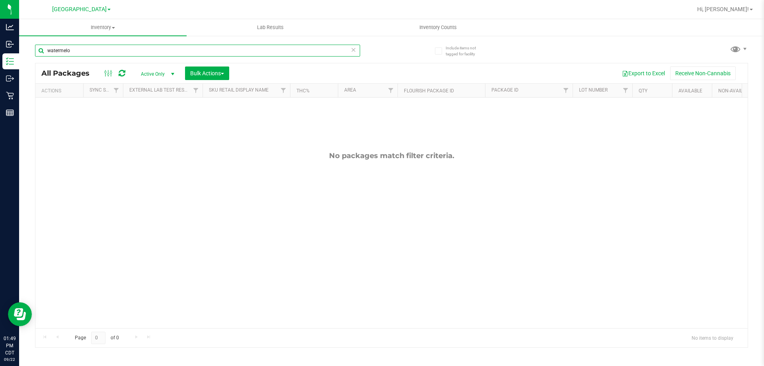
type input "watermelon"
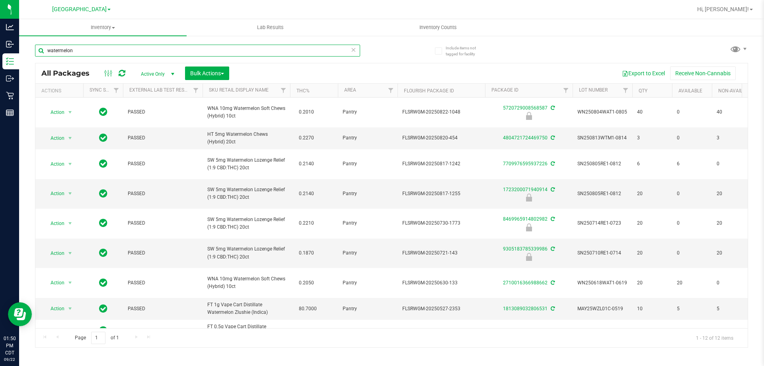
click at [274, 54] on input "watermelon" at bounding box center [197, 51] width 325 height 12
type input "6893243877073706"
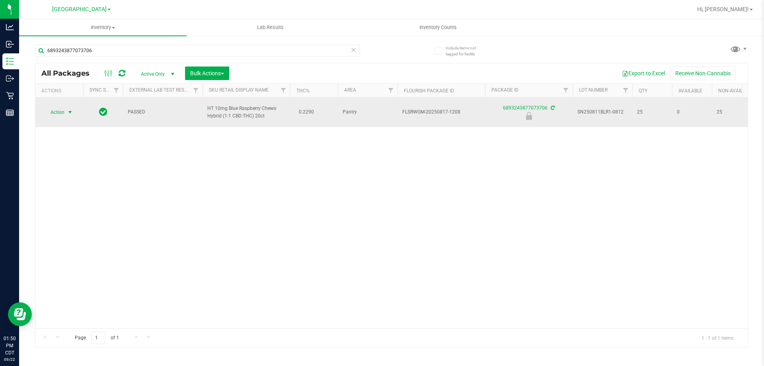
click at [72, 111] on span "select" at bounding box center [70, 112] width 6 height 6
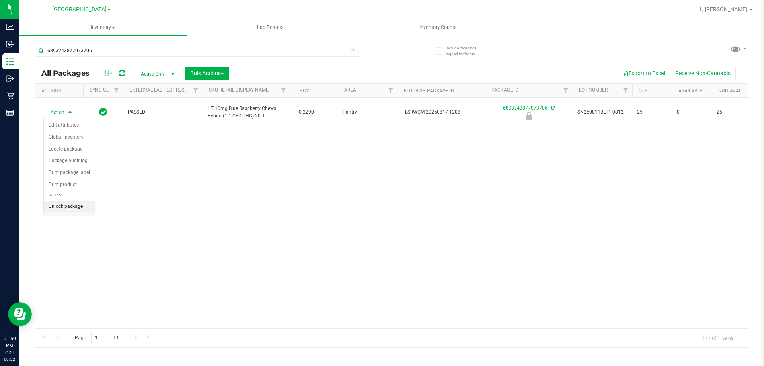
click at [64, 201] on li "Unlock package" at bounding box center [69, 207] width 51 height 12
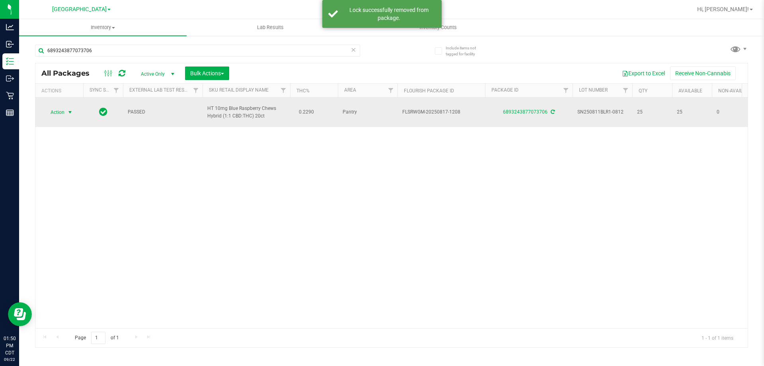
click at [68, 110] on span "select" at bounding box center [70, 112] width 6 height 6
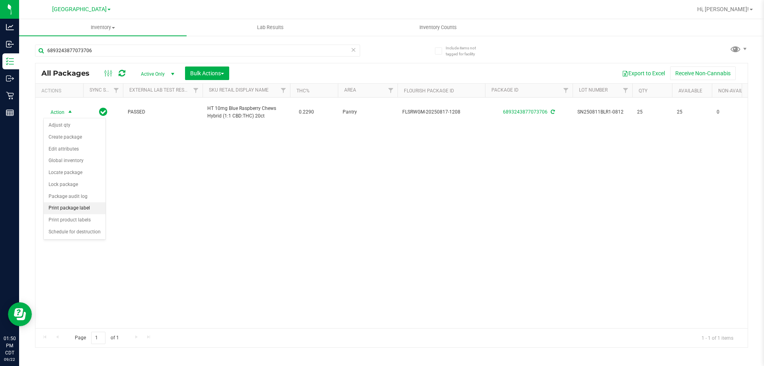
click at [74, 208] on li "Print package label" at bounding box center [75, 208] width 62 height 12
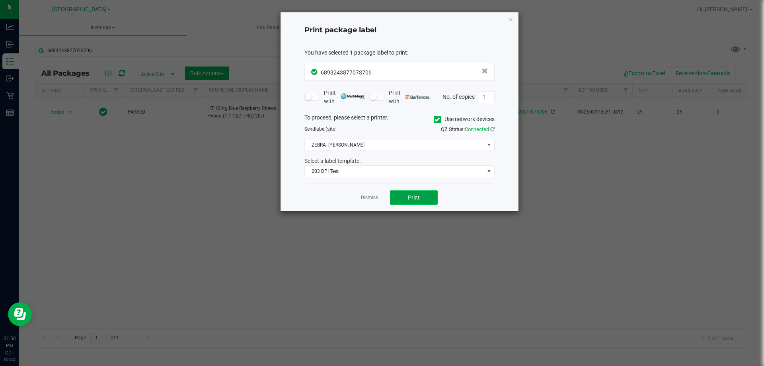
click at [419, 193] on button "Print" at bounding box center [414, 197] width 48 height 14
click at [367, 197] on link "Dismiss" at bounding box center [369, 197] width 17 height 7
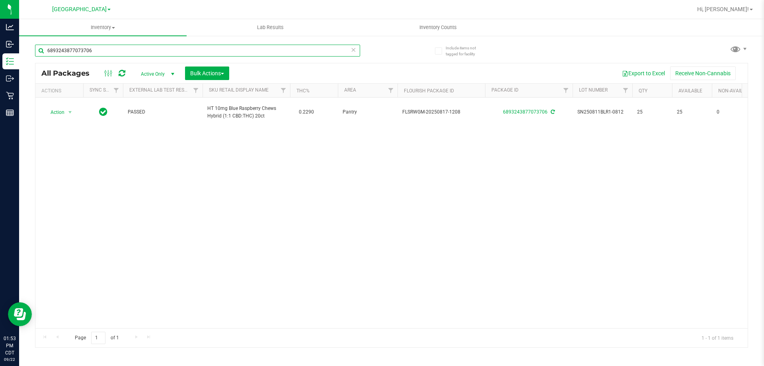
click at [316, 49] on input "6893243877073706" at bounding box center [197, 51] width 325 height 12
type input "2287939894377833"
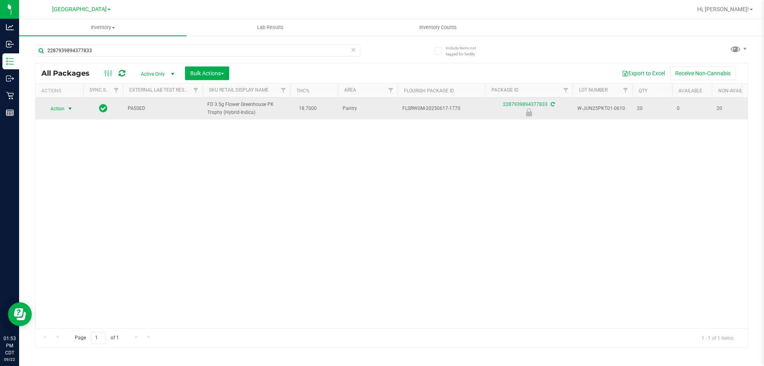
click at [69, 109] on span "select" at bounding box center [70, 108] width 6 height 6
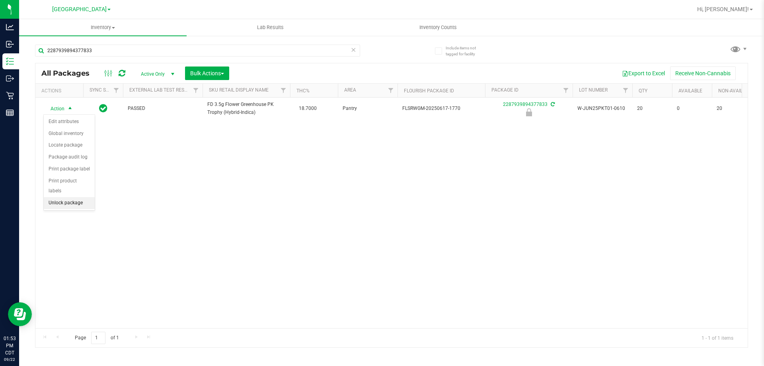
click at [67, 197] on li "Unlock package" at bounding box center [69, 203] width 51 height 12
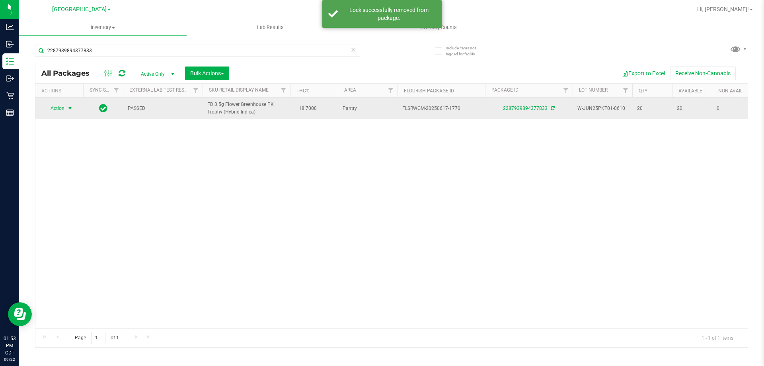
click at [70, 108] on span "select" at bounding box center [70, 108] width 6 height 6
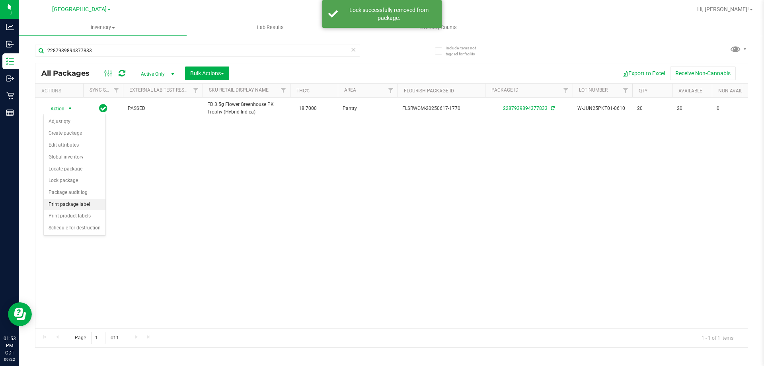
click at [74, 200] on li "Print package label" at bounding box center [75, 205] width 62 height 12
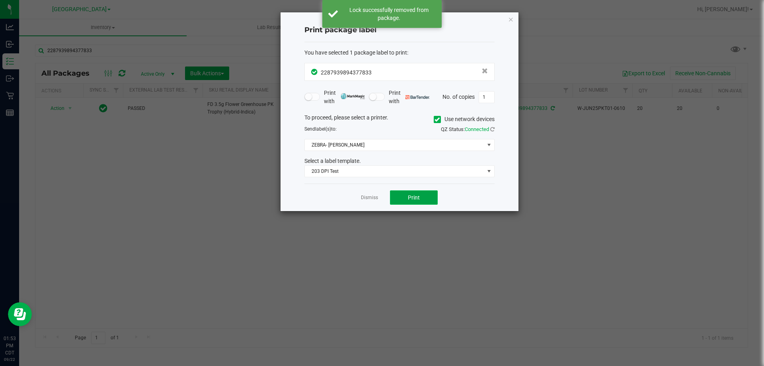
click at [407, 197] on button "Print" at bounding box center [414, 197] width 48 height 14
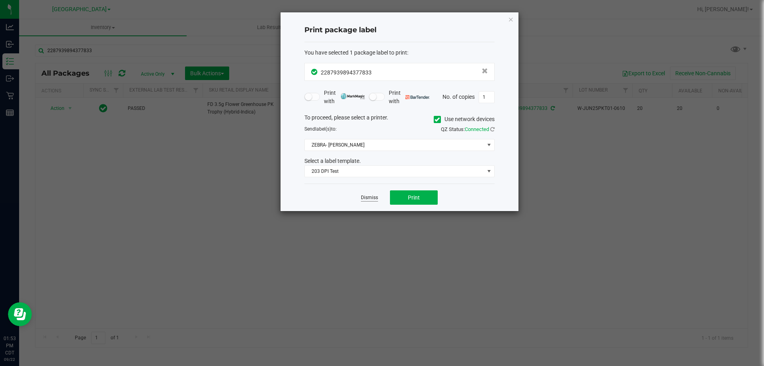
click at [376, 197] on link "Dismiss" at bounding box center [369, 197] width 17 height 7
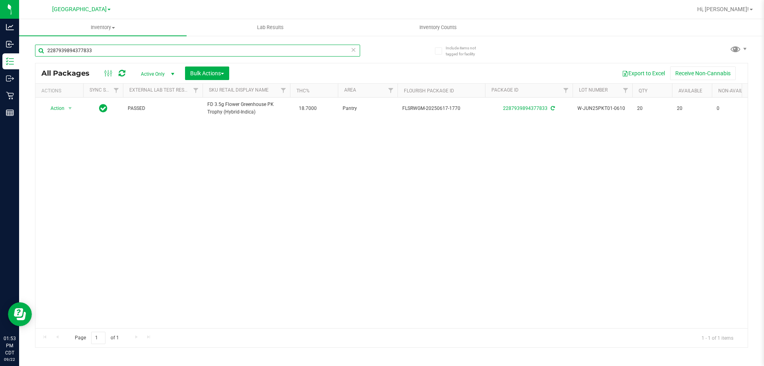
click at [280, 51] on input "2287939894377833" at bounding box center [197, 51] width 325 height 12
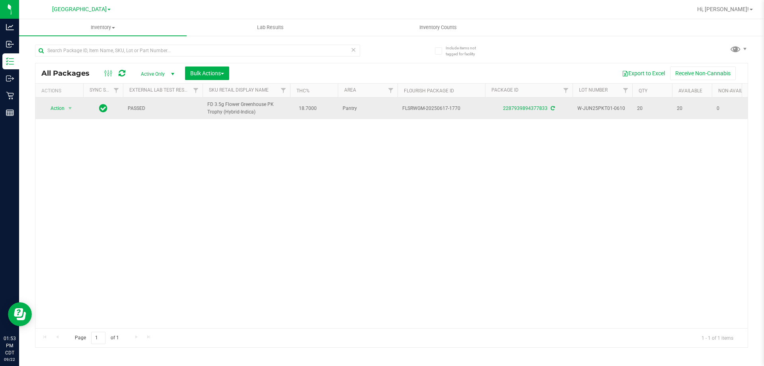
click at [230, 115] on span "FD 3.5g Flower Greenhouse PK Trophy (Hybrid-Indica)" at bounding box center [246, 108] width 78 height 15
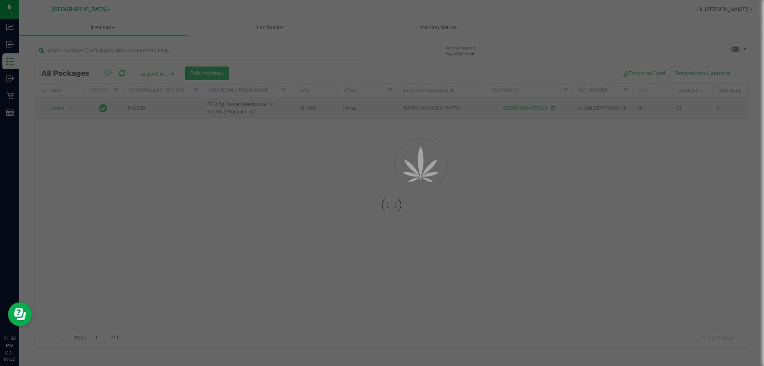
click at [229, 109] on div at bounding box center [391, 205] width 712 height 284
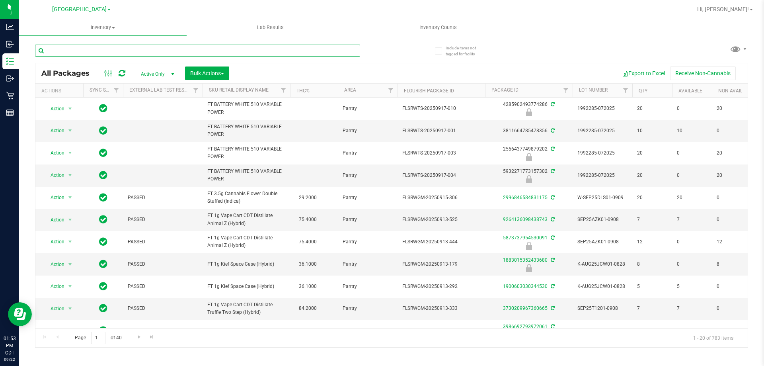
click at [216, 53] on input "text" at bounding box center [197, 51] width 325 height 12
type input "2287939894377833"
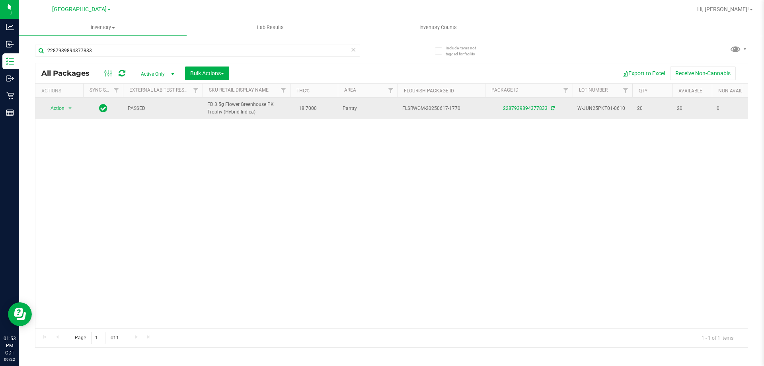
click at [217, 106] on span "FD 3.5g Flower Greenhouse PK Trophy (Hybrid-Indica)" at bounding box center [246, 108] width 78 height 15
copy td "FD 3.5g Flower Greenhouse PK Trophy (Hybrid-Indica)"
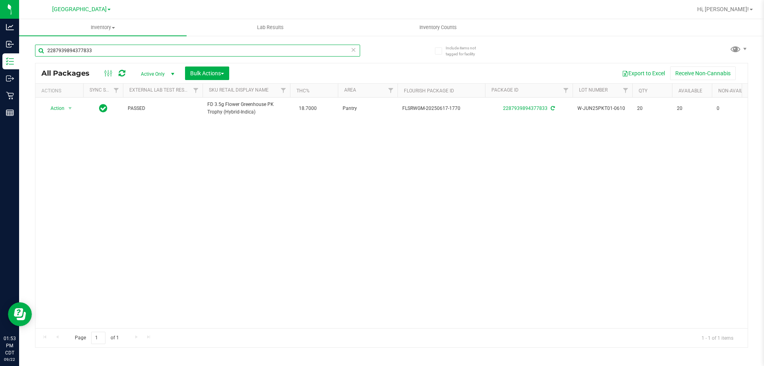
click at [213, 52] on input "2287939894377833" at bounding box center [197, 51] width 325 height 12
paste input "FD 3.5g Flower Greenhouse PK Trophy (Hybrid-Indica)"
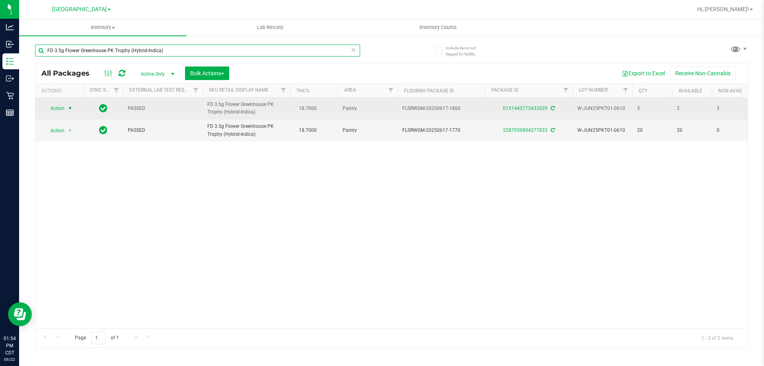
type input "FD 3.5g Flower Greenhouse PK Trophy (Hybrid-Indica)"
click at [70, 110] on span "select" at bounding box center [70, 108] width 6 height 6
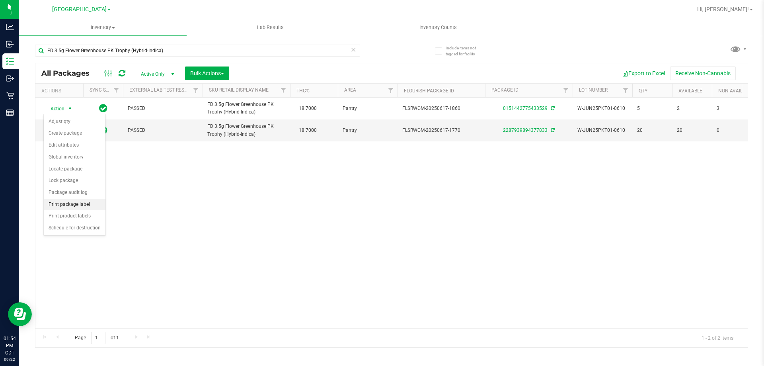
click at [77, 209] on li "Print package label" at bounding box center [75, 205] width 62 height 12
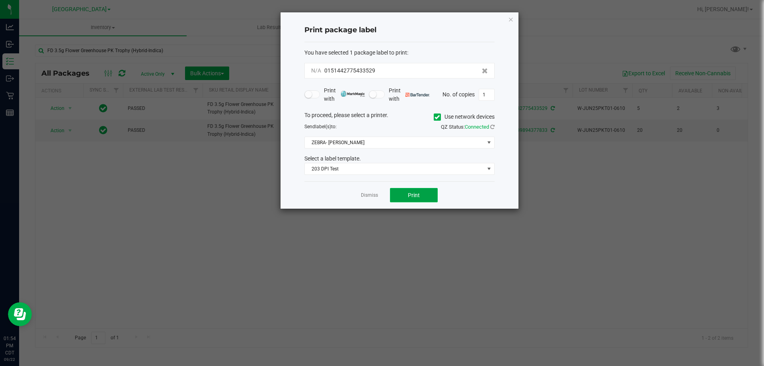
click at [417, 196] on span "Print" at bounding box center [414, 195] width 12 height 6
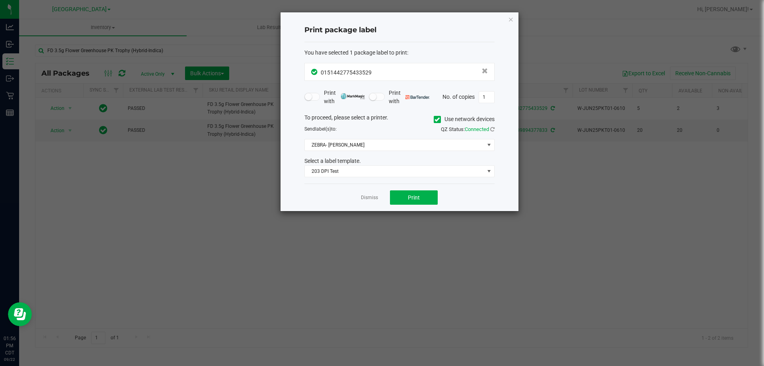
drag, startPoint x: 363, startPoint y: 199, endPoint x: 363, endPoint y: 195, distance: 4.8
click at [363, 198] on link "Dismiss" at bounding box center [369, 197] width 17 height 7
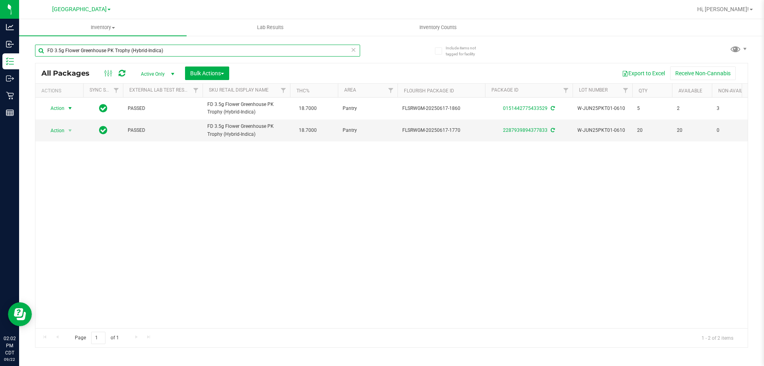
click at [159, 54] on input "FD 3.5g Flower Greenhouse PK Trophy (Hybrid-Indica)" at bounding box center [197, 51] width 325 height 12
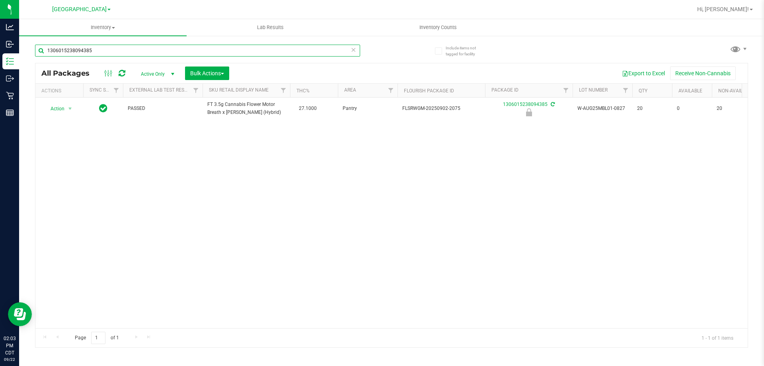
click at [156, 53] on input "1306015238094385" at bounding box center [197, 51] width 325 height 12
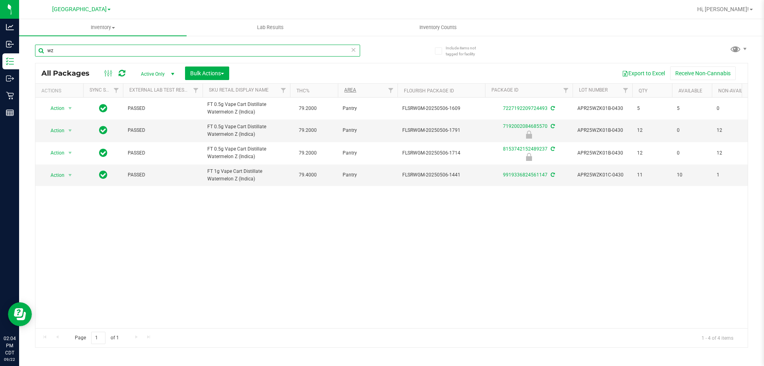
type input "w"
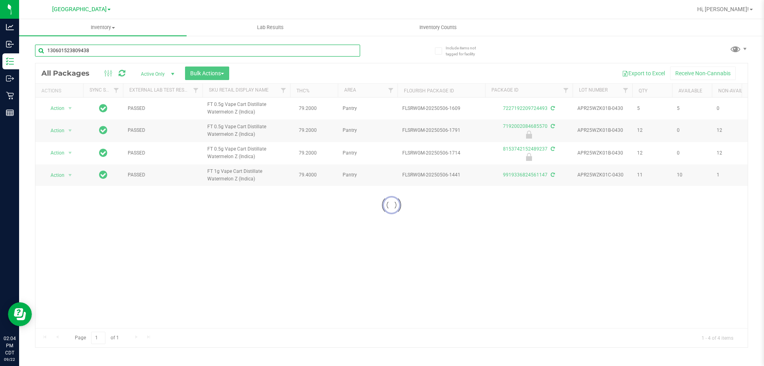
type input "1306015238094385"
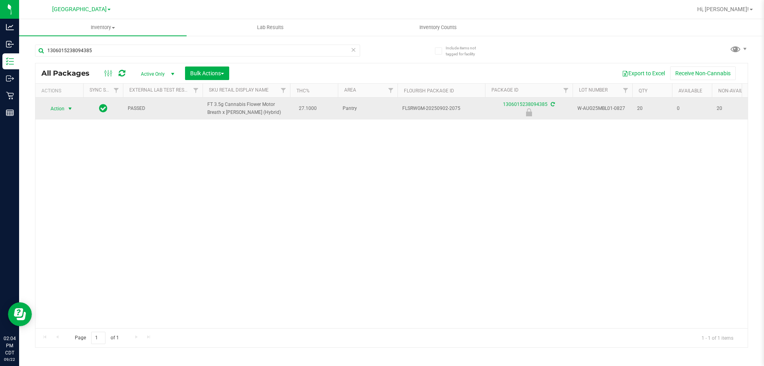
click at [72, 109] on span "select" at bounding box center [70, 108] width 6 height 6
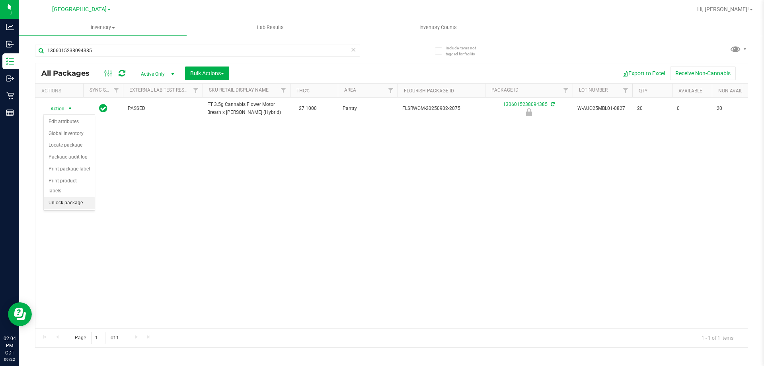
click at [51, 197] on li "Unlock package" at bounding box center [69, 203] width 51 height 12
click at [71, 109] on span "select" at bounding box center [70, 108] width 6 height 6
click at [70, 204] on li "Print package label" at bounding box center [75, 205] width 62 height 12
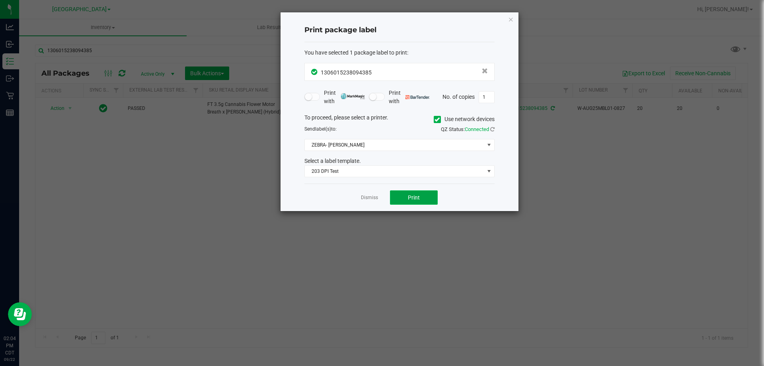
click at [402, 198] on button "Print" at bounding box center [414, 197] width 48 height 14
click at [412, 193] on button "Print" at bounding box center [414, 197] width 48 height 14
click at [363, 198] on link "Dismiss" at bounding box center [369, 197] width 17 height 7
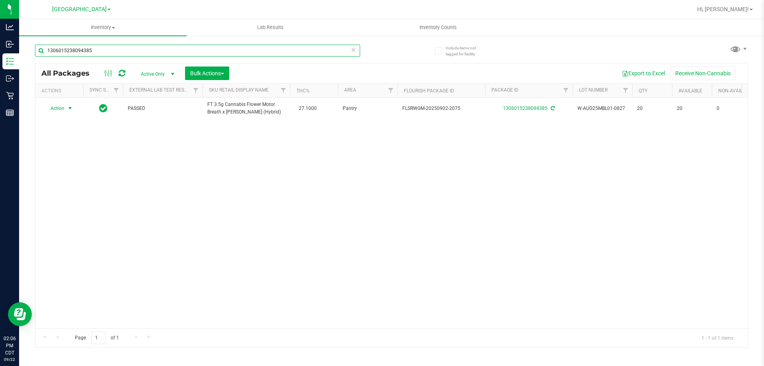
click at [296, 53] on input "1306015238094385" at bounding box center [197, 51] width 325 height 12
type input "9176151879173914"
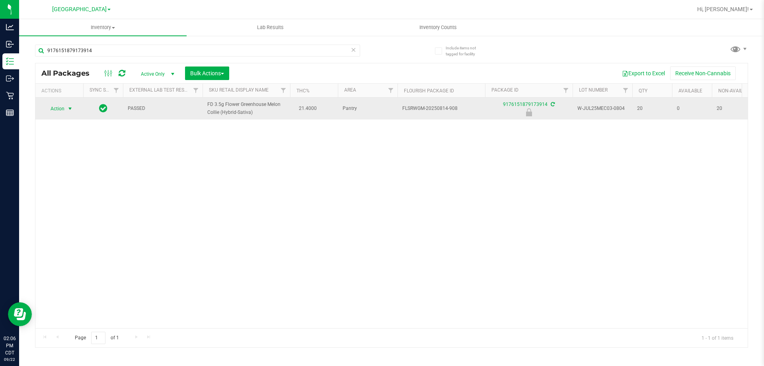
click at [70, 105] on span "select" at bounding box center [70, 108] width 6 height 6
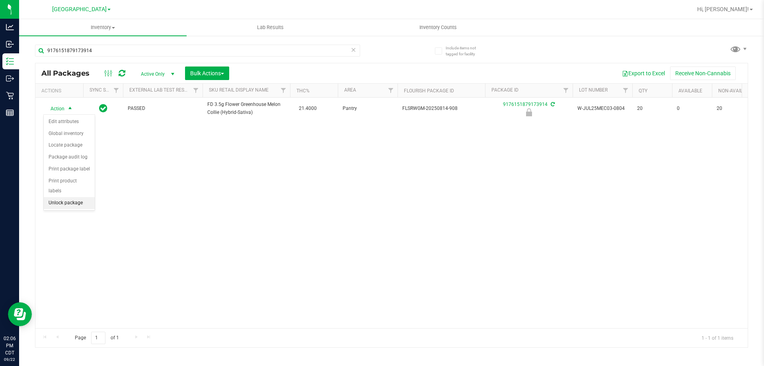
click at [67, 198] on li "Unlock package" at bounding box center [69, 203] width 51 height 12
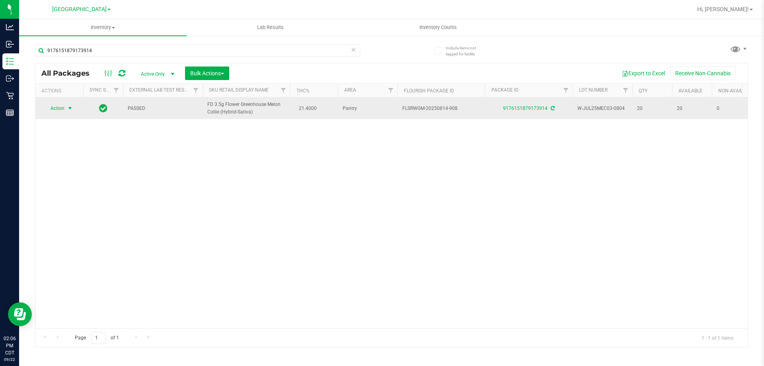
click at [71, 109] on span "select" at bounding box center [70, 108] width 6 height 6
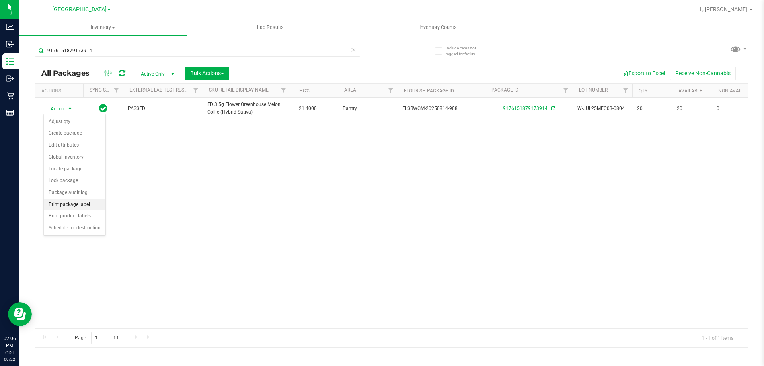
click at [86, 206] on li "Print package label" at bounding box center [75, 205] width 62 height 12
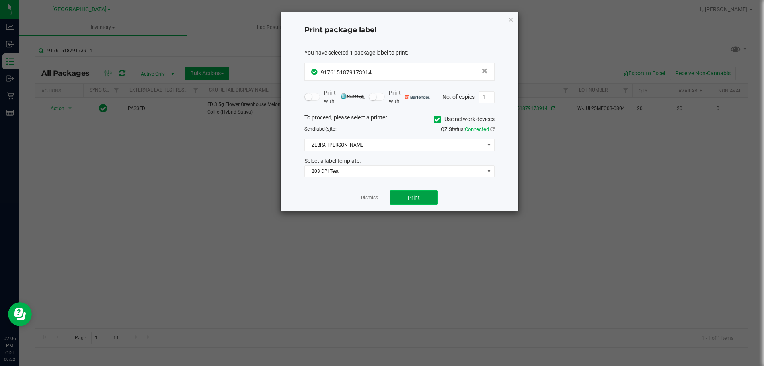
click at [408, 201] on button "Print" at bounding box center [414, 197] width 48 height 14
click at [365, 197] on link "Dismiss" at bounding box center [369, 197] width 17 height 7
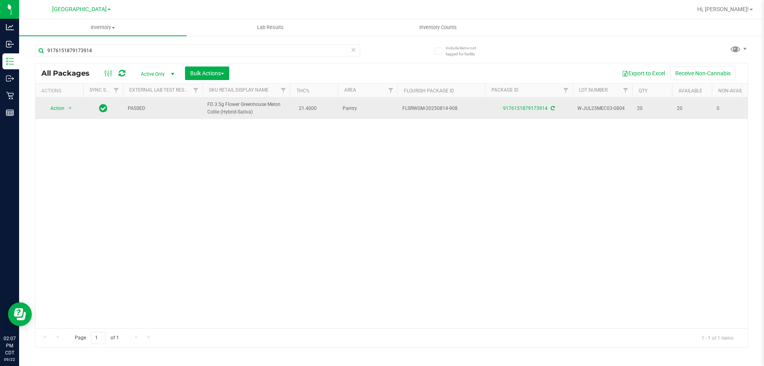
click at [245, 109] on span "FD 3.5g Flower Greenhouse Melon Collie (Hybrid-Sativa)" at bounding box center [246, 108] width 78 height 15
copy td "FD 3.5g Flower Greenhouse Melon Collie (Hybrid-Sativa)"
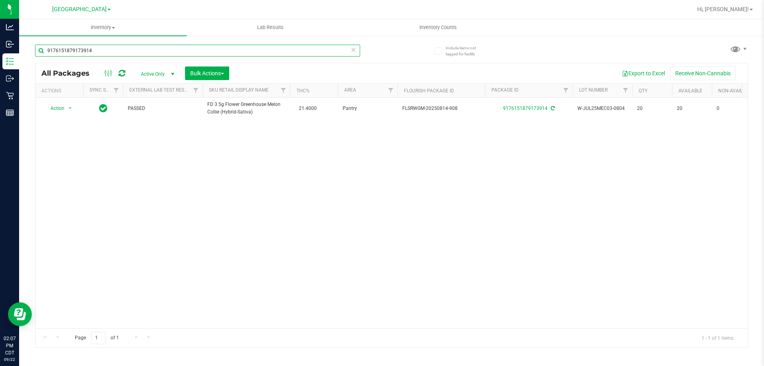
click at [215, 46] on input "9176151879173914" at bounding box center [197, 51] width 325 height 12
paste input "FD 3.5g Flower Greenhouse Melon Collie (Hybrid-Sativa)"
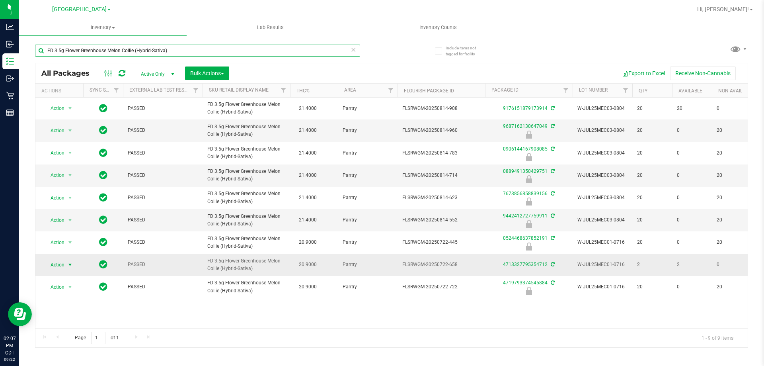
type input "FD 3.5g Flower Greenhouse Melon Collie (Hybrid-Sativa)"
click at [68, 265] on span "select" at bounding box center [70, 264] width 6 height 6
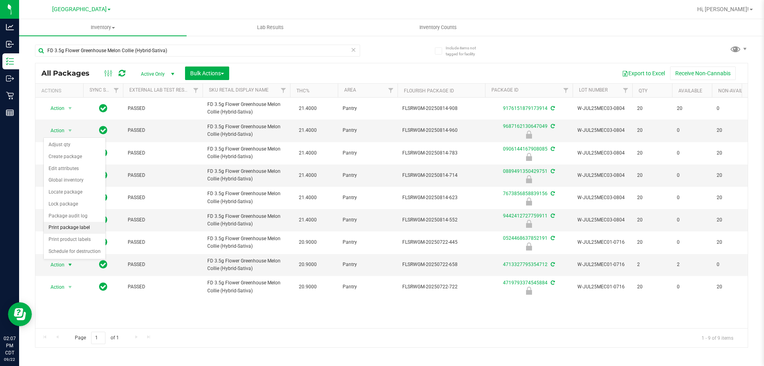
click at [80, 224] on li "Print package label" at bounding box center [75, 228] width 62 height 12
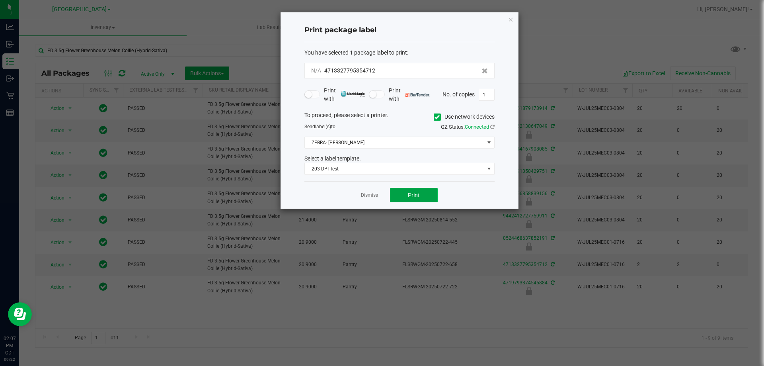
click at [424, 193] on button "Print" at bounding box center [414, 195] width 48 height 14
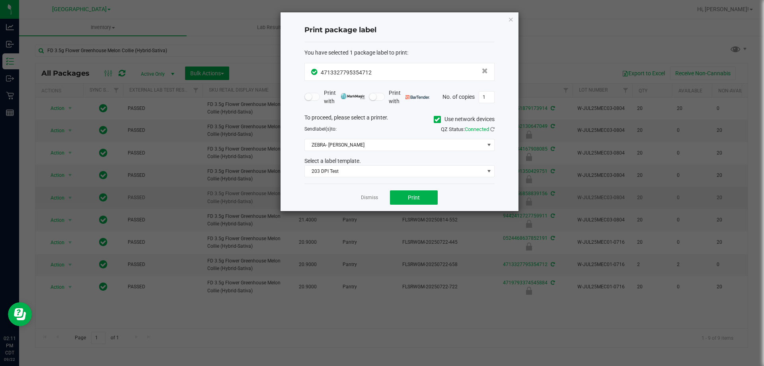
click at [377, 198] on link "Dismiss" at bounding box center [369, 197] width 17 height 7
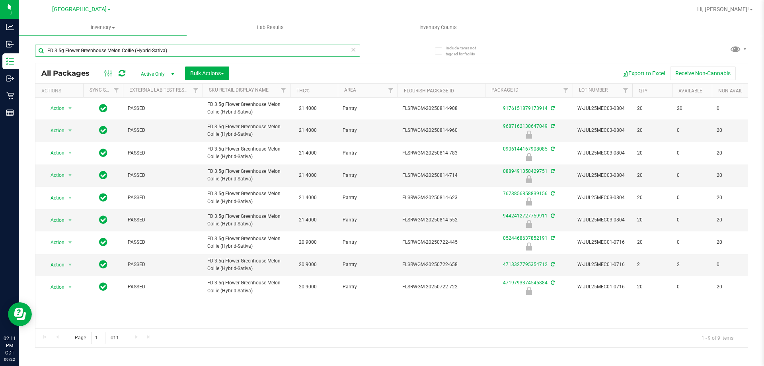
click at [315, 53] on input "FD 3.5g Flower Greenhouse Melon Collie (Hybrid-Sativa)" at bounding box center [197, 51] width 325 height 12
type input "9012091790157893"
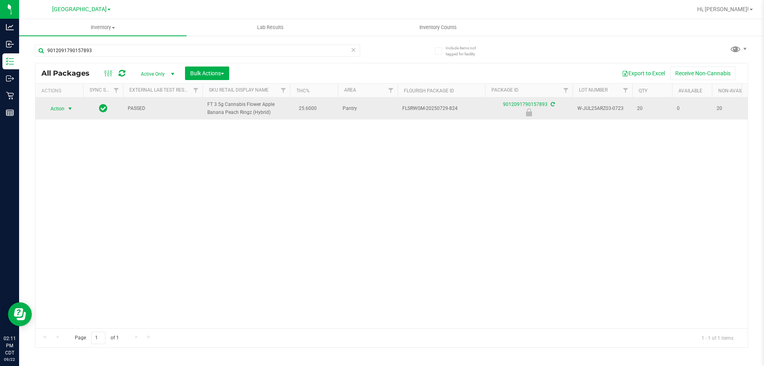
click at [70, 108] on span "select" at bounding box center [70, 108] width 6 height 6
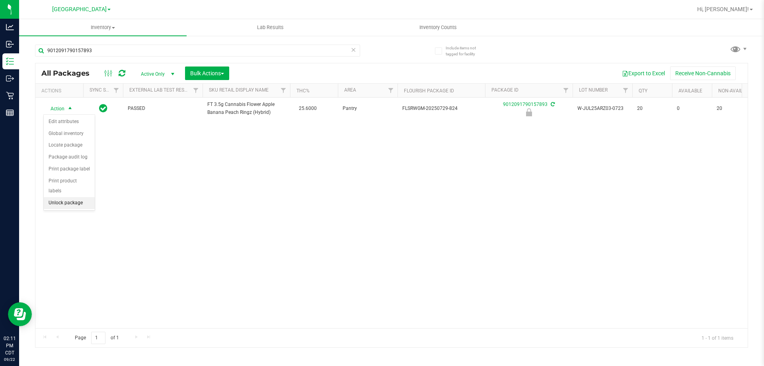
click at [60, 197] on li "Unlock package" at bounding box center [69, 203] width 51 height 12
click at [68, 109] on span "select" at bounding box center [70, 108] width 6 height 6
click at [61, 208] on li "Print package label" at bounding box center [75, 205] width 62 height 12
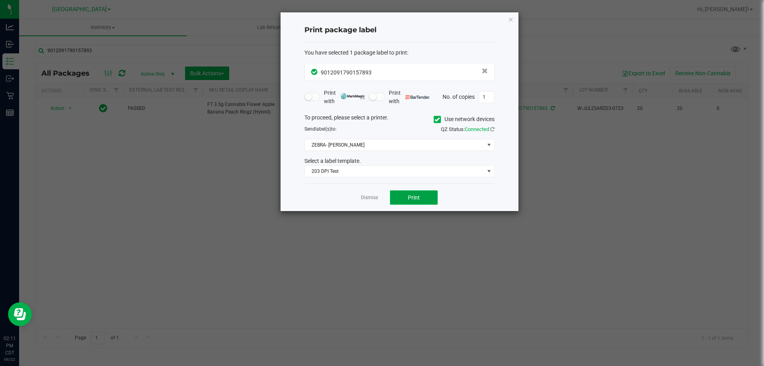
click at [406, 195] on button "Print" at bounding box center [414, 197] width 48 height 14
click at [373, 201] on link "Dismiss" at bounding box center [369, 197] width 17 height 7
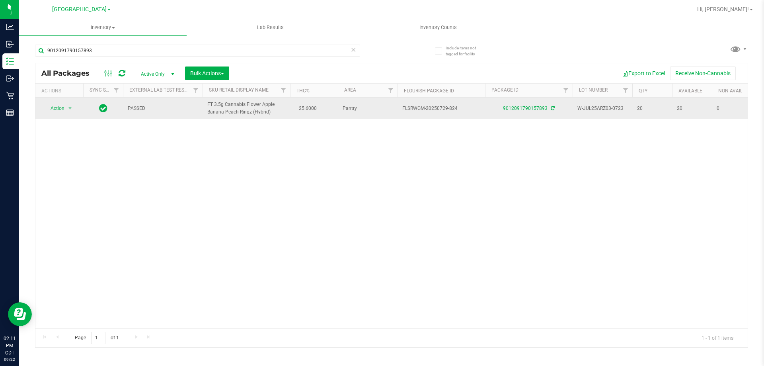
click at [227, 104] on span "FT 3.5g Cannabis Flower Apple Banana Peach Ringz (Hybrid)" at bounding box center [246, 108] width 78 height 15
copy td "FT 3.5g Cannabis Flower Apple Banana Peach Ringz (Hybrid)"
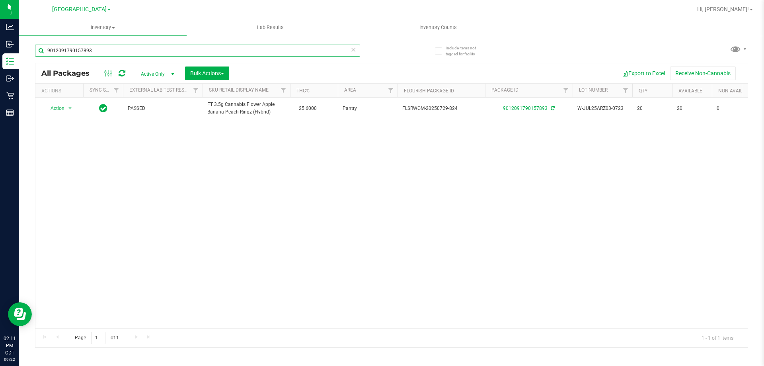
click at [208, 52] on input "9012091790157893" at bounding box center [197, 51] width 325 height 12
paste input "FT 3.5g Cannabis Flower Apple Banana Peach Ringz (Hybrid)"
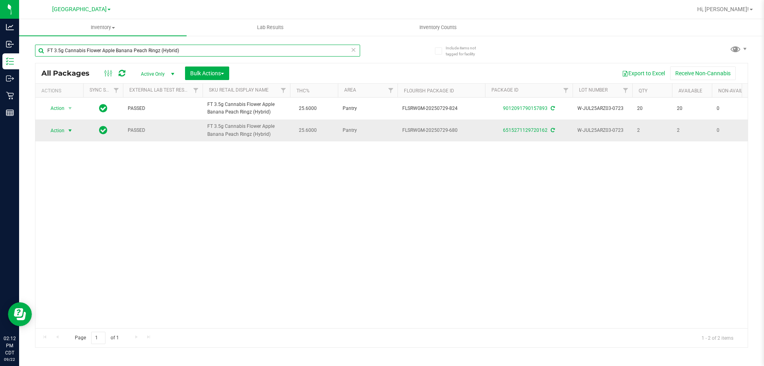
type input "FT 3.5g Cannabis Flower Apple Banana Peach Ringz (Hybrid)"
click at [67, 131] on span "select" at bounding box center [70, 130] width 6 height 6
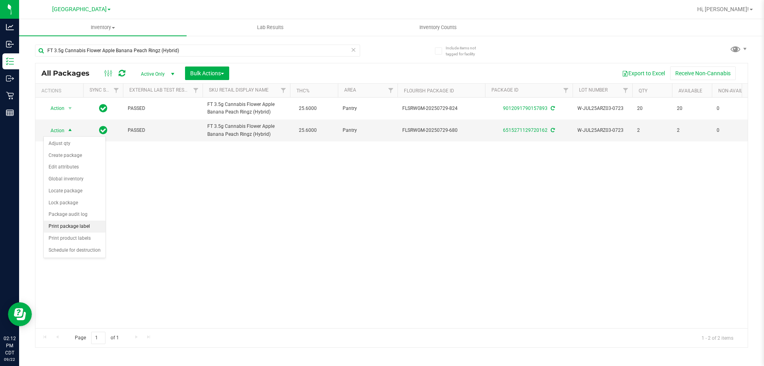
click at [75, 226] on li "Print package label" at bounding box center [75, 226] width 62 height 12
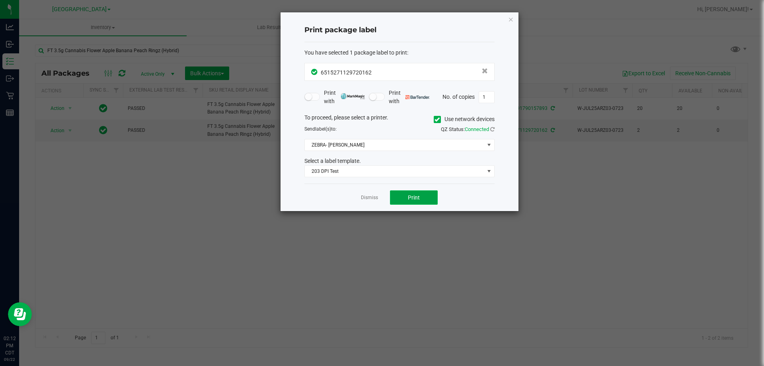
click at [405, 197] on button "Print" at bounding box center [414, 197] width 48 height 14
click at [370, 193] on app-cancel-button "Dismiss" at bounding box center [369, 197] width 17 height 8
click at [369, 195] on link "Dismiss" at bounding box center [369, 197] width 17 height 7
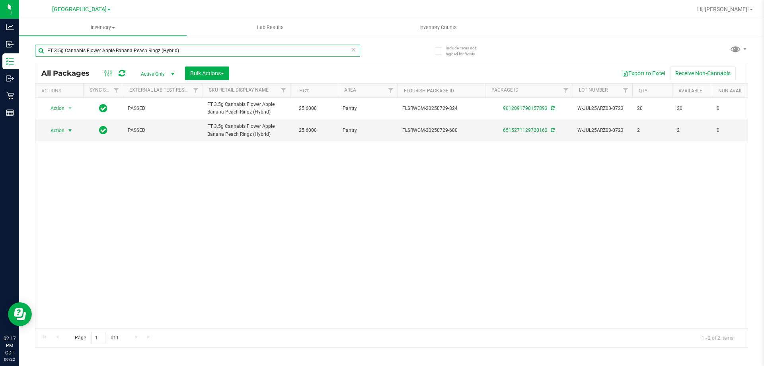
click at [140, 49] on input "FT 3.5g Cannabis Flower Apple Banana Peach Ringz (Hybrid)" at bounding box center [197, 51] width 325 height 12
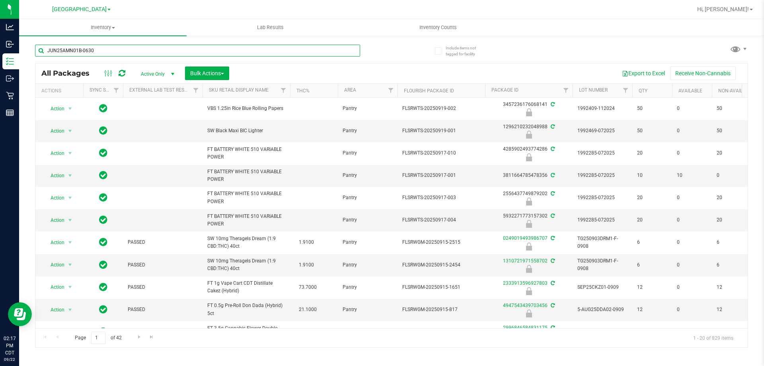
type input "JUN25AMN01B-0630"
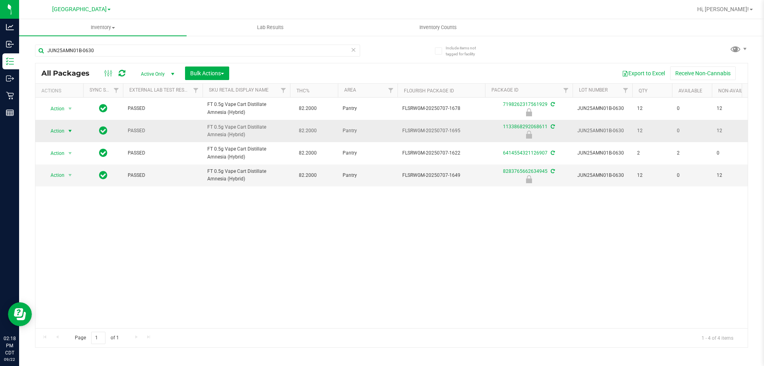
click at [71, 133] on span "select" at bounding box center [70, 131] width 6 height 6
click at [71, 188] on li "Print package label" at bounding box center [69, 191] width 51 height 12
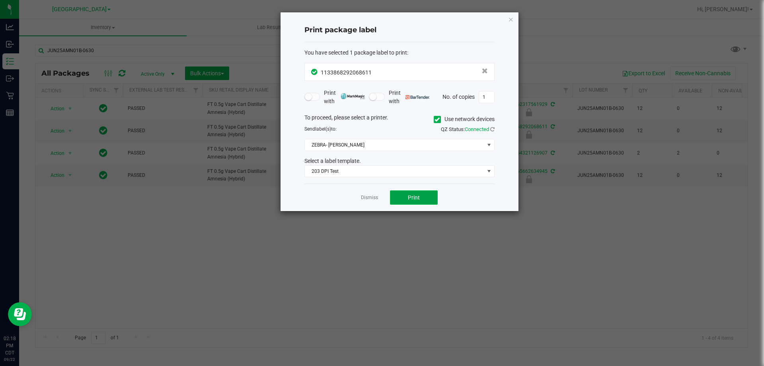
click at [410, 192] on button "Print" at bounding box center [414, 197] width 48 height 14
click at [374, 197] on link "Dismiss" at bounding box center [369, 197] width 17 height 7
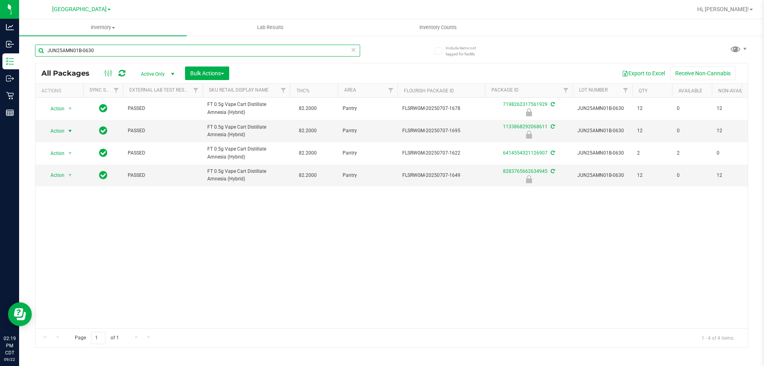
click at [318, 52] on input "JUN25AMN01B-0630" at bounding box center [197, 51] width 325 height 12
type input "8283765662634945"
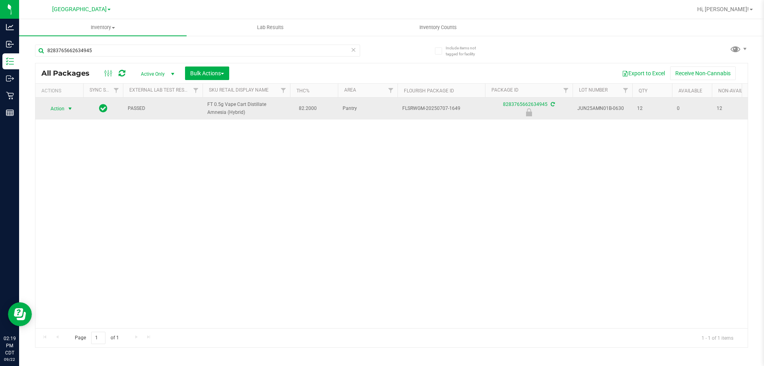
click at [74, 108] on span "select" at bounding box center [70, 108] width 10 height 11
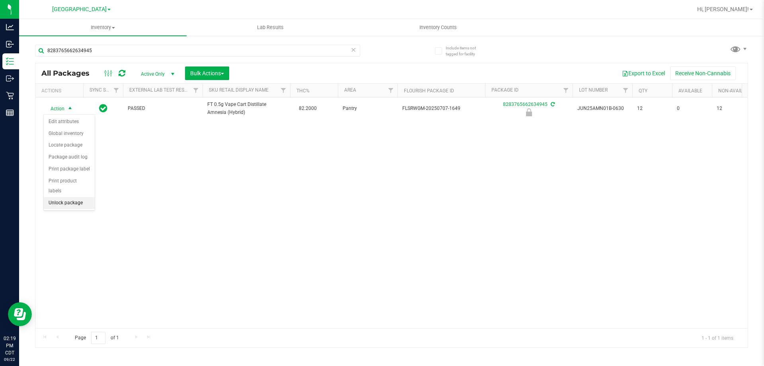
click at [61, 197] on li "Unlock package" at bounding box center [69, 203] width 51 height 12
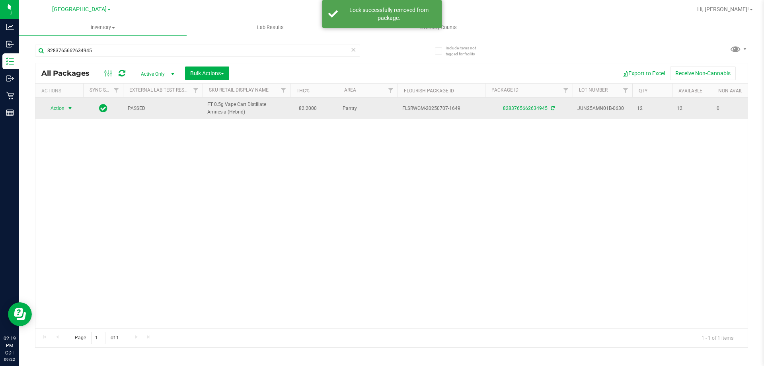
click at [71, 109] on span "select" at bounding box center [70, 108] width 6 height 6
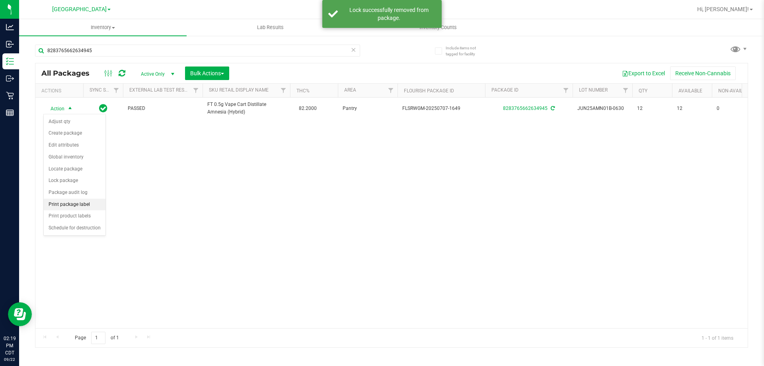
click at [68, 208] on li "Print package label" at bounding box center [75, 205] width 62 height 12
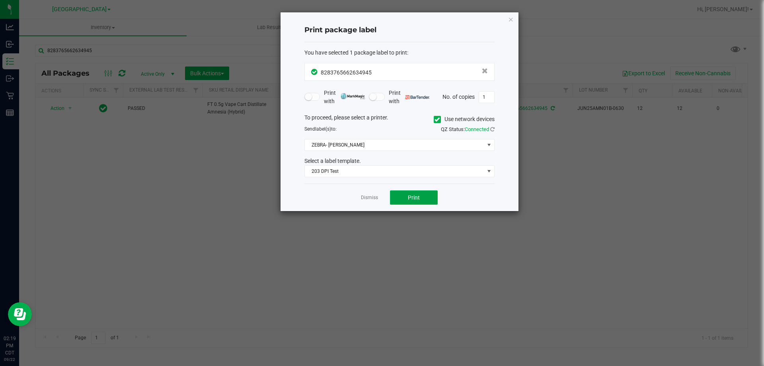
click at [419, 200] on span "Print" at bounding box center [414, 197] width 12 height 6
click at [373, 197] on link "Dismiss" at bounding box center [369, 197] width 17 height 7
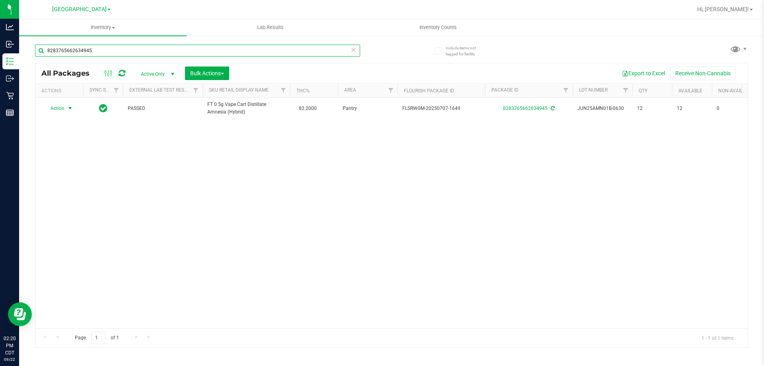
click at [297, 55] on input "8283765662634945" at bounding box center [197, 51] width 325 height 12
type input "AUG25BZK01-0812"
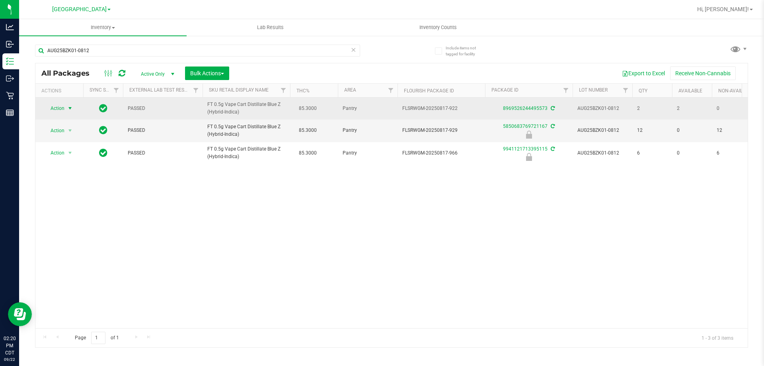
click at [70, 108] on span "select" at bounding box center [70, 108] width 6 height 6
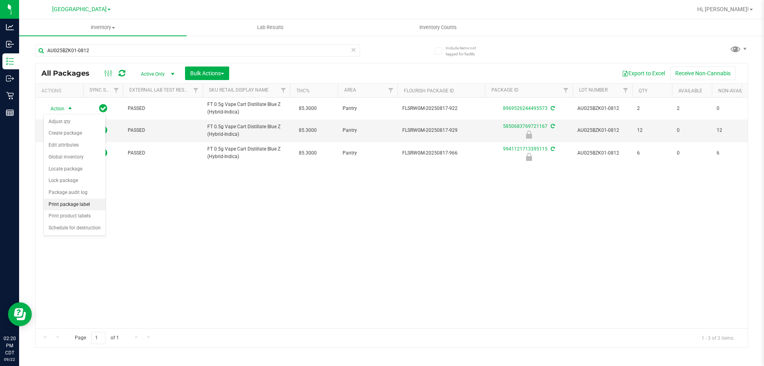
click at [87, 201] on li "Print package label" at bounding box center [75, 205] width 62 height 12
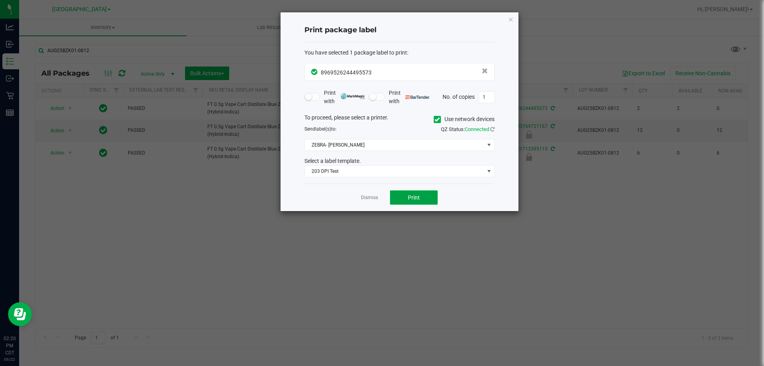
click at [421, 199] on button "Print" at bounding box center [414, 197] width 48 height 14
click at [367, 196] on link "Dismiss" at bounding box center [369, 197] width 17 height 7
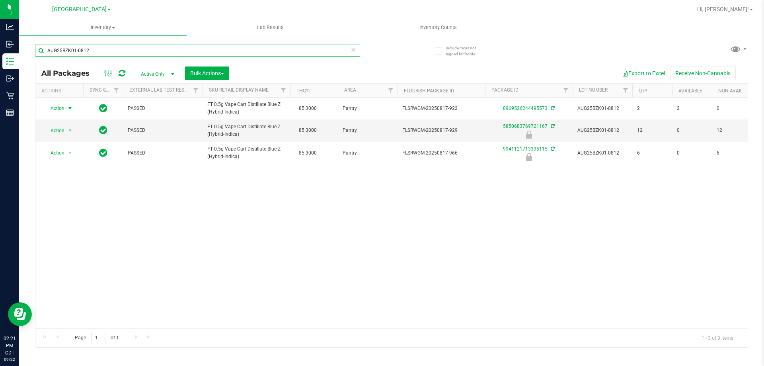
click at [256, 45] on input "AUG25BZK01-0812" at bounding box center [197, 51] width 325 height 12
type input "5850683769721167"
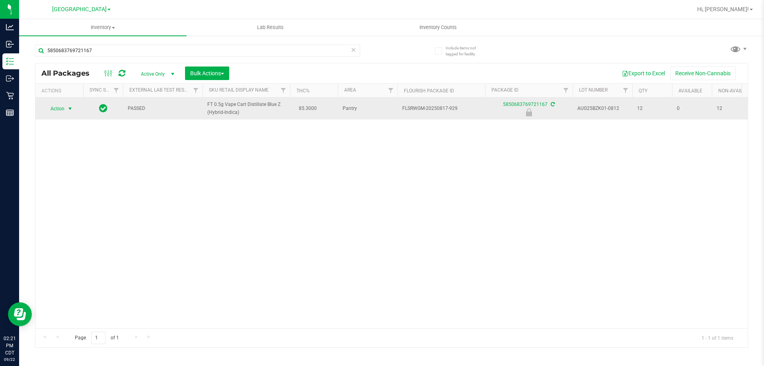
click at [65, 105] on span "select" at bounding box center [70, 108] width 10 height 11
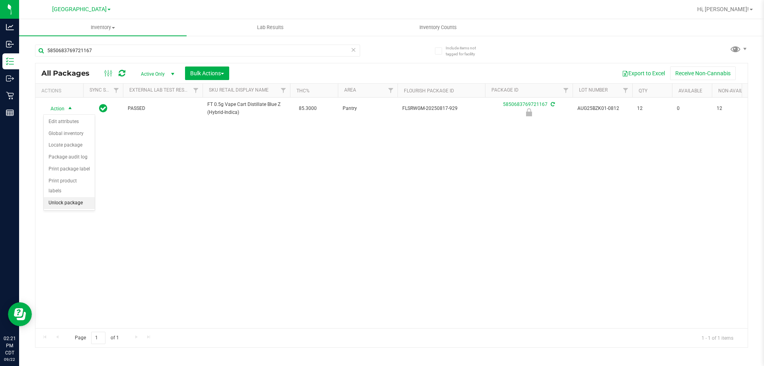
click at [59, 197] on li "Unlock package" at bounding box center [69, 203] width 51 height 12
click at [69, 108] on span "select" at bounding box center [70, 108] width 6 height 6
click at [70, 206] on li "Print package label" at bounding box center [75, 205] width 62 height 12
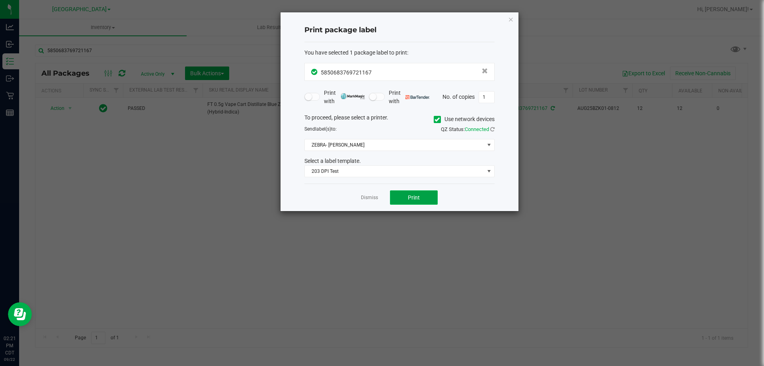
click at [410, 200] on span "Print" at bounding box center [414, 197] width 12 height 6
click at [371, 195] on link "Dismiss" at bounding box center [369, 197] width 17 height 7
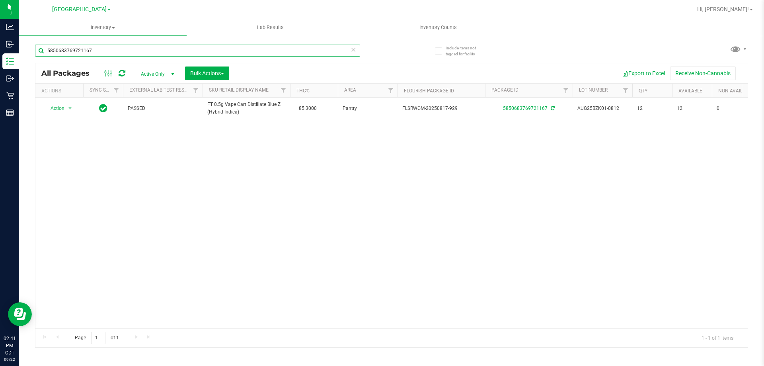
click at [73, 47] on input "5850683769721167" at bounding box center [197, 51] width 325 height 12
type input "3432003397794073"
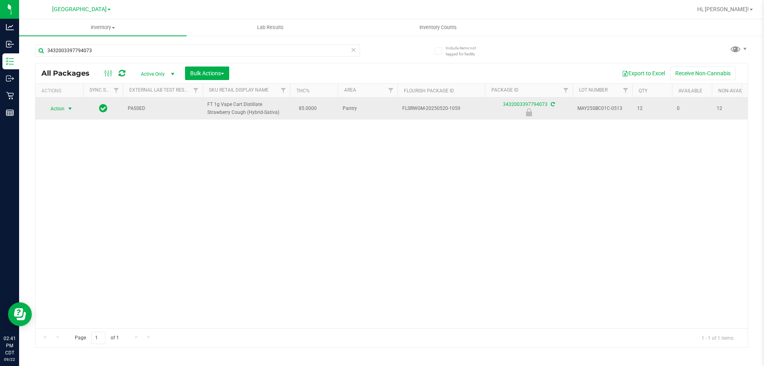
click at [56, 109] on span "Action" at bounding box center [53, 108] width 21 height 11
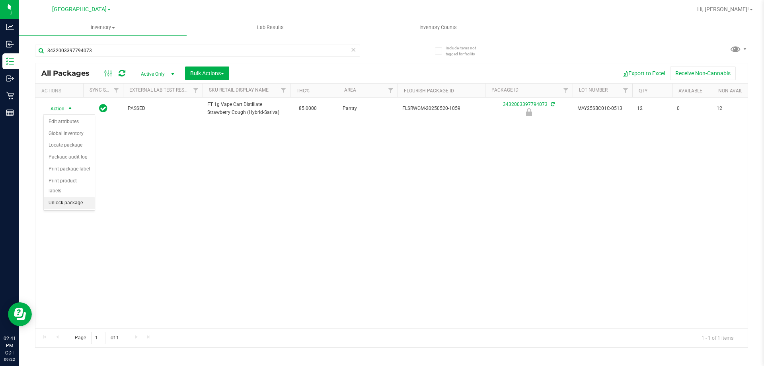
click at [70, 197] on li "Unlock package" at bounding box center [69, 203] width 51 height 12
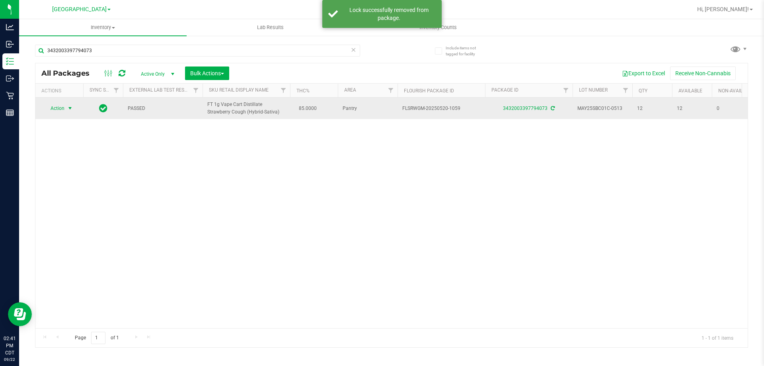
click at [68, 111] on span "select" at bounding box center [70, 108] width 6 height 6
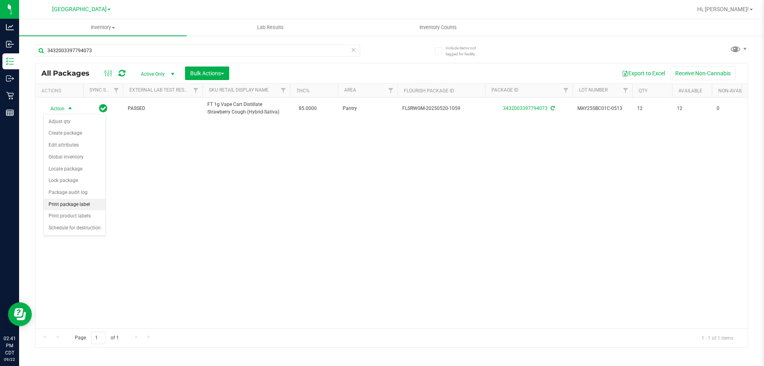
click at [78, 199] on li "Print package label" at bounding box center [75, 205] width 62 height 12
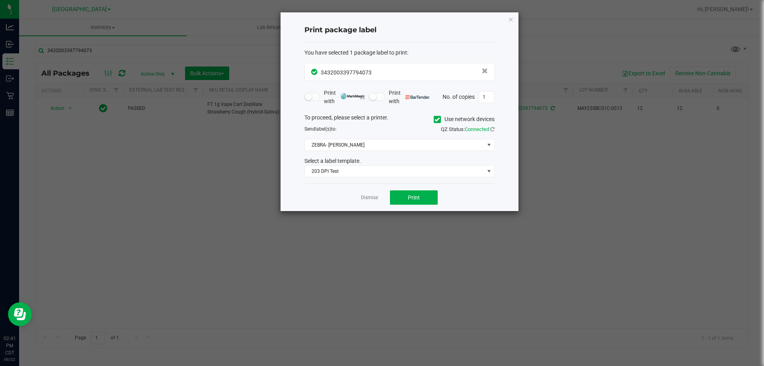
click at [420, 189] on div "Dismiss Print" at bounding box center [399, 196] width 190 height 27
click at [423, 197] on button "Print" at bounding box center [414, 197] width 48 height 14
click at [363, 192] on div "Dismiss Print" at bounding box center [399, 196] width 190 height 27
click at [365, 195] on app-cancel-button "Dismiss" at bounding box center [369, 197] width 17 height 8
drag, startPoint x: 365, startPoint y: 198, endPoint x: 361, endPoint y: 188, distance: 10.7
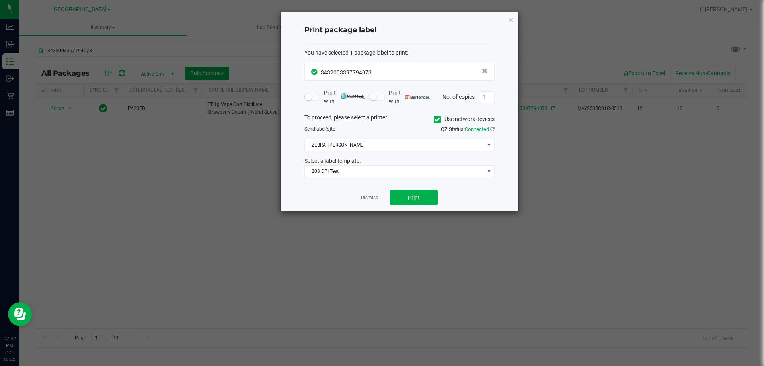
click at [364, 198] on link "Dismiss" at bounding box center [369, 197] width 17 height 7
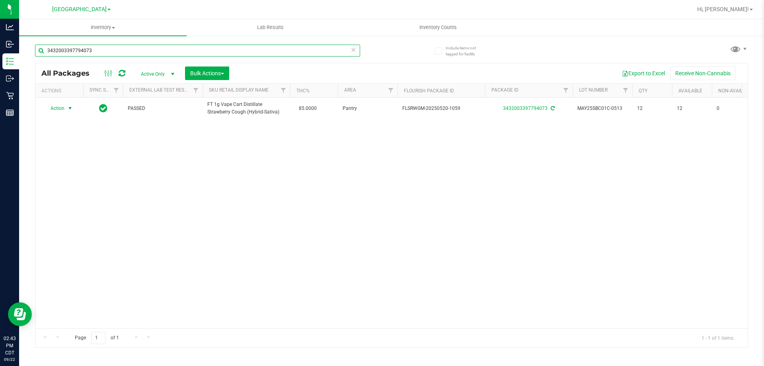
click at [131, 53] on input "3432003397794073" at bounding box center [197, 51] width 325 height 12
type input "jun25dbp01b-0616"
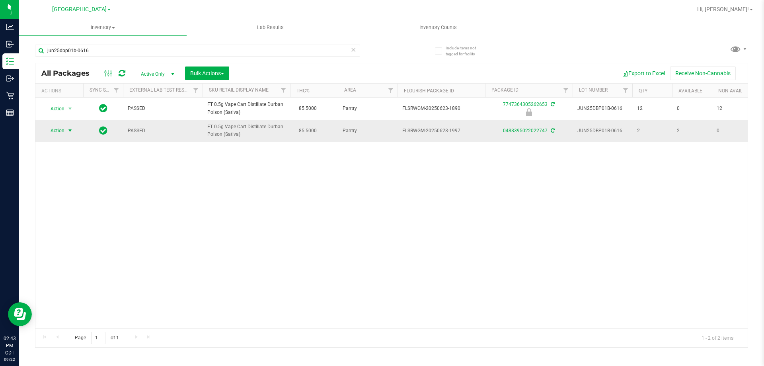
click at [70, 133] on span "select" at bounding box center [70, 130] width 6 height 6
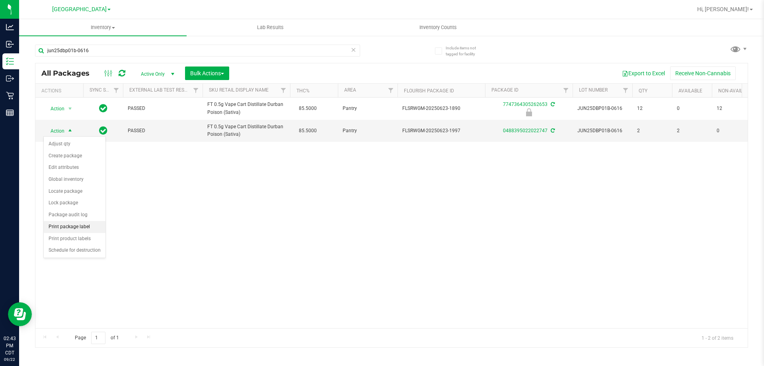
click at [84, 224] on li "Print package label" at bounding box center [75, 227] width 62 height 12
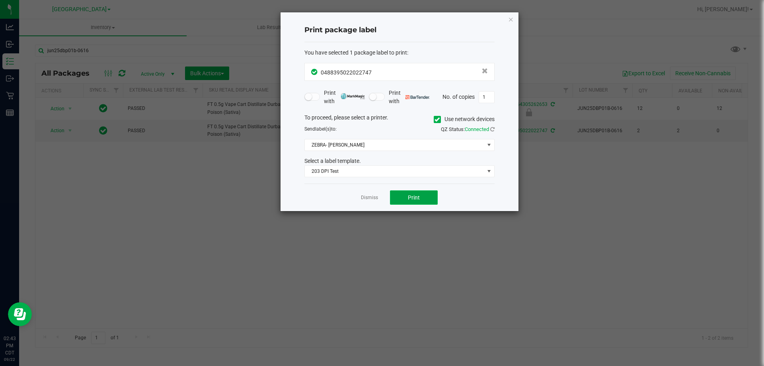
click at [405, 198] on button "Print" at bounding box center [414, 197] width 48 height 14
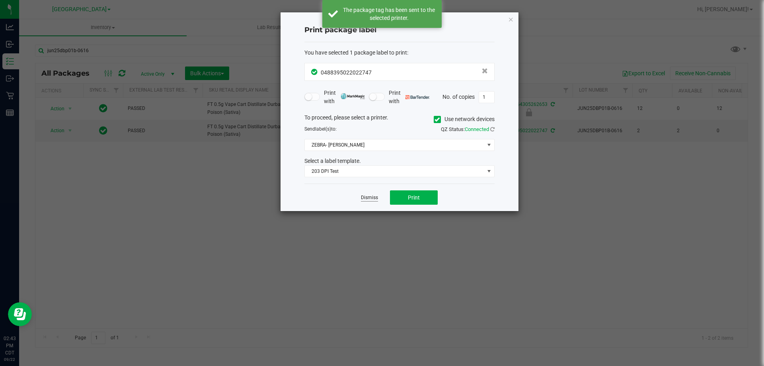
click at [369, 198] on link "Dismiss" at bounding box center [369, 197] width 17 height 7
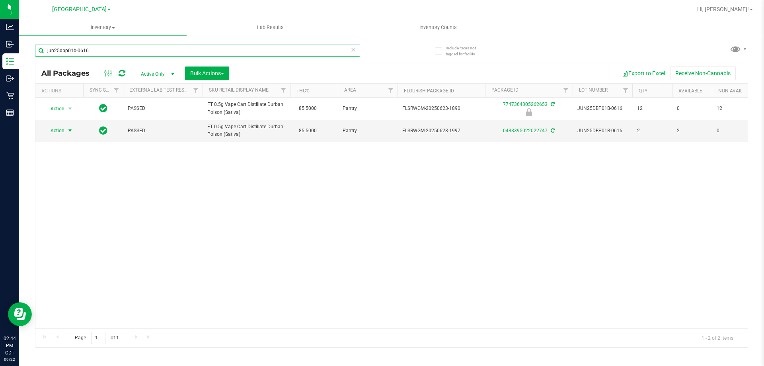
click at [232, 52] on input "jun25dbp01b-0616" at bounding box center [197, 51] width 325 height 12
type input "6329713727324321"
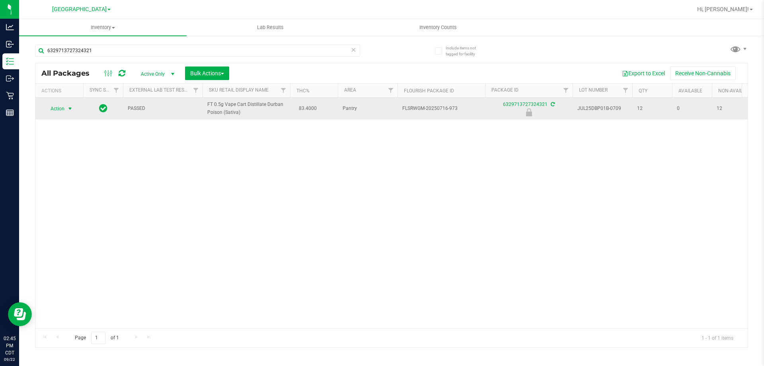
click at [68, 112] on span "select" at bounding box center [70, 108] width 10 height 11
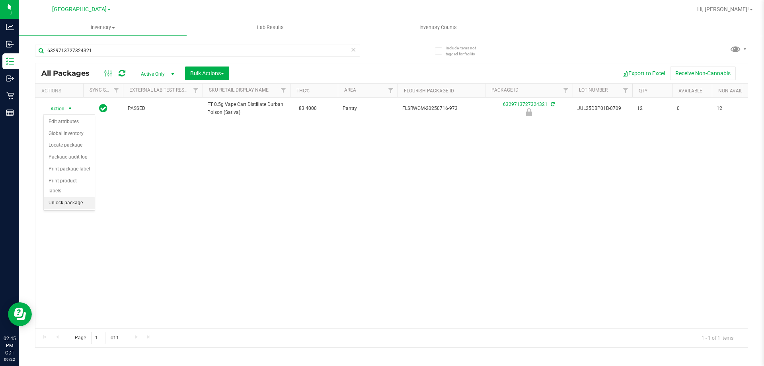
drag, startPoint x: 63, startPoint y: 190, endPoint x: 64, endPoint y: 184, distance: 6.1
click at [64, 197] on li "Unlock package" at bounding box center [69, 203] width 51 height 12
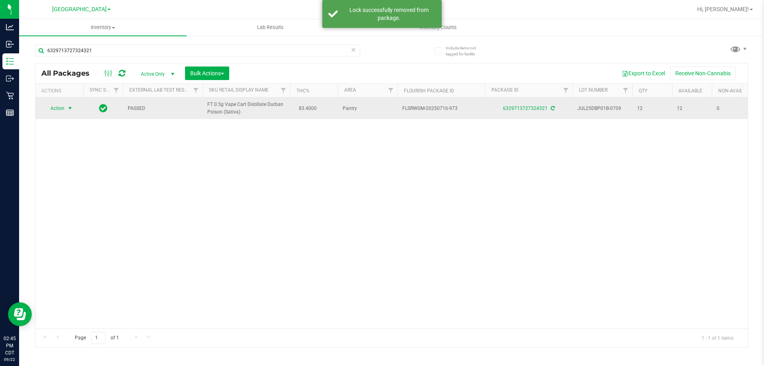
click at [72, 109] on span "select" at bounding box center [70, 108] width 6 height 6
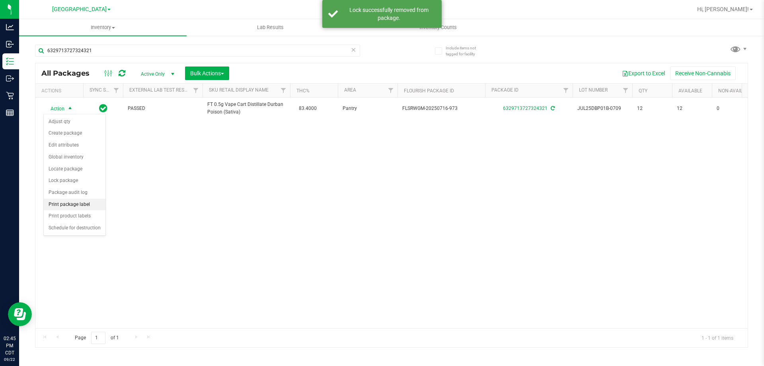
click at [79, 206] on li "Print package label" at bounding box center [75, 205] width 62 height 12
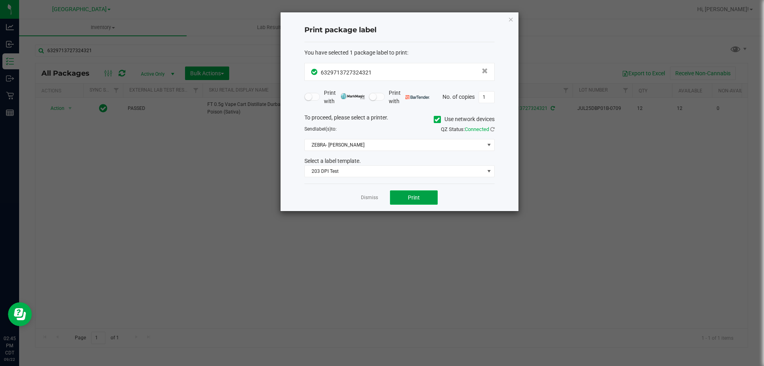
click at [404, 204] on button "Print" at bounding box center [414, 197] width 48 height 14
click at [367, 199] on link "Dismiss" at bounding box center [369, 197] width 17 height 7
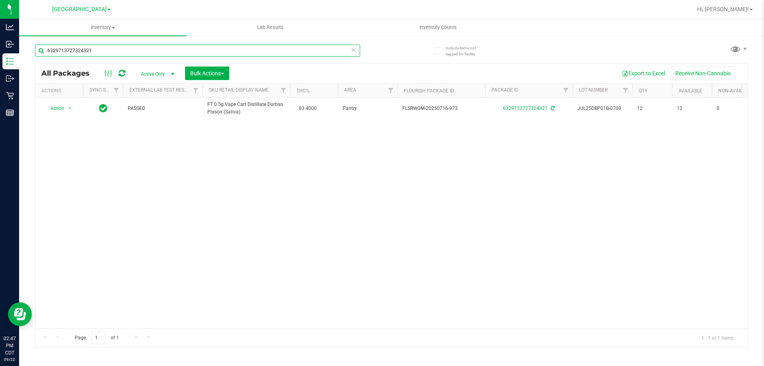
click at [121, 52] on input "6329713727324321" at bounding box center [197, 51] width 325 height 12
click at [84, 54] on input "6329713727324321" at bounding box center [197, 51] width 325 height 12
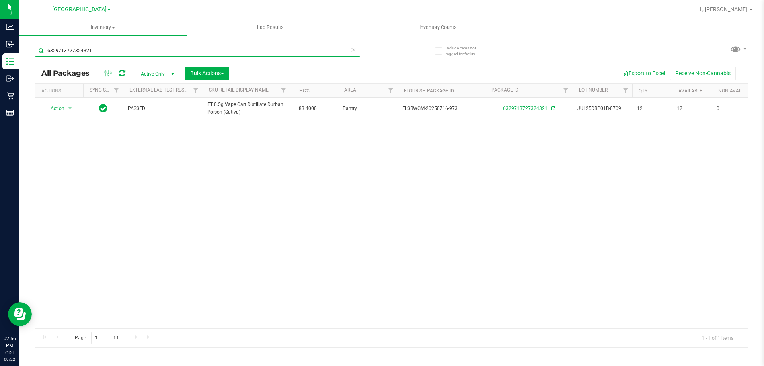
click at [84, 54] on input "6329713727324321" at bounding box center [197, 51] width 325 height 12
type input "jul25sbc01c-0721"
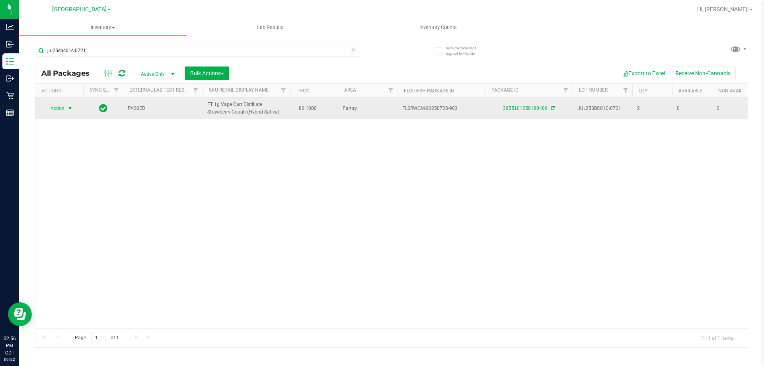
click at [73, 109] on span "select" at bounding box center [70, 108] width 6 height 6
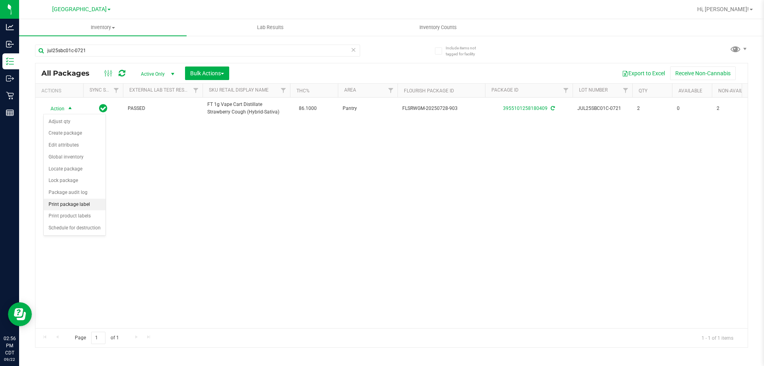
click at [84, 206] on li "Print package label" at bounding box center [75, 205] width 62 height 12
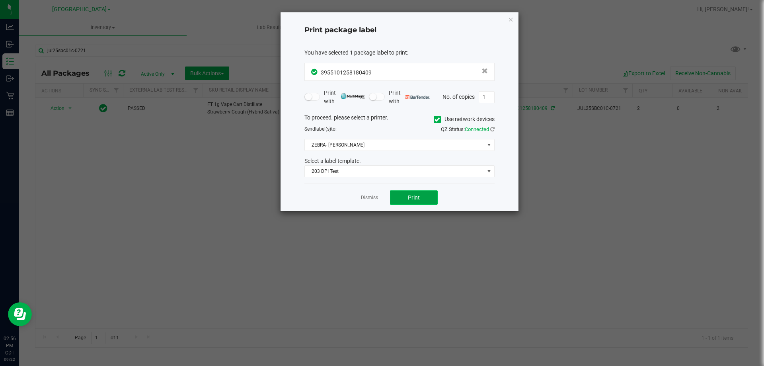
click at [422, 193] on button "Print" at bounding box center [414, 197] width 48 height 14
click at [367, 196] on link "Dismiss" at bounding box center [369, 197] width 17 height 7
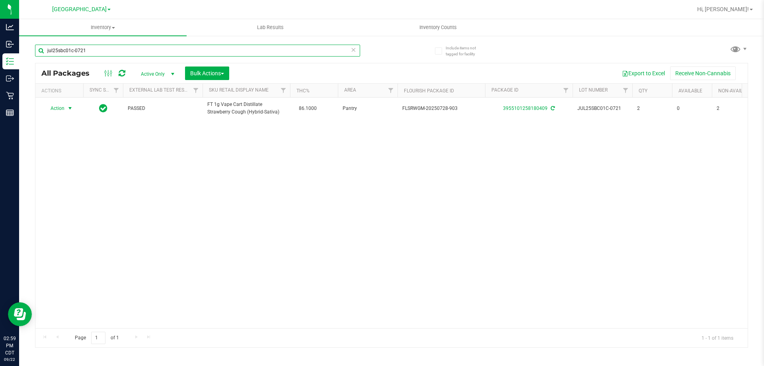
click at [226, 49] on input "jul25sbc01c-0721" at bounding box center [197, 51] width 325 height 12
type input "2549242737973468"
click at [238, 47] on input "2549242737973468" at bounding box center [197, 51] width 325 height 12
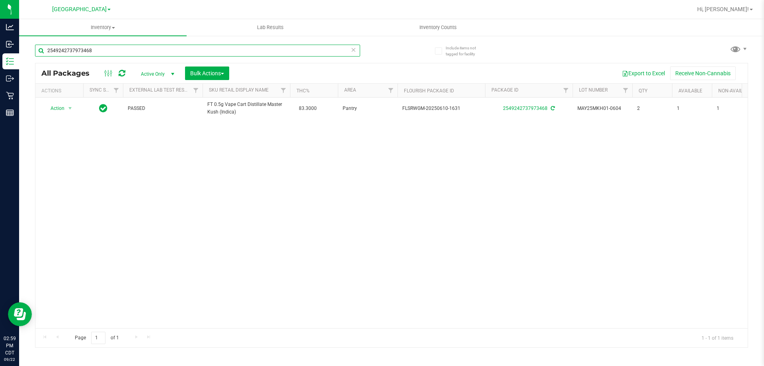
click at [238, 47] on input "2549242737973468" at bounding box center [197, 51] width 325 height 12
type input "0286419199194261"
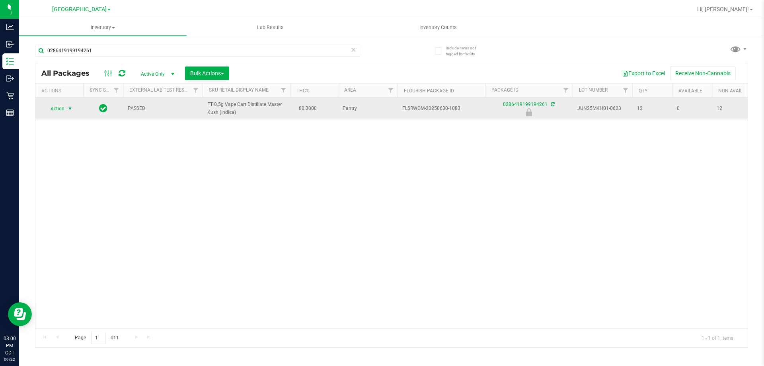
click at [64, 111] on span "Action" at bounding box center [53, 108] width 21 height 11
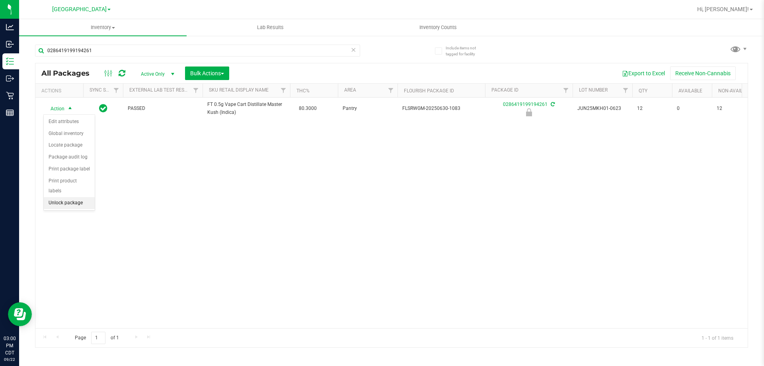
click at [72, 197] on li "Unlock package" at bounding box center [69, 203] width 51 height 12
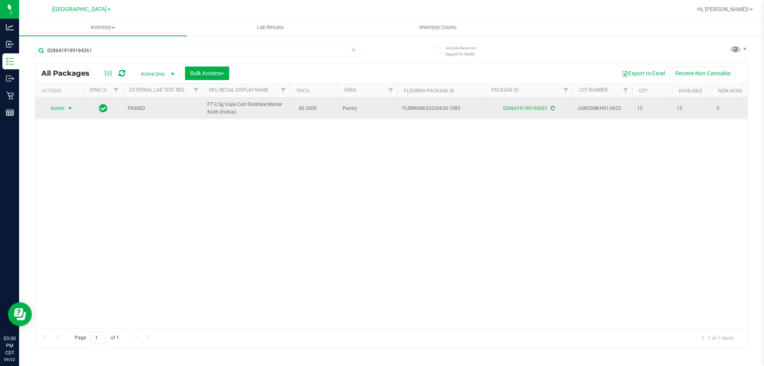
click at [70, 109] on span "select" at bounding box center [70, 108] width 6 height 6
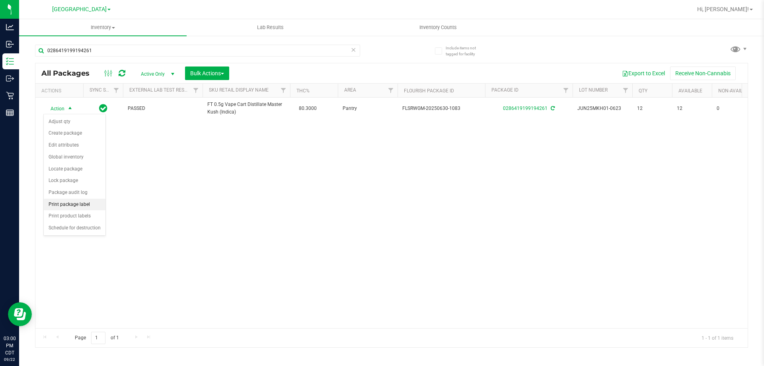
click at [66, 201] on li "Print package label" at bounding box center [75, 205] width 62 height 12
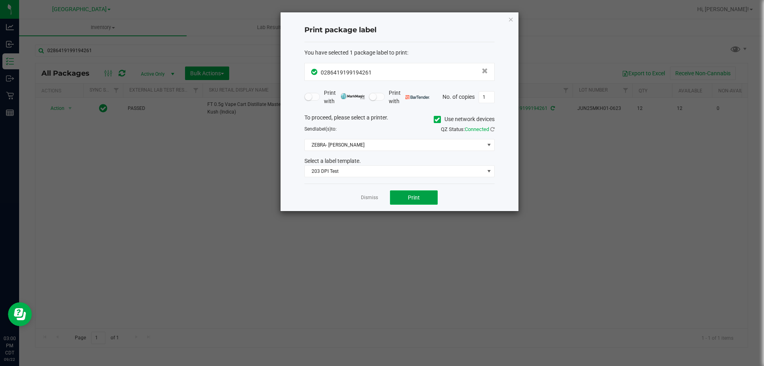
click at [407, 199] on button "Print" at bounding box center [414, 197] width 48 height 14
click at [362, 200] on link "Dismiss" at bounding box center [369, 197] width 17 height 7
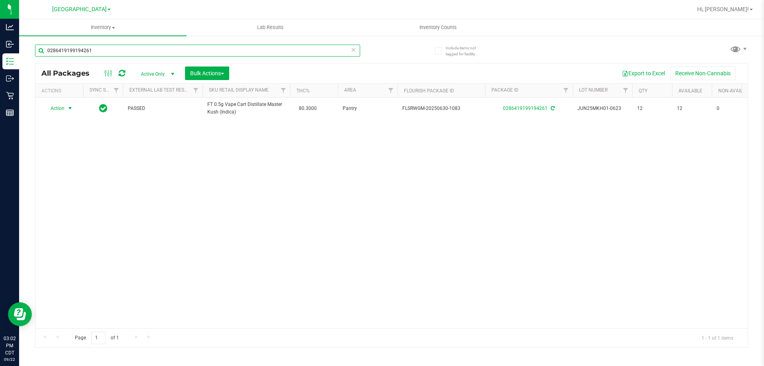
click at [102, 51] on input "0286419199194261" at bounding box center [197, 51] width 325 height 12
type input "jun25klp01c-0612"
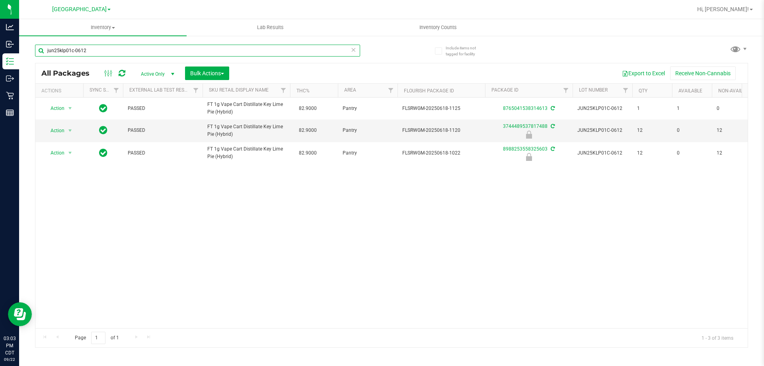
click at [106, 47] on input "jun25klp01c-0612" at bounding box center [197, 51] width 325 height 12
click at [104, 46] on input "jun25klp01c-0612" at bounding box center [197, 51] width 325 height 12
type input "8988253558325603"
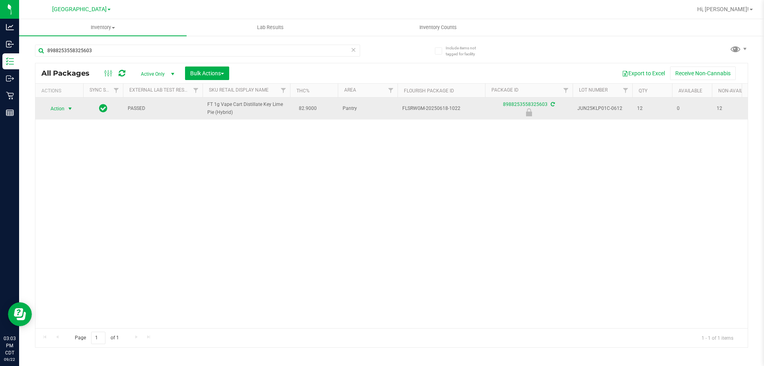
click at [70, 108] on span "select" at bounding box center [70, 108] width 6 height 6
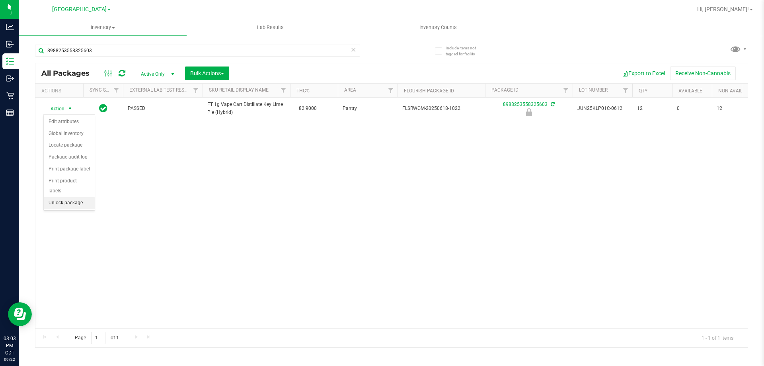
click at [77, 197] on li "Unlock package" at bounding box center [69, 203] width 51 height 12
click at [71, 109] on span "select" at bounding box center [70, 108] width 6 height 6
click at [73, 203] on li "Print package label" at bounding box center [75, 205] width 62 height 12
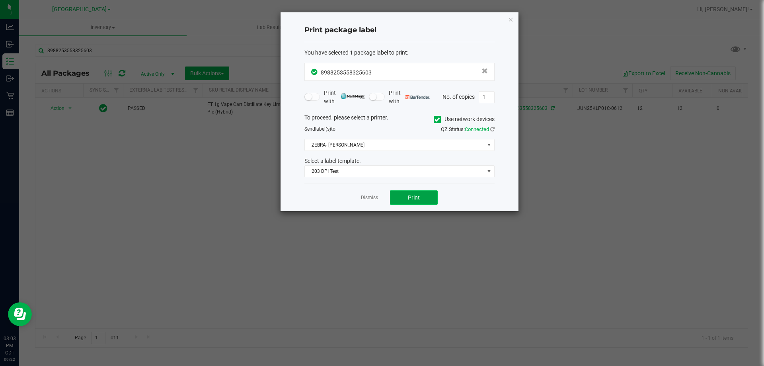
click at [406, 194] on button "Print" at bounding box center [414, 197] width 48 height 14
click at [369, 191] on div "Dismiss Print" at bounding box center [399, 196] width 190 height 27
click at [369, 193] on div "Dismiss Print" at bounding box center [399, 196] width 190 height 27
click at [371, 198] on link "Dismiss" at bounding box center [369, 197] width 17 height 7
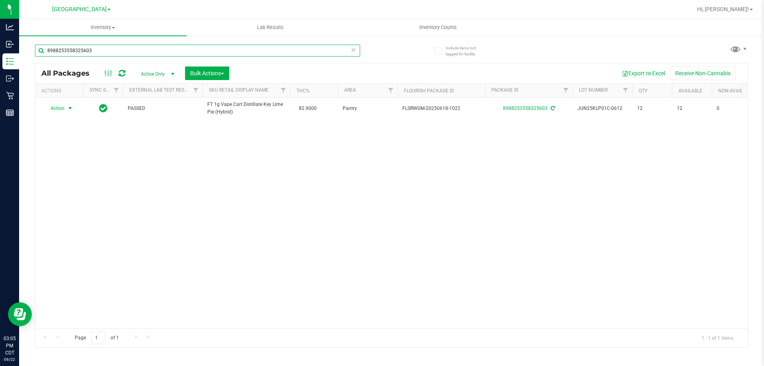
click at [254, 52] on input "8988253558325603" at bounding box center [197, 51] width 325 height 12
type input "jul25mkh01c-0710"
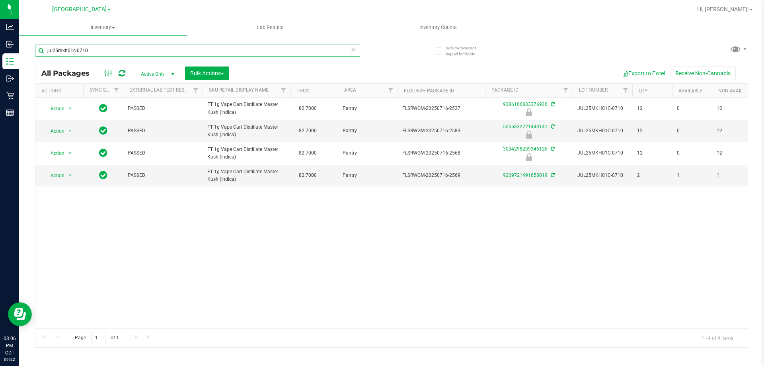
click at [231, 52] on input "jul25mkh01c-0710" at bounding box center [197, 51] width 325 height 12
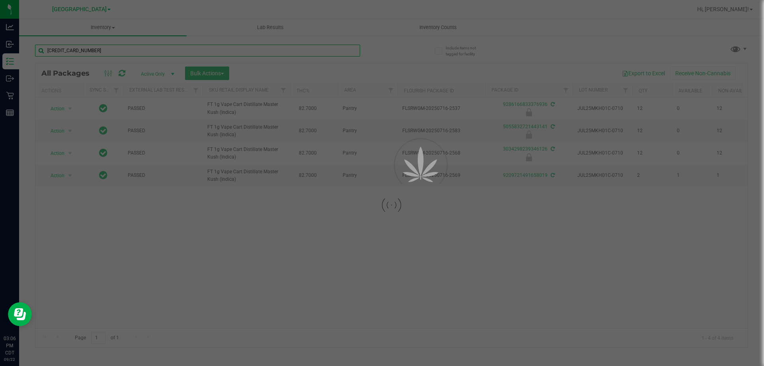
type input "3034298239346126"
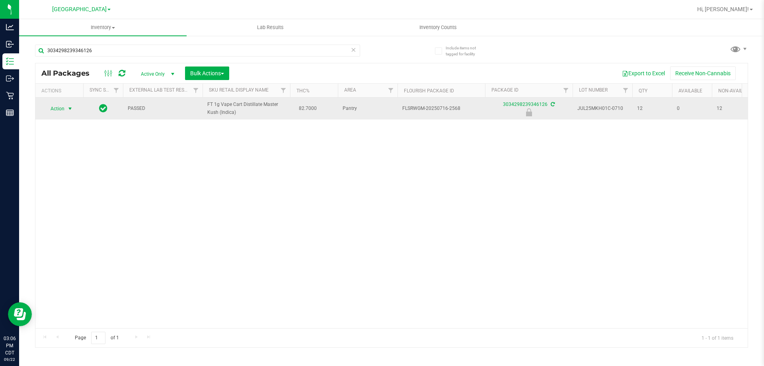
click at [54, 106] on span "Action" at bounding box center [53, 108] width 21 height 11
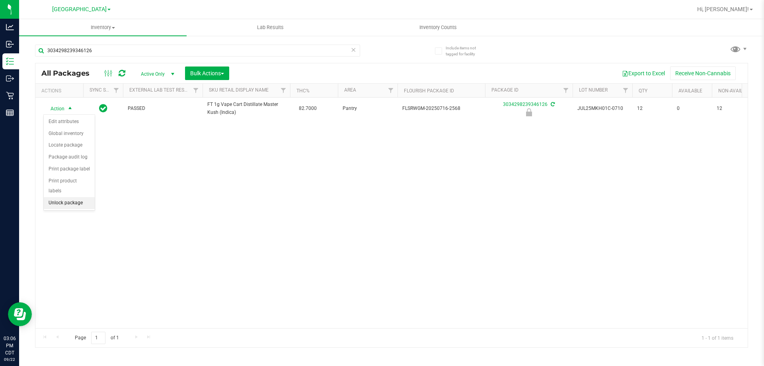
click at [67, 197] on li "Unlock package" at bounding box center [69, 203] width 51 height 12
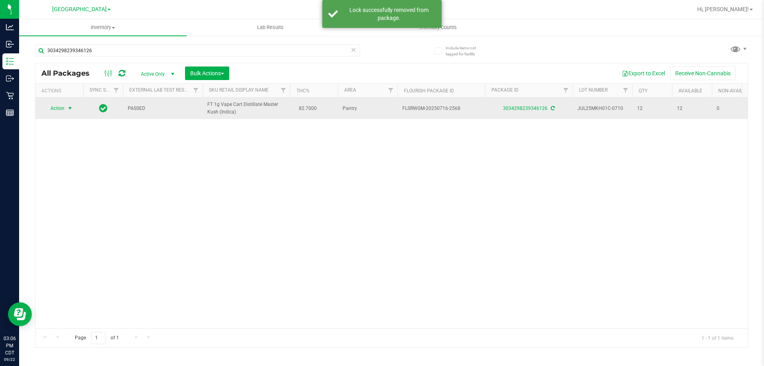
click at [72, 108] on span "select" at bounding box center [70, 108] width 6 height 6
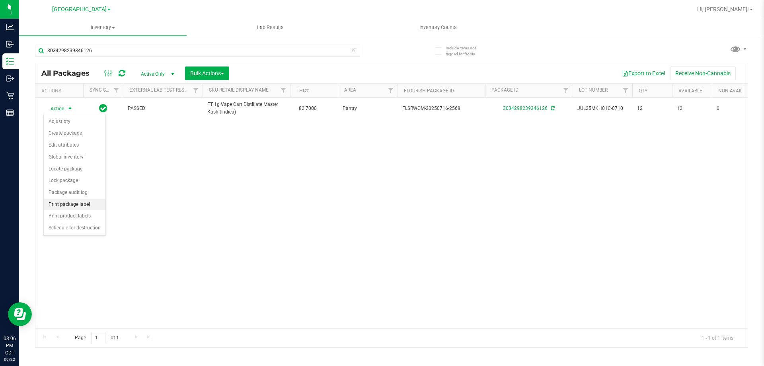
click at [80, 205] on li "Print package label" at bounding box center [75, 205] width 62 height 12
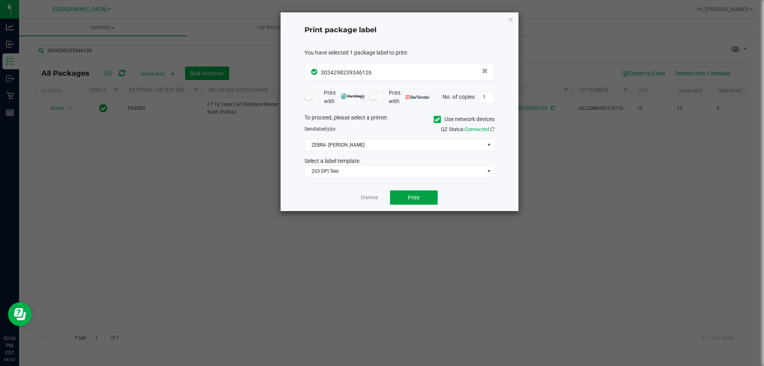
click at [423, 194] on button "Print" at bounding box center [414, 197] width 48 height 14
click at [376, 197] on link "Dismiss" at bounding box center [369, 197] width 17 height 7
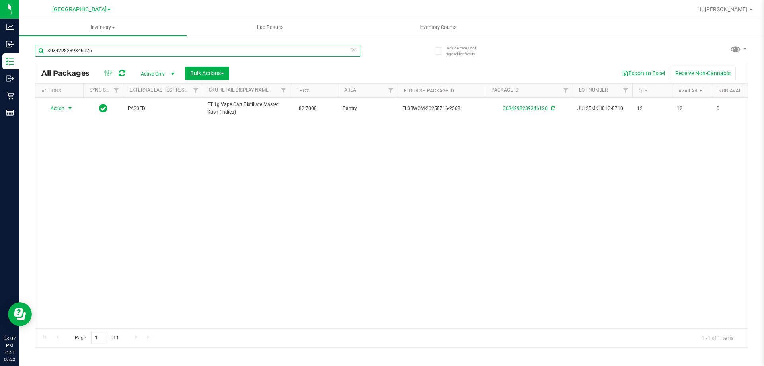
click at [316, 50] on input "3034298239346126" at bounding box center [197, 51] width 325 height 12
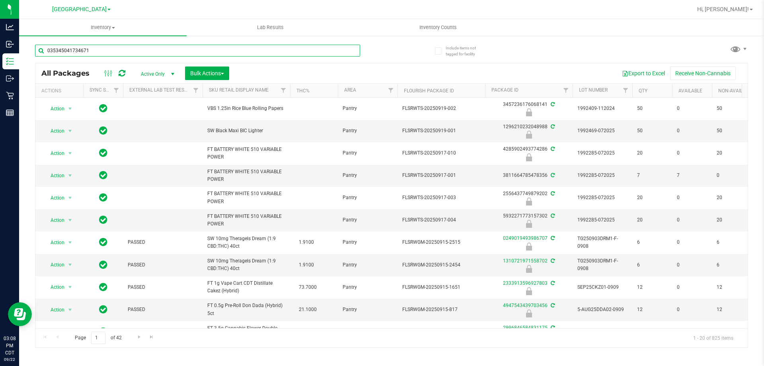
type input "0353450417346719"
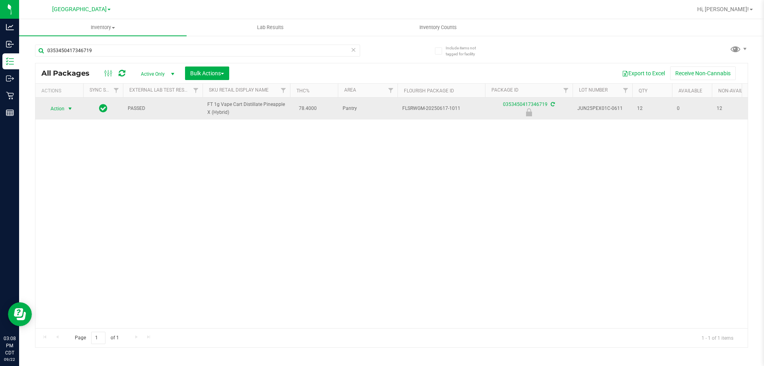
click at [62, 111] on span "Action" at bounding box center [53, 108] width 21 height 11
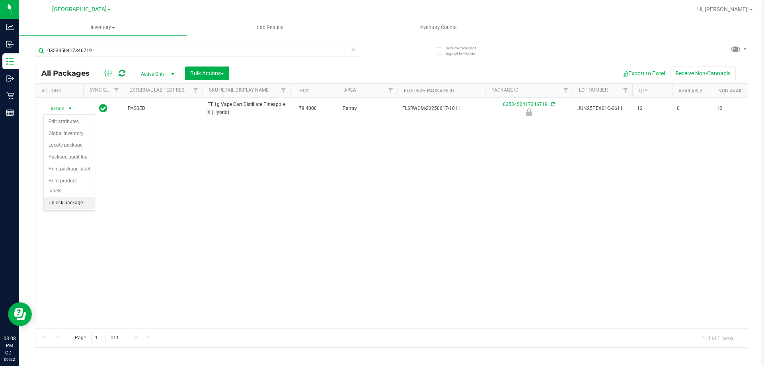
click at [57, 197] on li "Unlock package" at bounding box center [69, 203] width 51 height 12
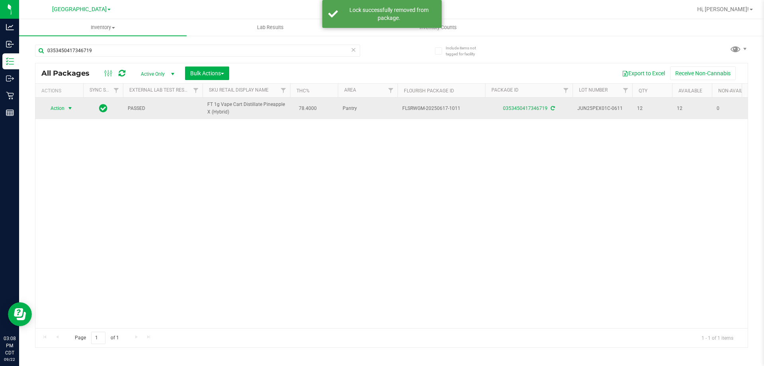
click at [70, 108] on span "select" at bounding box center [70, 108] width 6 height 6
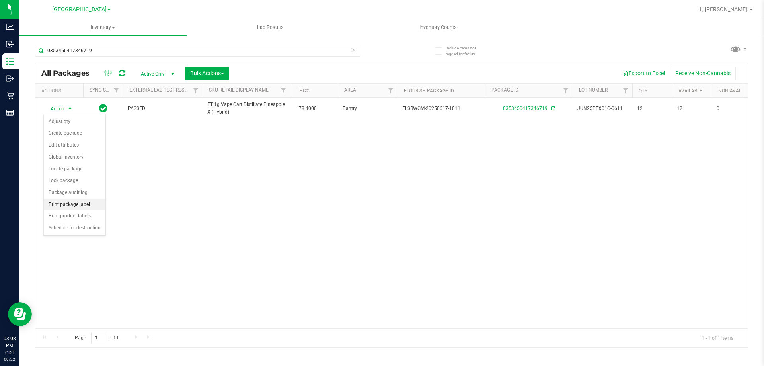
click at [74, 208] on li "Print package label" at bounding box center [75, 205] width 62 height 12
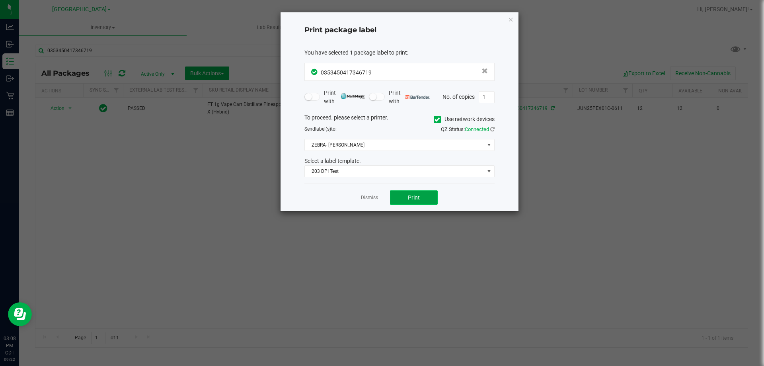
click at [403, 197] on button "Print" at bounding box center [414, 197] width 48 height 14
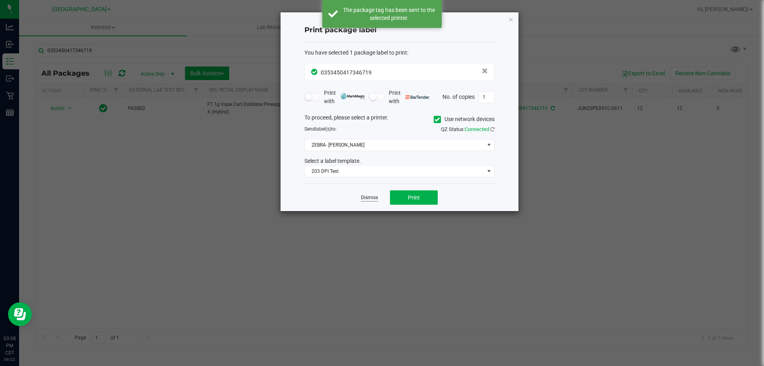
click at [369, 195] on link "Dismiss" at bounding box center [369, 197] width 17 height 7
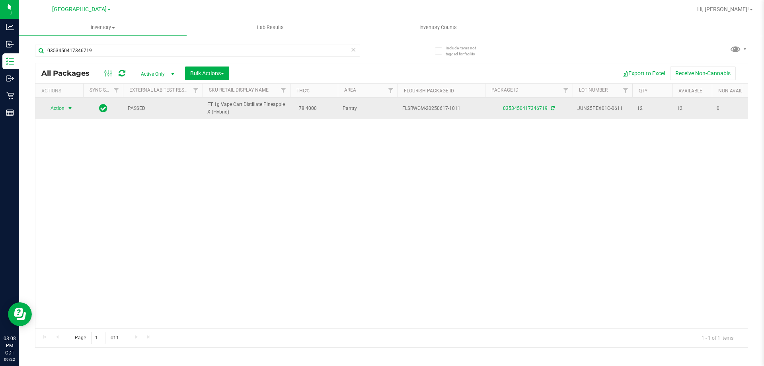
click at [253, 103] on span "FT 1g Vape Cart Distillate Pineapple X (Hybrid)" at bounding box center [246, 108] width 78 height 15
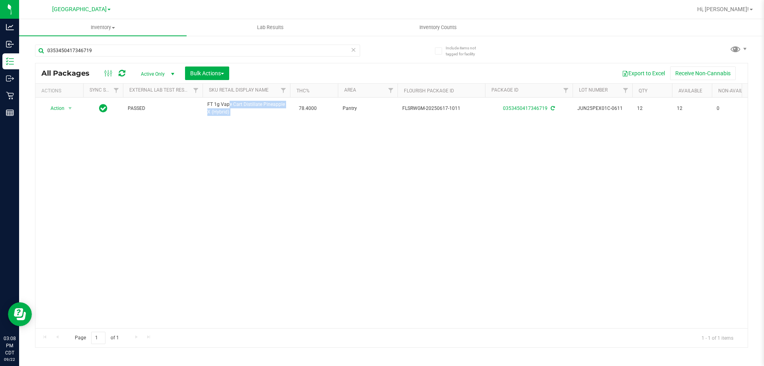
copy td "FT 1g Vape Cart Distillate Pineapple X (Hybrid)"
click at [211, 50] on input "0353450417346719" at bounding box center [197, 51] width 325 height 12
paste input "FT 1g Vape Cart Distillate Pineapple X (Hybrid)"
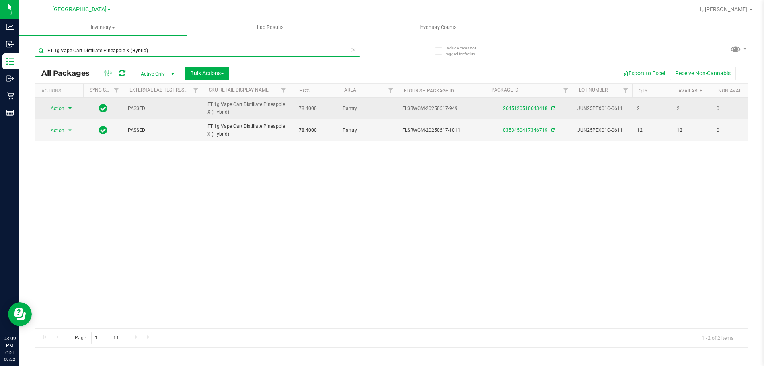
type input "FT 1g Vape Cart Distillate Pineapple X (Hybrid)"
click at [57, 109] on span "Action" at bounding box center [53, 108] width 21 height 11
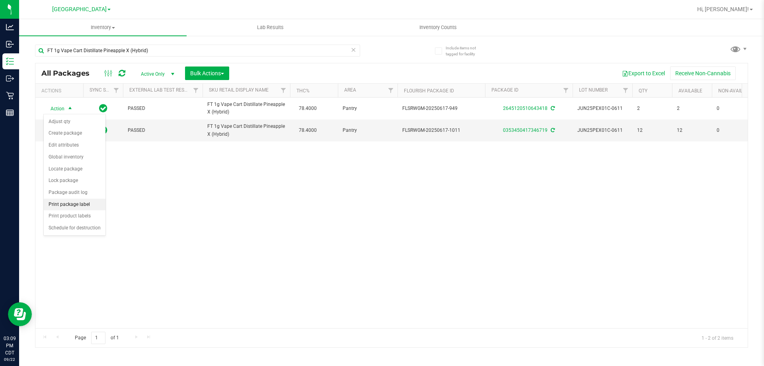
click at [76, 206] on li "Print package label" at bounding box center [75, 205] width 62 height 12
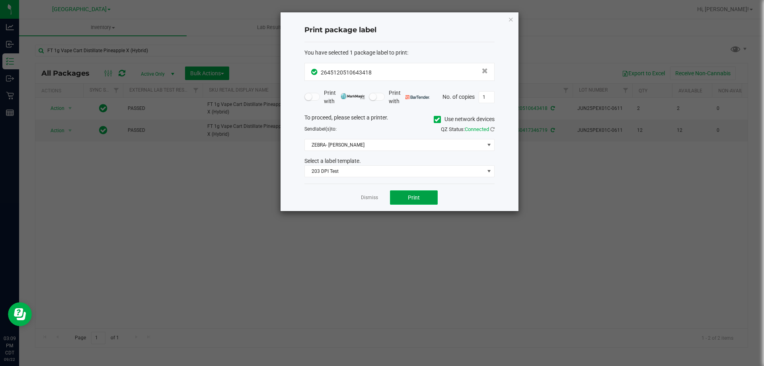
click at [431, 196] on button "Print" at bounding box center [414, 197] width 48 height 14
click at [365, 193] on app-cancel-button "Dismiss" at bounding box center [369, 197] width 17 height 8
click at [370, 197] on link "Dismiss" at bounding box center [369, 197] width 17 height 7
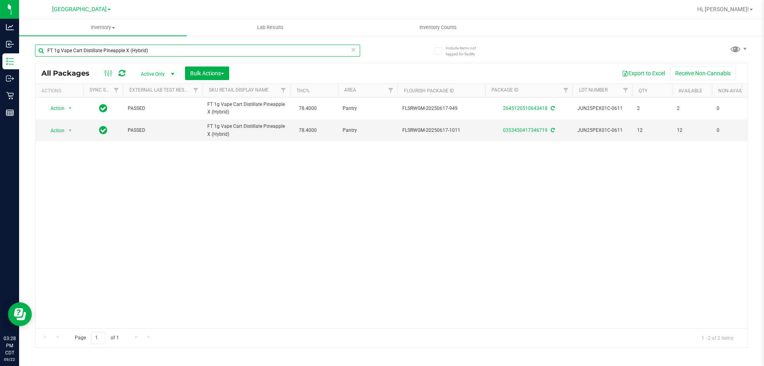
click at [179, 49] on input "FT 1g Vape Cart Distillate Pineapple X (Hybrid)" at bounding box center [197, 51] width 325 height 12
type input "9480338850601638"
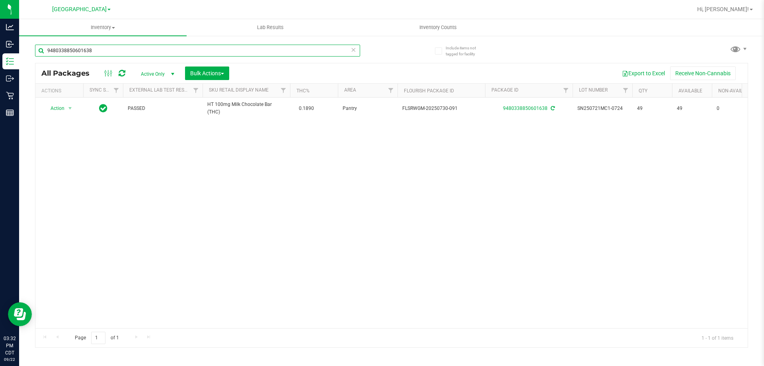
click at [148, 45] on input "9480338850601638" at bounding box center [197, 51] width 325 height 12
click at [147, 49] on input "9480338850601638" at bounding box center [197, 51] width 325 height 12
click at [147, 50] on input "9480338850601638" at bounding box center [197, 51] width 325 height 12
type input "8778171543441561"
click at [320, 51] on input "8778171543441561" at bounding box center [197, 51] width 325 height 12
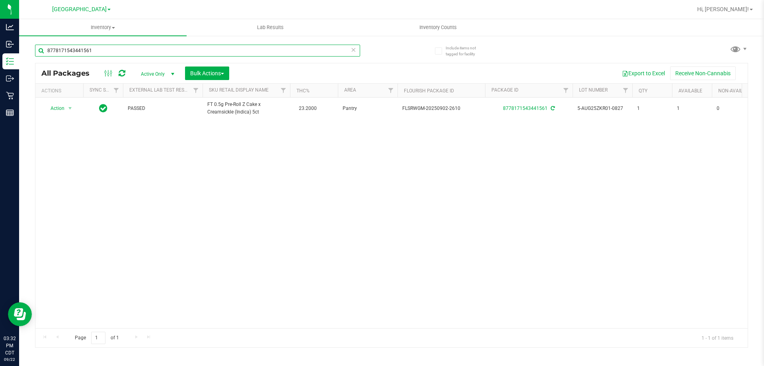
click at [320, 51] on input "8778171543441561" at bounding box center [197, 51] width 325 height 12
type input "5-apr25lmn02-0814"
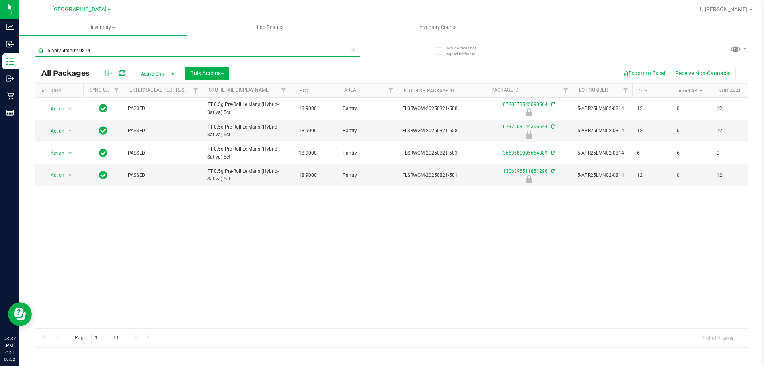
click at [154, 56] on input "5-apr25lmn02-0814" at bounding box center [197, 51] width 325 height 12
type input "8391507118281158"
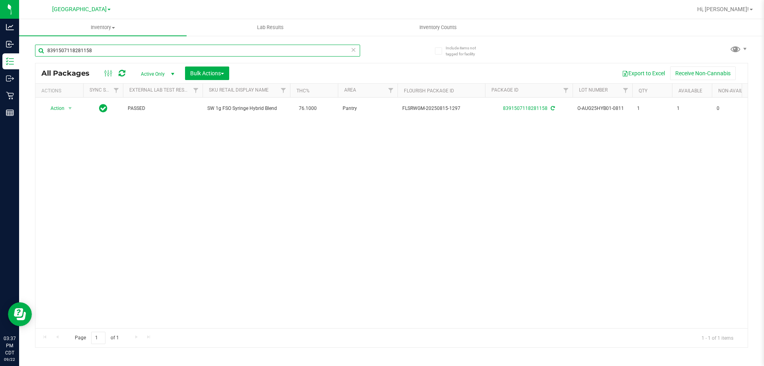
click at [165, 49] on input "8391507118281158" at bounding box center [197, 51] width 325 height 12
type input "9520875550290147"
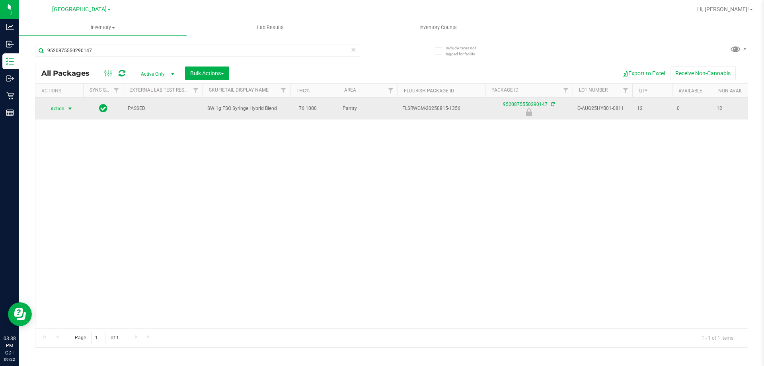
click at [74, 110] on span "select" at bounding box center [70, 108] width 10 height 11
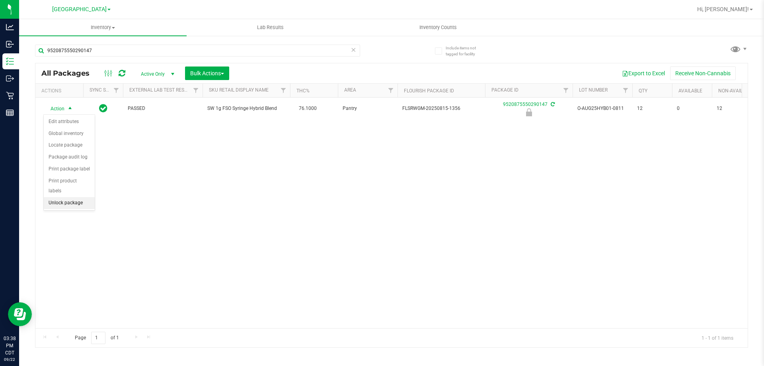
click at [66, 197] on li "Unlock package" at bounding box center [69, 203] width 51 height 12
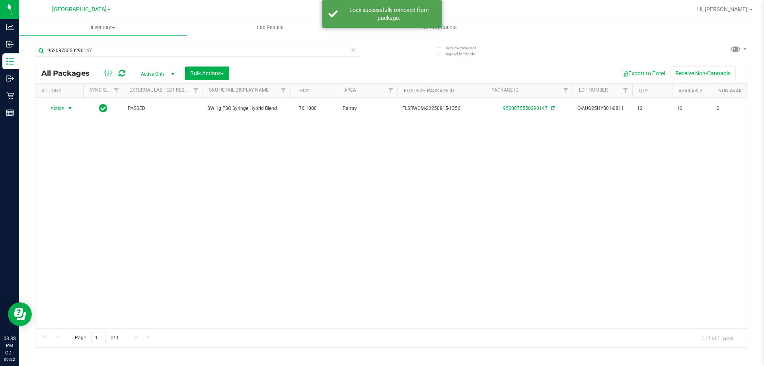
click at [70, 108] on span "select" at bounding box center [70, 108] width 6 height 6
click at [82, 205] on li "Print package label" at bounding box center [75, 205] width 62 height 12
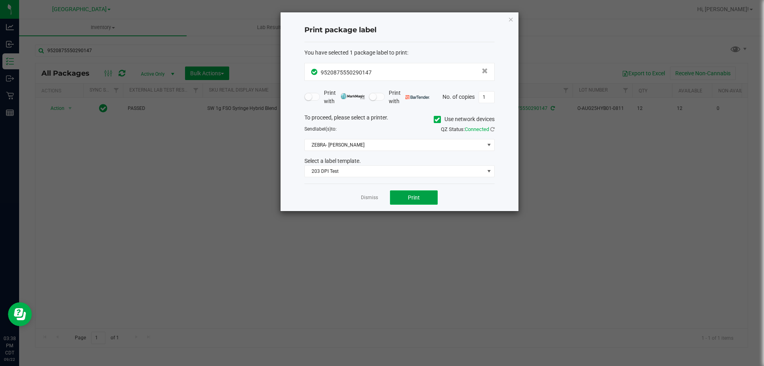
click at [410, 202] on button "Print" at bounding box center [414, 197] width 48 height 14
click at [367, 197] on link "Dismiss" at bounding box center [369, 197] width 17 height 7
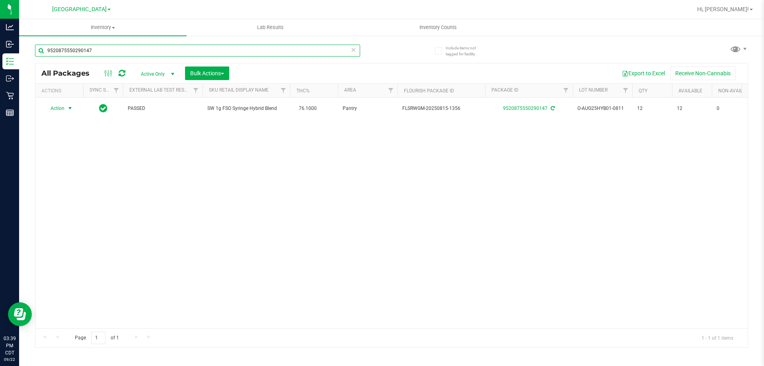
click at [244, 50] on input "9520875550290147" at bounding box center [197, 51] width 325 height 12
type input "7"
type input "3052264791438684"
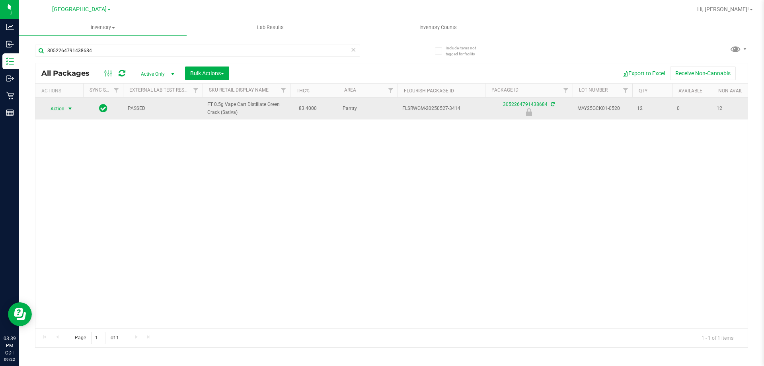
click at [69, 106] on span "select" at bounding box center [70, 108] width 6 height 6
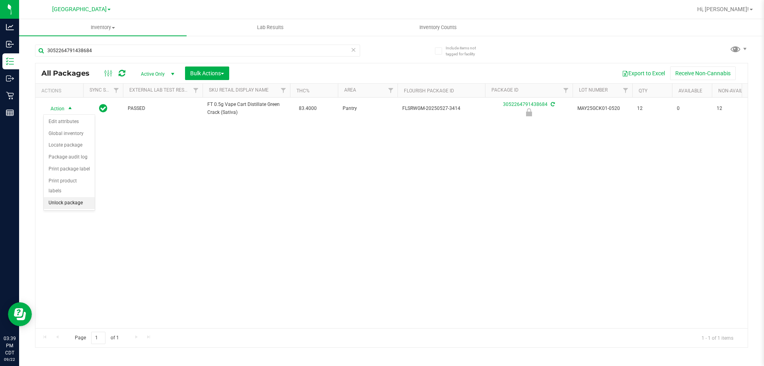
click at [69, 197] on li "Unlock package" at bounding box center [69, 203] width 51 height 12
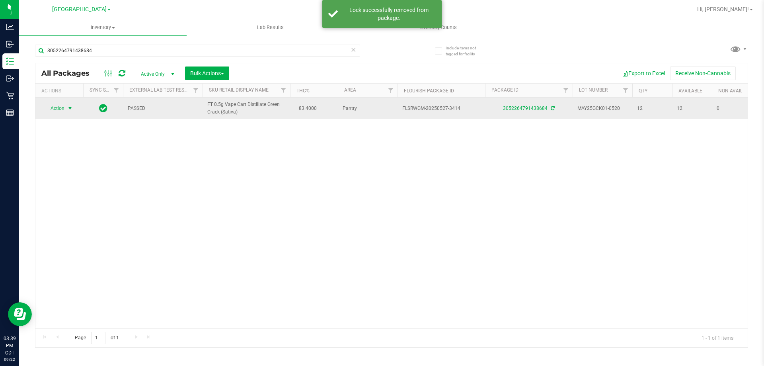
click at [72, 107] on span "select" at bounding box center [70, 108] width 6 height 6
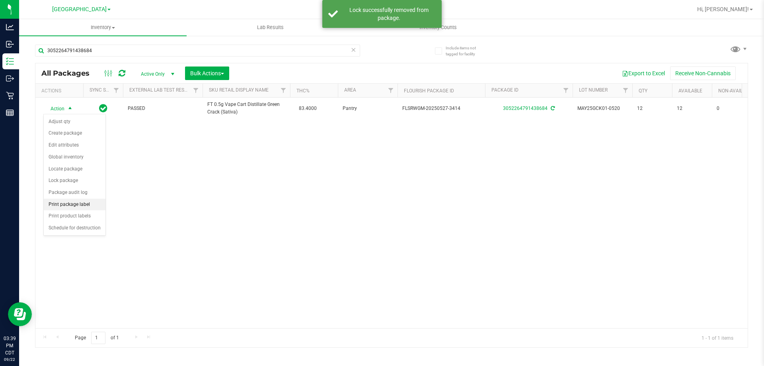
click at [78, 204] on li "Print package label" at bounding box center [75, 205] width 62 height 12
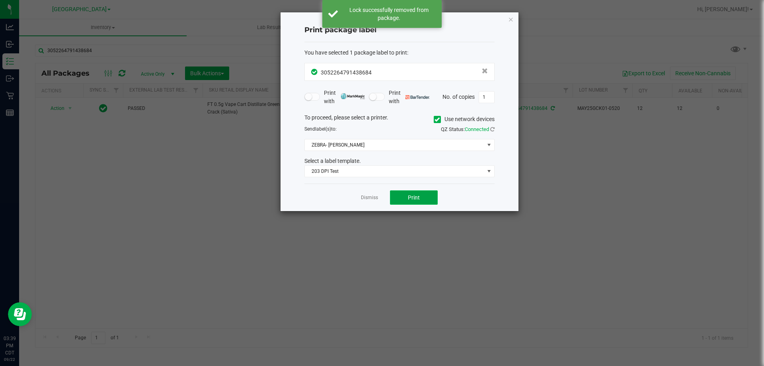
click at [406, 197] on button "Print" at bounding box center [414, 197] width 48 height 14
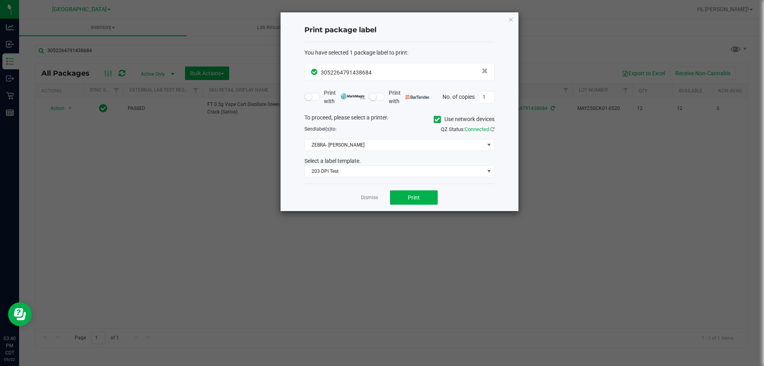
click at [369, 189] on div "Dismiss Print" at bounding box center [399, 196] width 190 height 27
click at [380, 199] on div "Dismiss Print" at bounding box center [399, 196] width 190 height 27
click at [371, 194] on app-cancel-button "Dismiss" at bounding box center [369, 197] width 17 height 8
click at [362, 199] on link "Dismiss" at bounding box center [369, 197] width 17 height 7
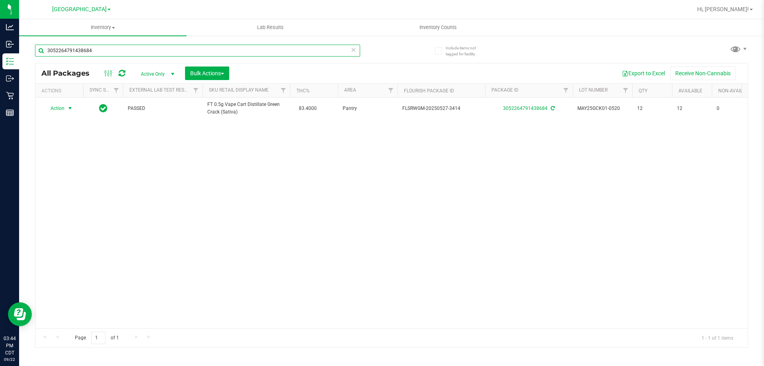
click at [217, 55] on input "3052264791438684" at bounding box center [197, 51] width 325 height 12
type input "0106949133954392"
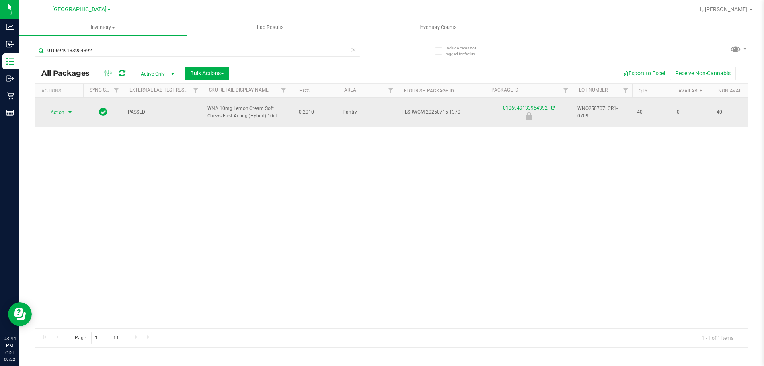
click at [69, 115] on span "select" at bounding box center [70, 112] width 6 height 6
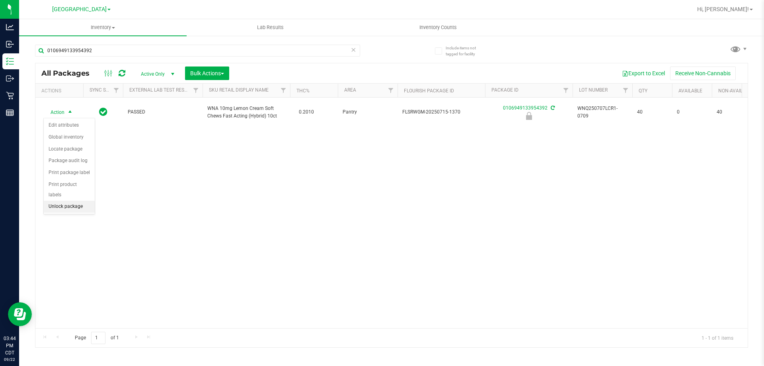
click at [76, 201] on li "Unlock package" at bounding box center [69, 207] width 51 height 12
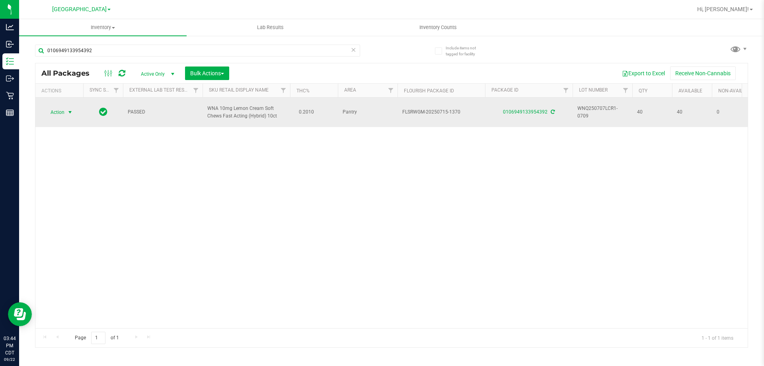
click at [70, 111] on span "select" at bounding box center [70, 112] width 6 height 6
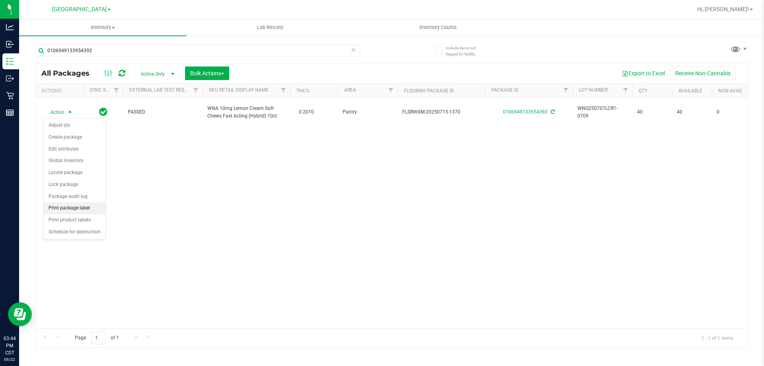
click at [78, 205] on li "Print package label" at bounding box center [75, 208] width 62 height 12
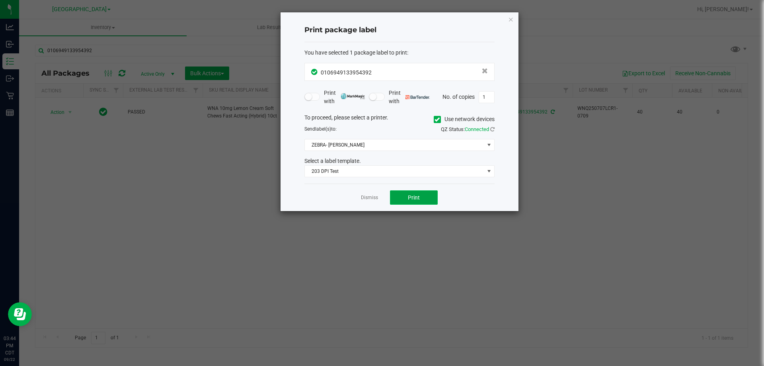
click at [412, 201] on button "Print" at bounding box center [414, 197] width 48 height 14
drag, startPoint x: 369, startPoint y: 200, endPoint x: 335, endPoint y: 180, distance: 40.3
click at [368, 199] on link "Dismiss" at bounding box center [369, 197] width 17 height 7
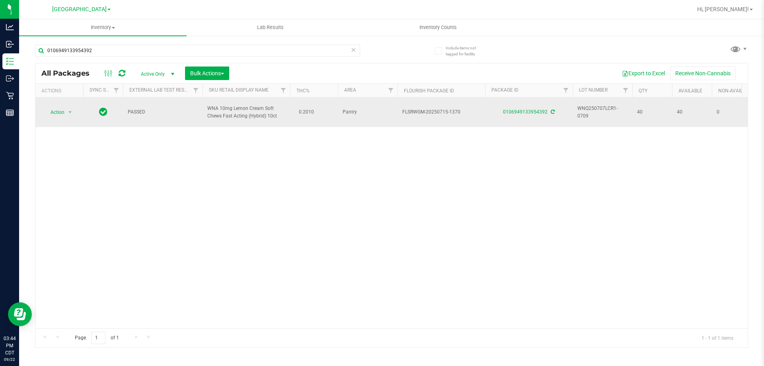
click at [219, 108] on span "WNA 10mg Lemon Cream Soft Chews Fast Acting (Hybrid) 10ct" at bounding box center [246, 112] width 78 height 15
copy td "WNA 10mg Lemon Cream Soft Chews Fast Acting (Hybrid) 10ct"
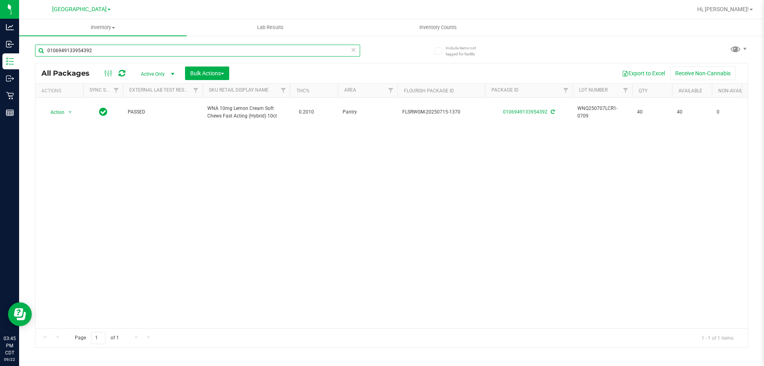
click at [207, 53] on input "0106949133954392" at bounding box center [197, 51] width 325 height 12
paste input "WNA 10mg Lemon Cream Soft Chews Fast Acting (Hybrid) 10ct"
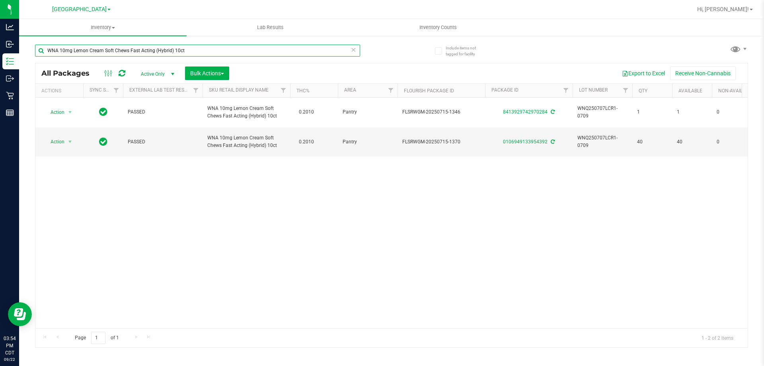
click at [147, 48] on input "WNA 10mg Lemon Cream Soft Chews Fast Acting (Hybrid) 10ct" at bounding box center [197, 51] width 325 height 12
type input "WNA 10mg Lemon Cream Soft Chews Fast (Hybrid) 10ct"
click at [95, 63] on div "All Packages Active Only Active Only Lab Samples Locked All External Internal B…" at bounding box center [391, 73] width 712 height 20
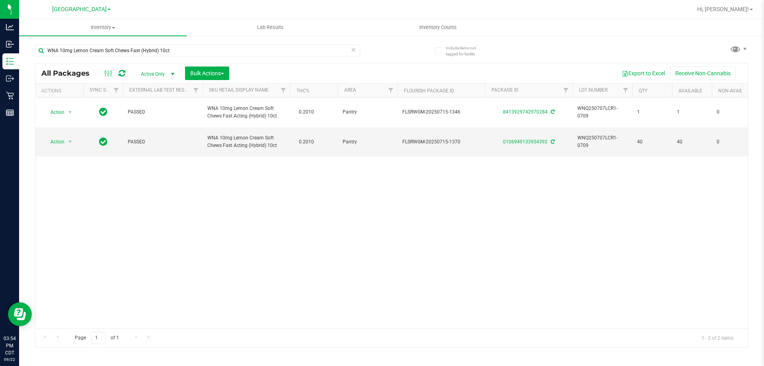
click at [95, 63] on div "All Packages Active Only Active Only Lab Samples Locked All External Internal B…" at bounding box center [391, 73] width 712 height 20
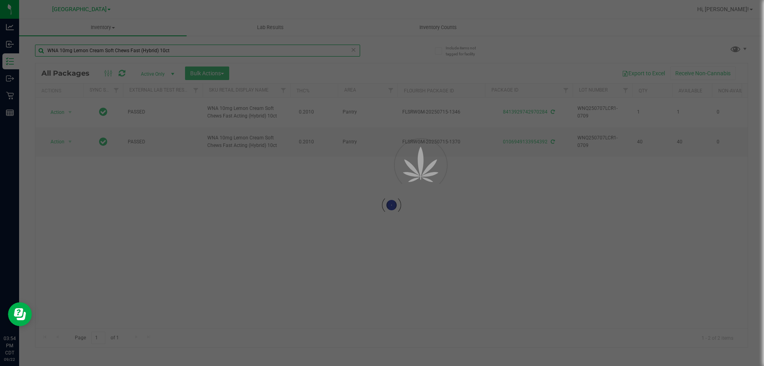
click at [104, 46] on div "Inventory All packages All inventory Waste log Create inventory Lab Results Inv…" at bounding box center [391, 192] width 745 height 347
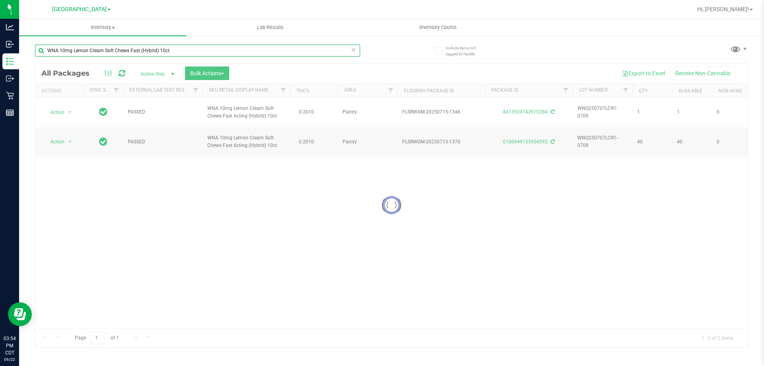
click at [104, 46] on input "WNA 10mg Lemon Cream Soft Chews Fast (Hybrid) 10ct" at bounding box center [197, 51] width 325 height 12
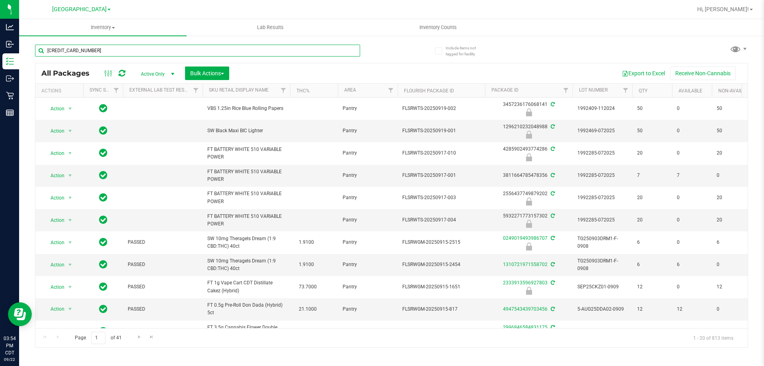
type input "5114346598389327"
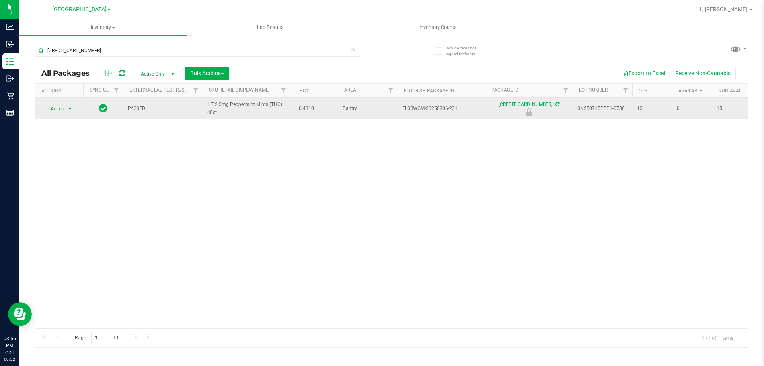
click at [68, 111] on span "select" at bounding box center [70, 108] width 6 height 6
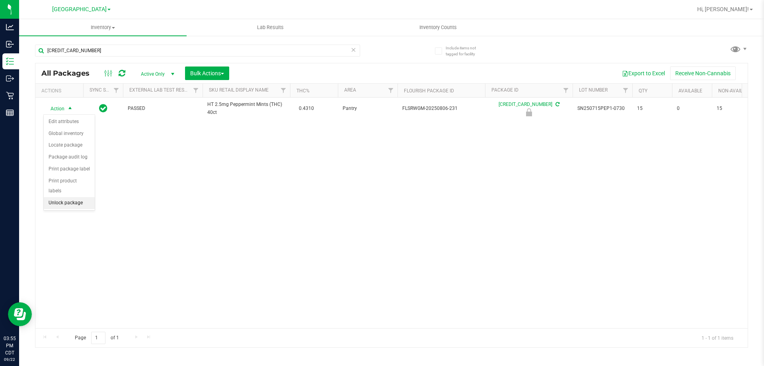
click at [68, 197] on li "Unlock package" at bounding box center [69, 203] width 51 height 12
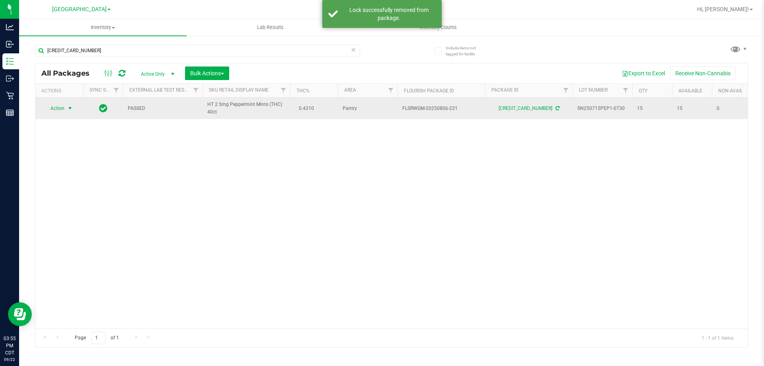
click at [70, 108] on span "select" at bounding box center [70, 108] width 6 height 6
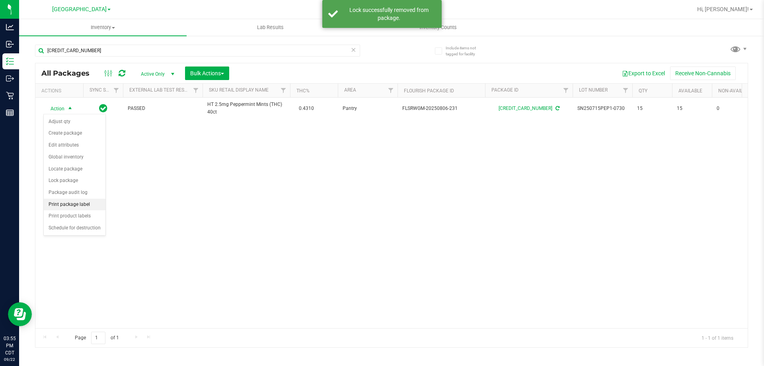
click at [74, 206] on li "Print package label" at bounding box center [75, 205] width 62 height 12
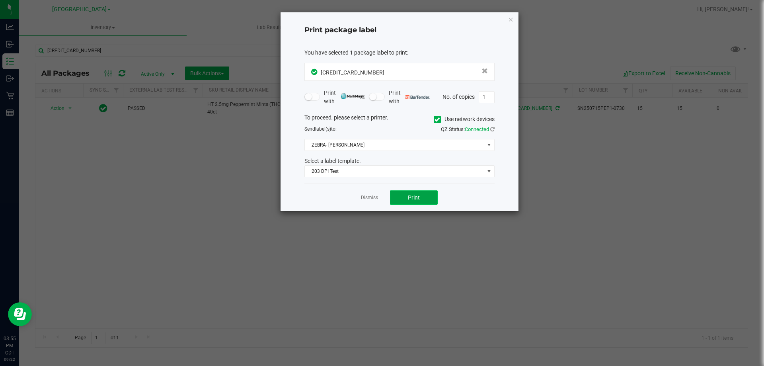
click at [414, 199] on span "Print" at bounding box center [414, 197] width 12 height 6
click at [376, 197] on link "Dismiss" at bounding box center [369, 197] width 17 height 7
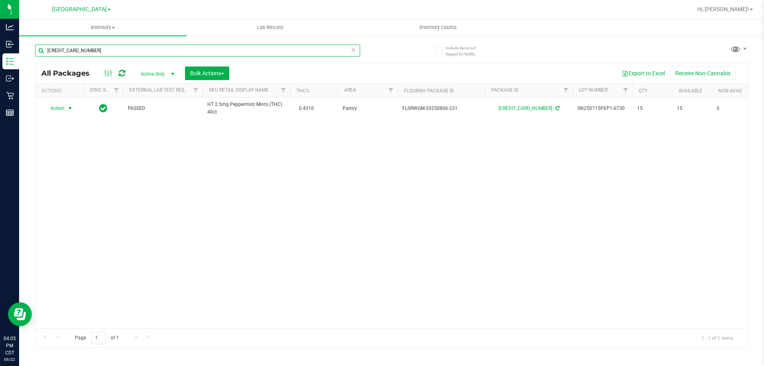
click at [108, 54] on input "5114346598389327" at bounding box center [197, 51] width 325 height 12
type input "1397076847781672"
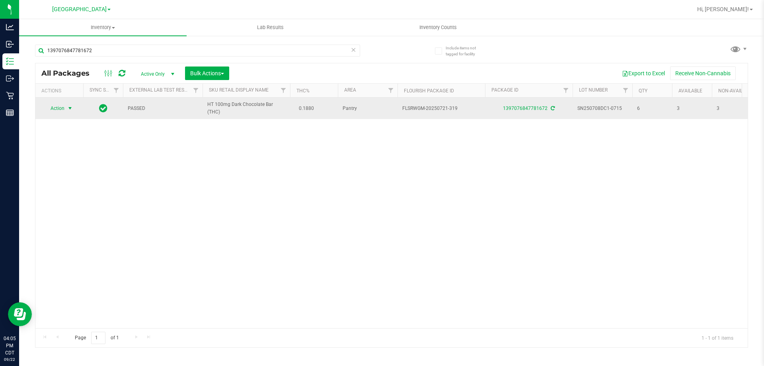
click at [67, 111] on span "select" at bounding box center [70, 108] width 6 height 6
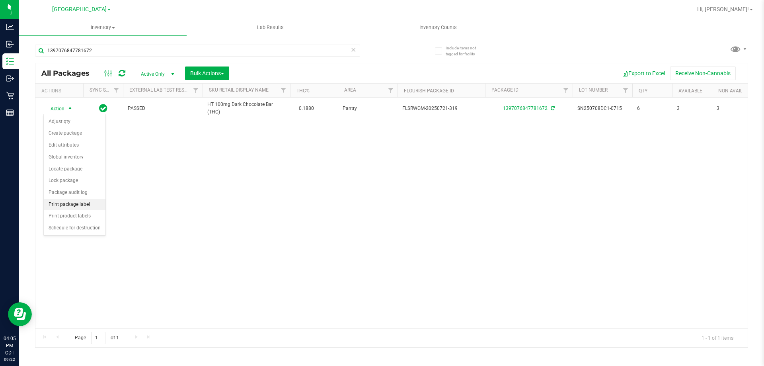
click at [62, 208] on li "Print package label" at bounding box center [75, 205] width 62 height 12
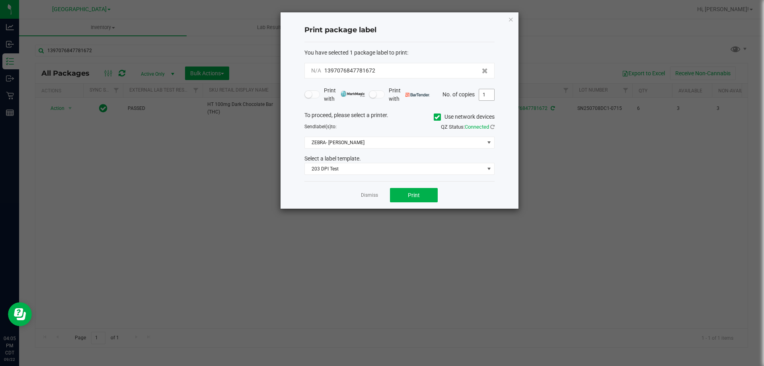
click at [490, 95] on input "1" at bounding box center [486, 94] width 15 height 11
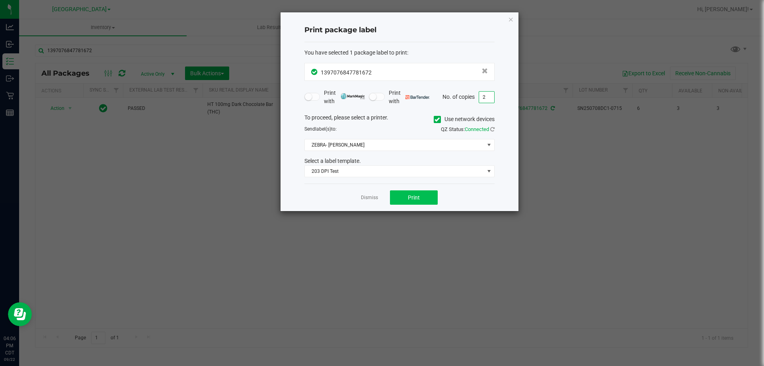
type input "2"
click at [423, 193] on button "Print" at bounding box center [414, 197] width 48 height 14
click at [364, 197] on link "Dismiss" at bounding box center [369, 197] width 17 height 7
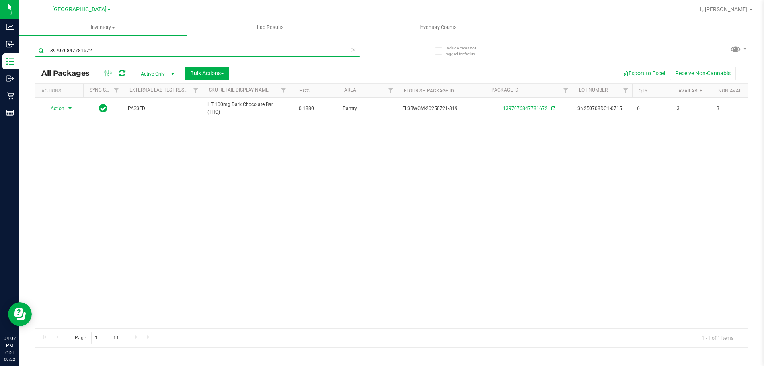
click at [300, 50] on input "1397076847781672" at bounding box center [197, 51] width 325 height 12
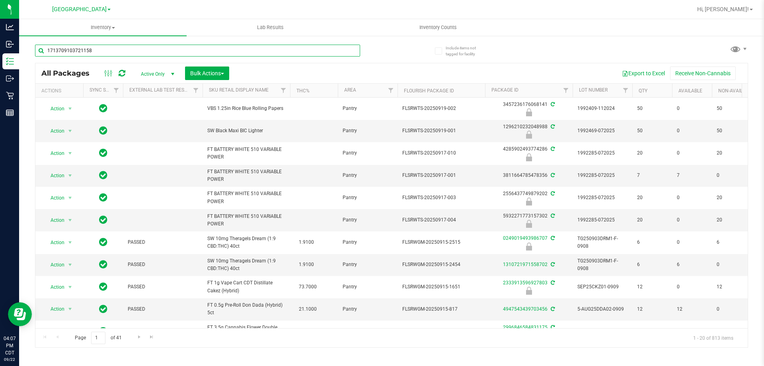
type input "1713709103721158"
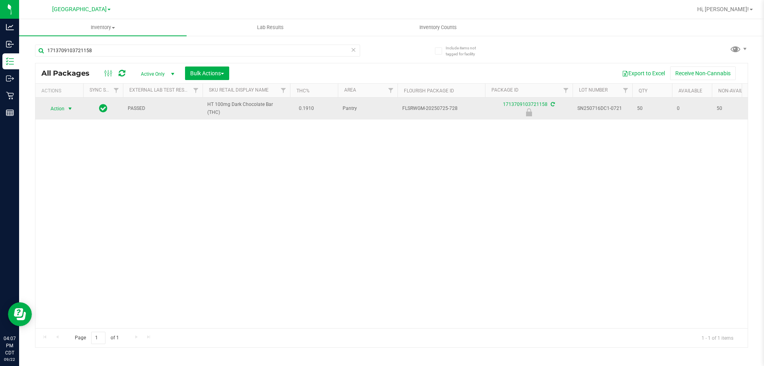
click at [55, 111] on span "Action" at bounding box center [53, 108] width 21 height 11
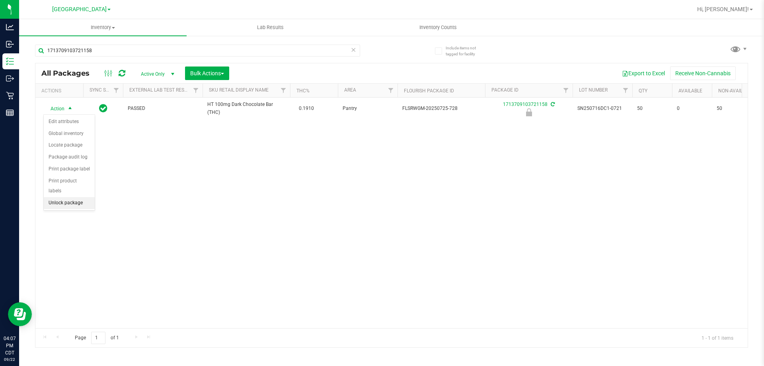
click at [62, 197] on li "Unlock package" at bounding box center [69, 203] width 51 height 12
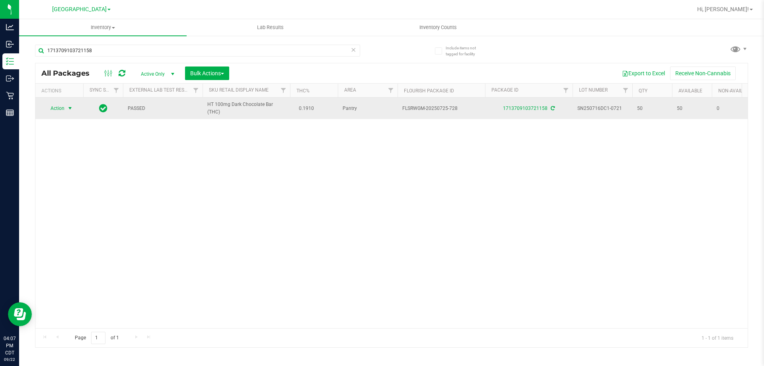
click at [70, 107] on span "select" at bounding box center [70, 108] width 6 height 6
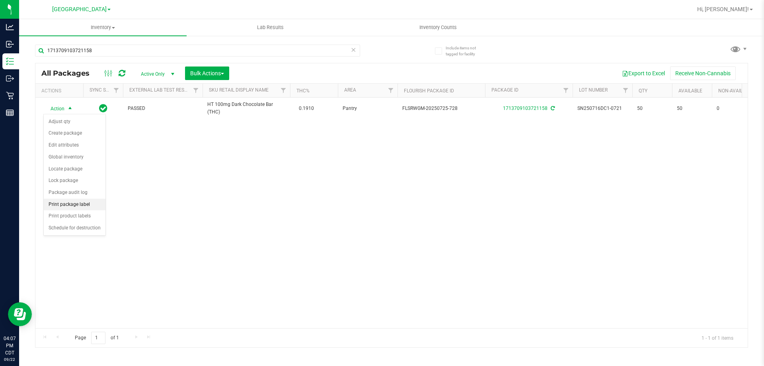
click at [84, 207] on li "Print package label" at bounding box center [75, 205] width 62 height 12
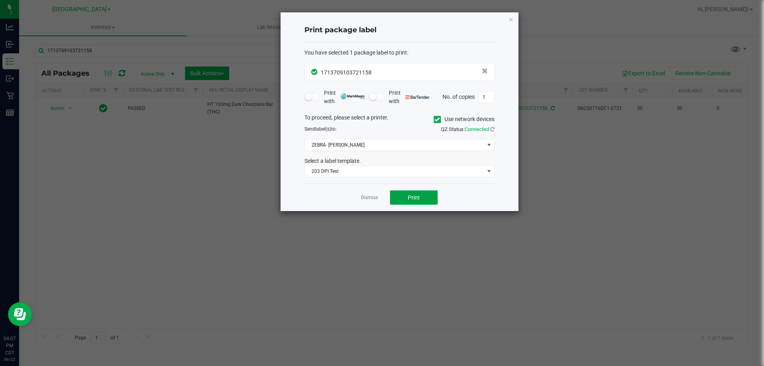
click at [434, 200] on button "Print" at bounding box center [414, 197] width 48 height 14
click at [377, 195] on link "Dismiss" at bounding box center [369, 197] width 17 height 7
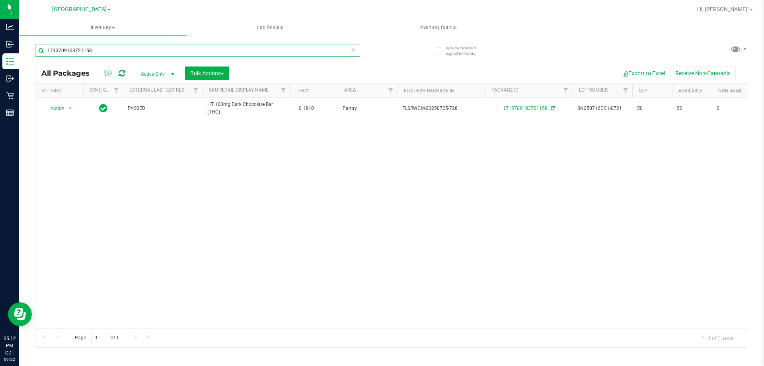
click at [93, 50] on input "1713709103721158" at bounding box center [197, 51] width 325 height 12
click at [93, 51] on input "1713709103721158" at bounding box center [197, 51] width 325 height 12
type input "5361755316607298"
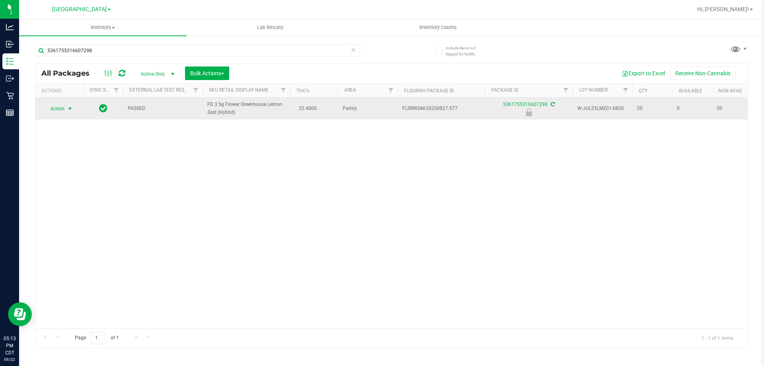
click at [64, 113] on span "Action" at bounding box center [53, 108] width 21 height 11
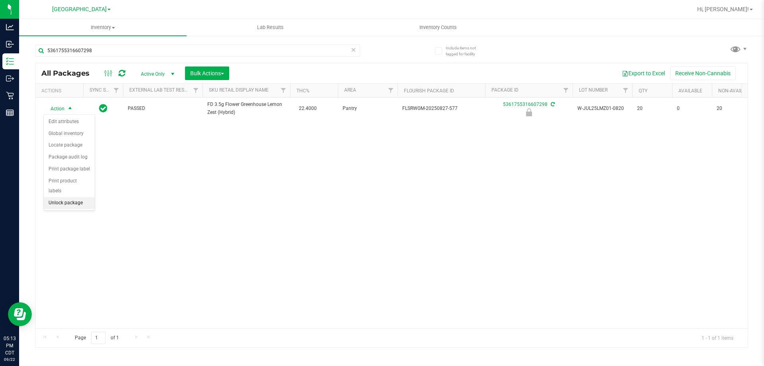
click at [65, 197] on li "Unlock package" at bounding box center [69, 203] width 51 height 12
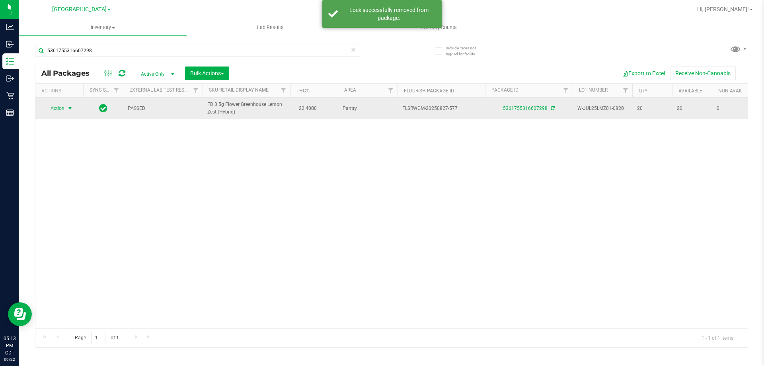
click at [66, 105] on span "select" at bounding box center [70, 108] width 10 height 11
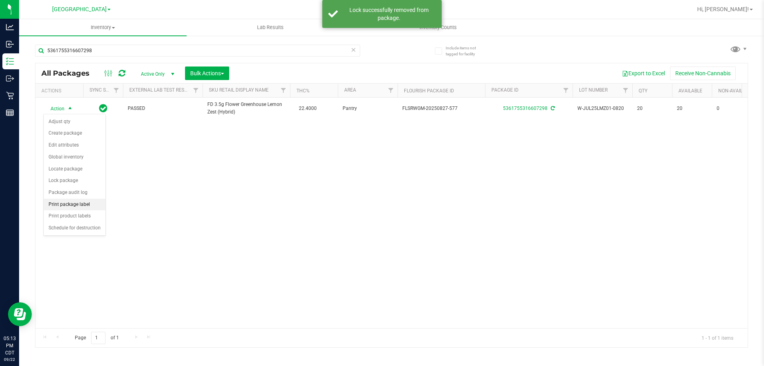
click at [88, 206] on li "Print package label" at bounding box center [75, 205] width 62 height 12
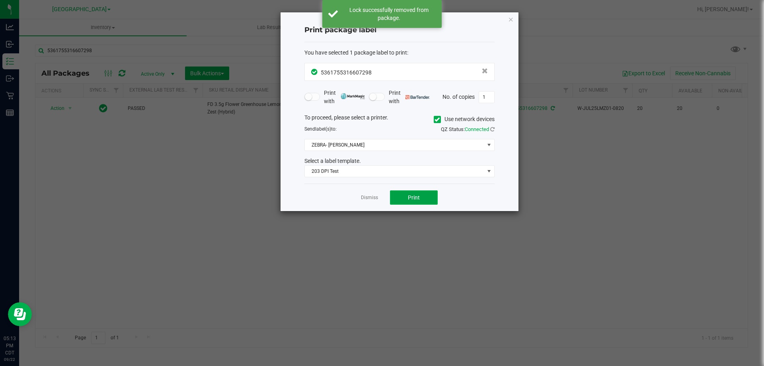
click at [401, 203] on button "Print" at bounding box center [414, 197] width 48 height 14
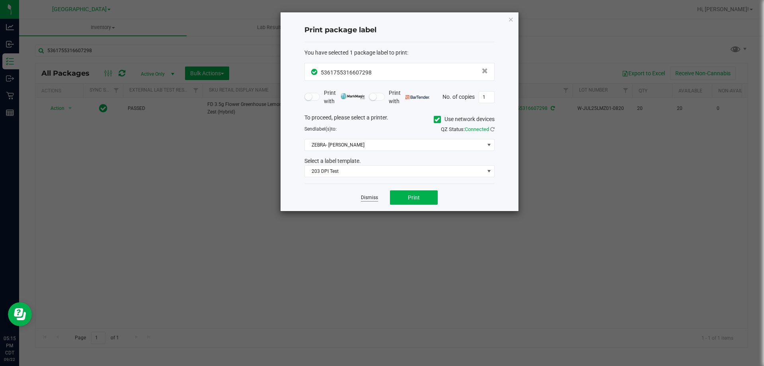
click at [367, 195] on app-cancel-button "Dismiss" at bounding box center [369, 197] width 17 height 8
click at [368, 195] on link "Dismiss" at bounding box center [369, 197] width 17 height 7
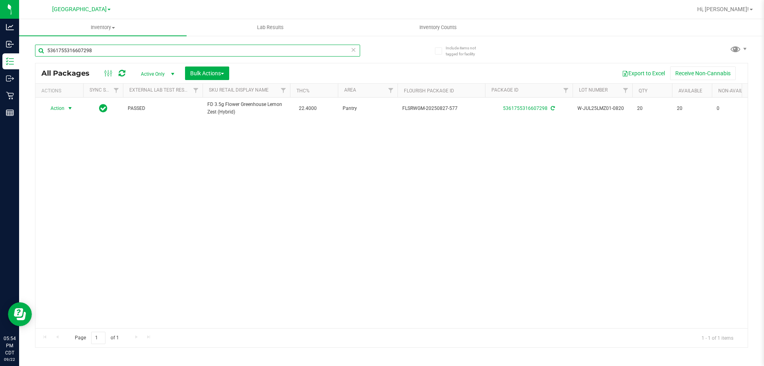
click at [148, 50] on input "5361755316607298" at bounding box center [197, 51] width 325 height 12
type input "3162562956181999"
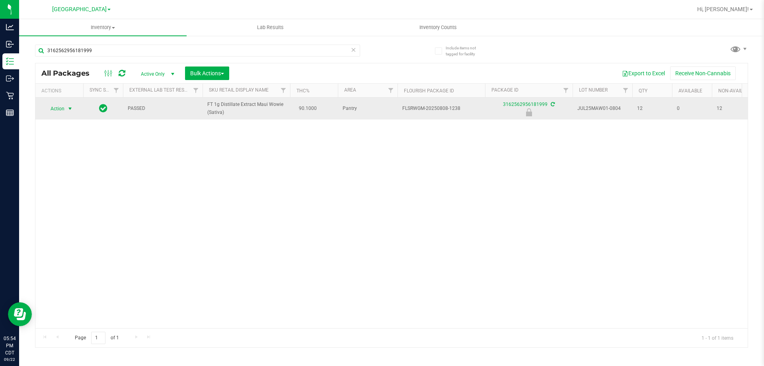
click at [60, 106] on span "Action" at bounding box center [53, 108] width 21 height 11
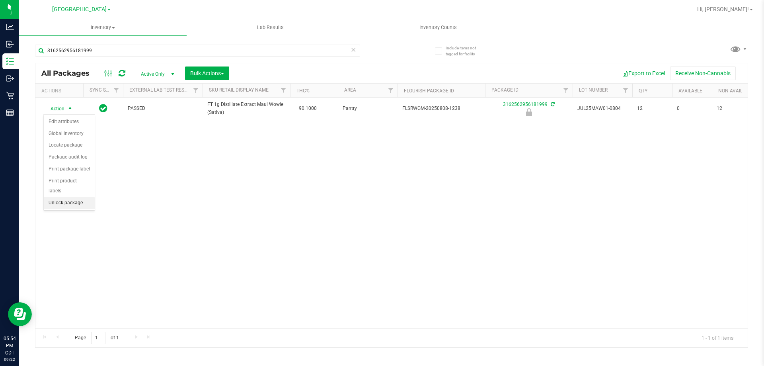
click at [66, 197] on li "Unlock package" at bounding box center [69, 203] width 51 height 12
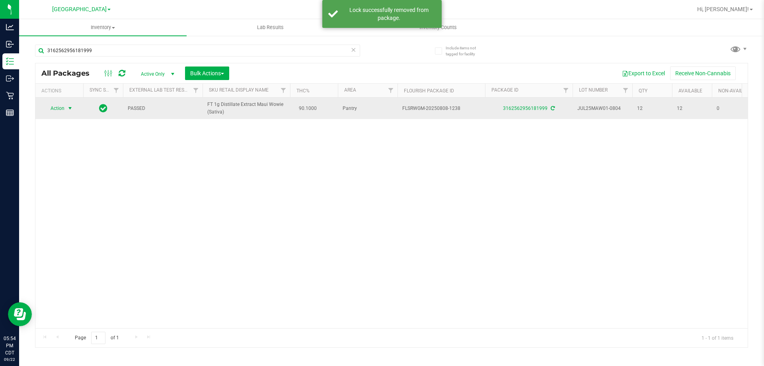
click at [68, 109] on span "select" at bounding box center [70, 108] width 6 height 6
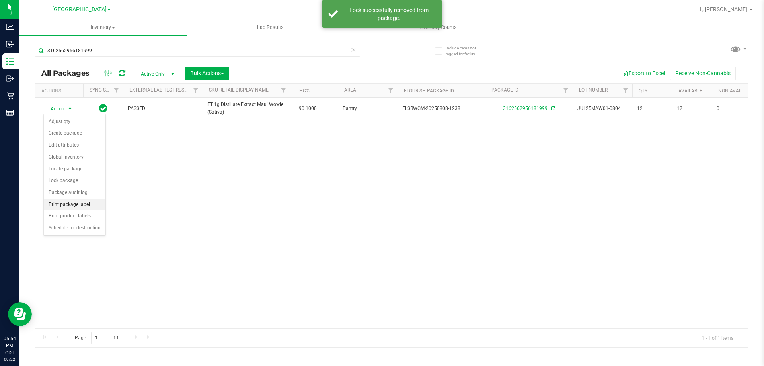
click at [75, 204] on li "Print package label" at bounding box center [75, 205] width 62 height 12
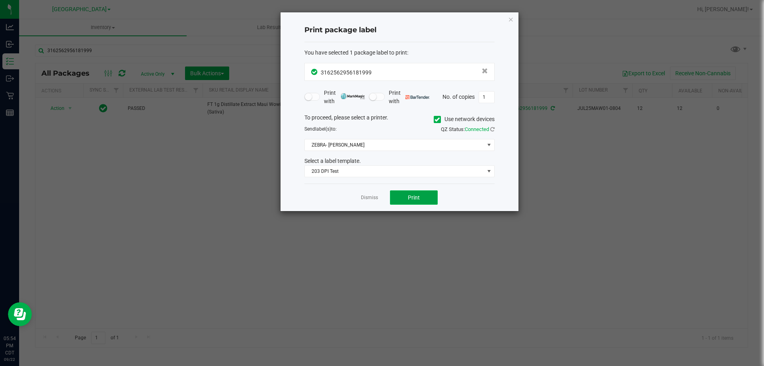
click at [410, 197] on span "Print" at bounding box center [414, 197] width 12 height 6
drag, startPoint x: 366, startPoint y: 197, endPoint x: 327, endPoint y: 176, distance: 44.5
click at [367, 197] on link "Dismiss" at bounding box center [369, 197] width 17 height 7
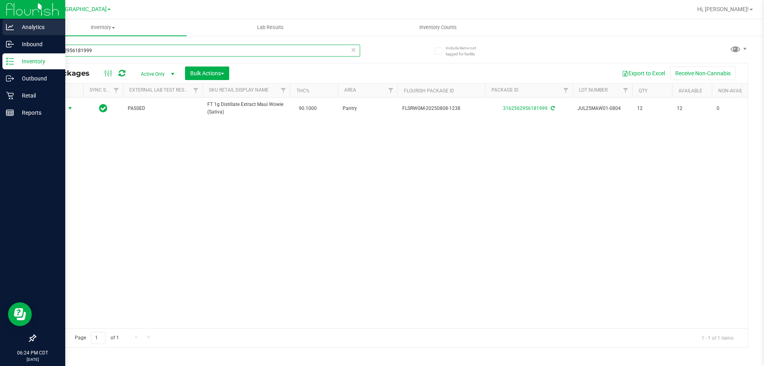
click at [0, 31] on div "Analytics Inbound Inventory Outbound Retail Reports 06:24 PM CDT 09/22/2025 09/…" at bounding box center [382, 183] width 764 height 366
type input "8613059317647217"
